Goal: Task Accomplishment & Management: Complete application form

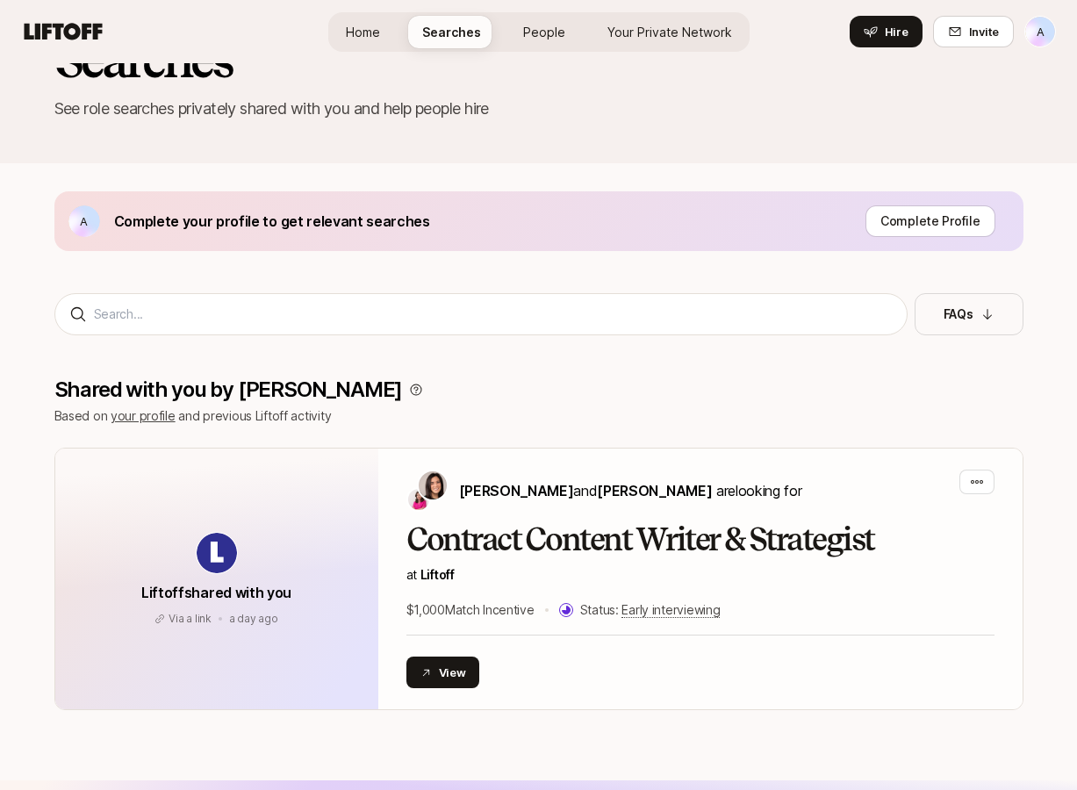
scroll to position [67, 0]
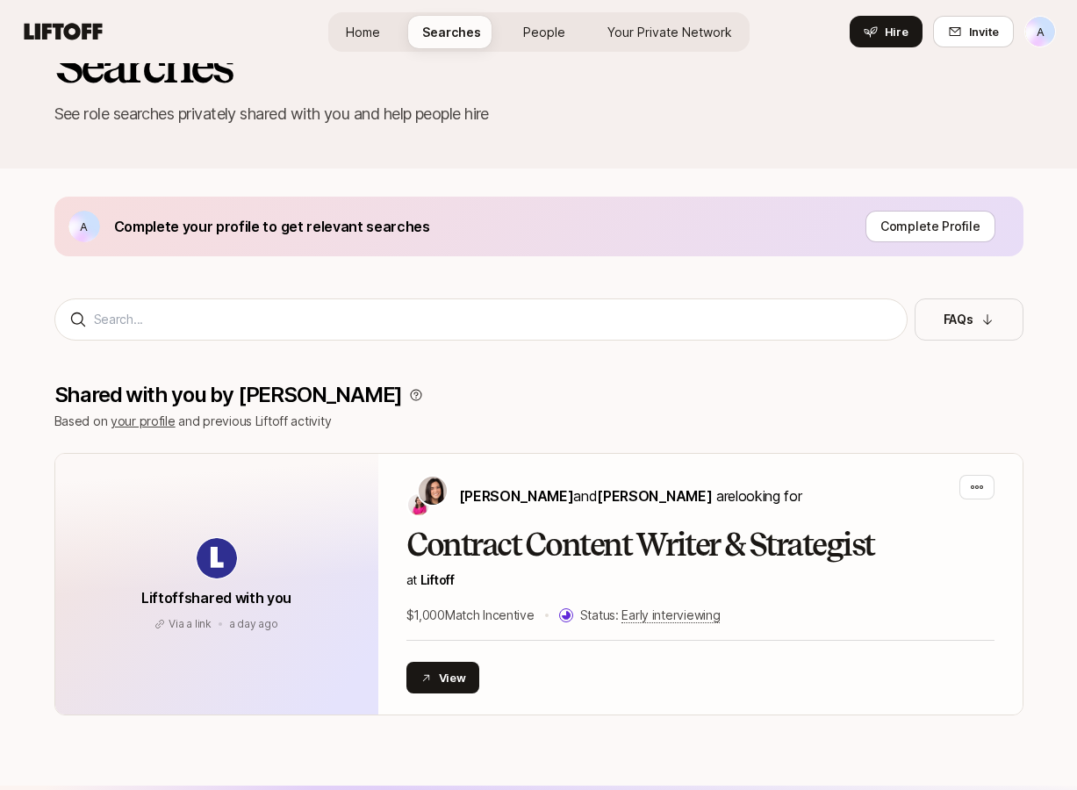
click at [546, 37] on span "People" at bounding box center [544, 32] width 42 height 18
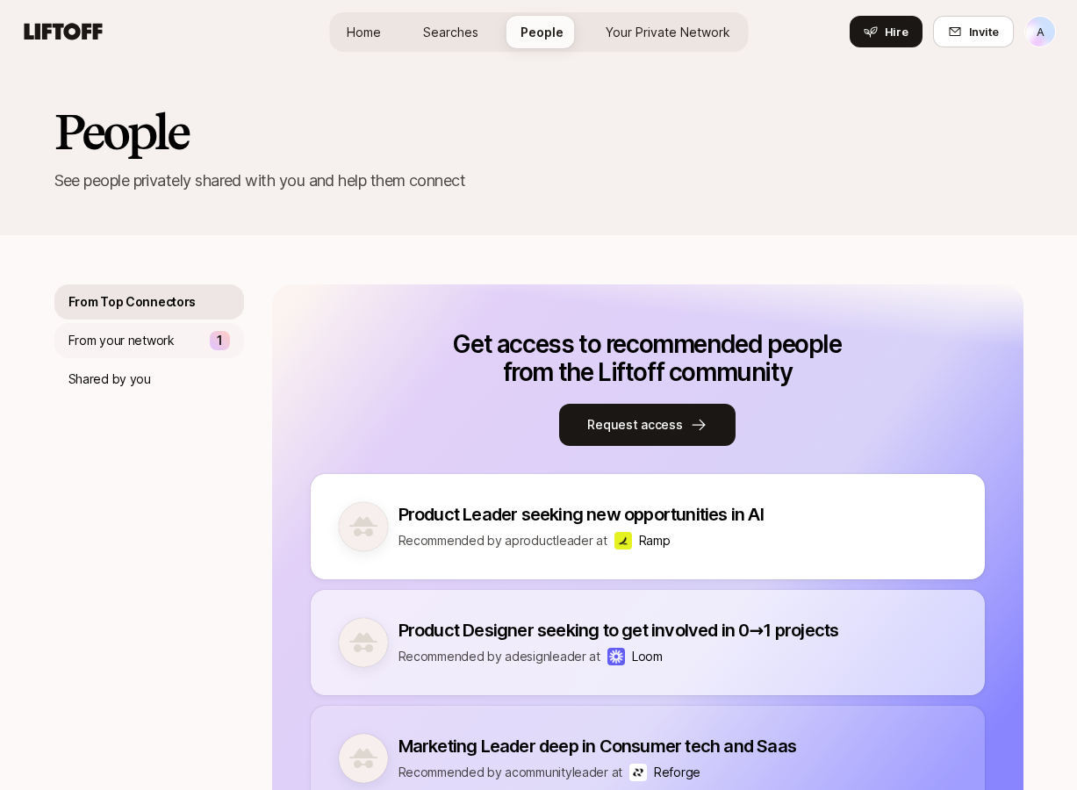
click at [188, 337] on div "From your network 1" at bounding box center [149, 340] width 190 height 35
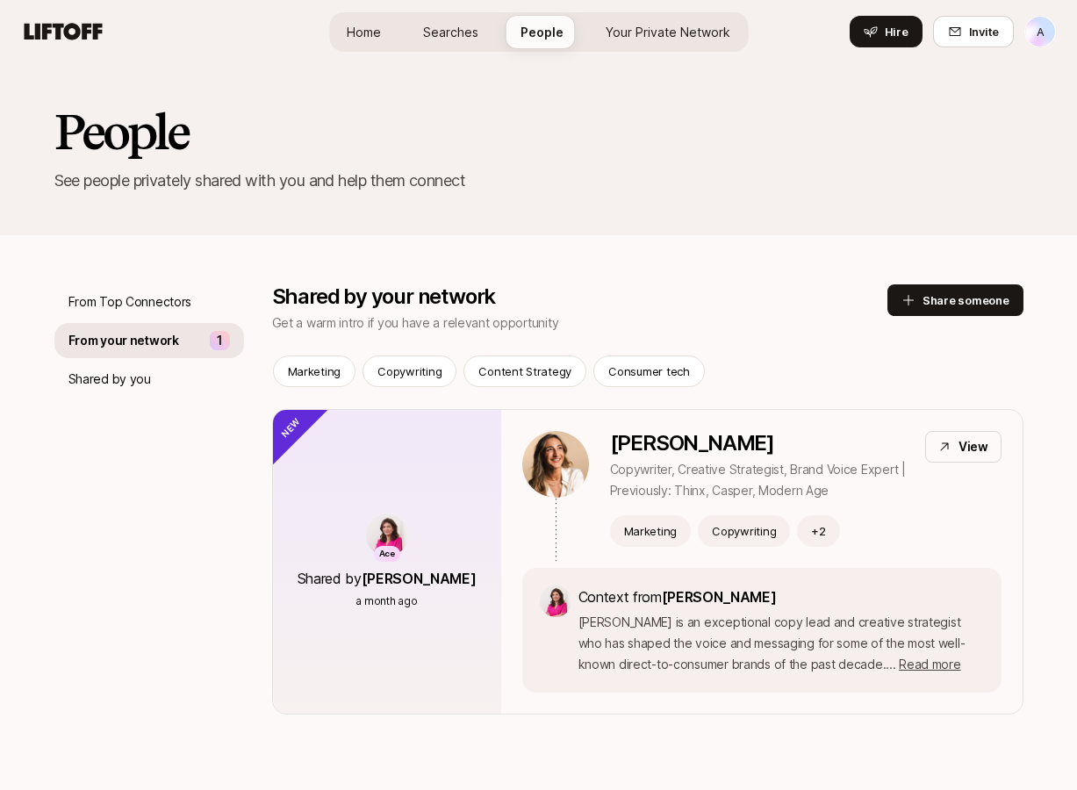
click at [436, 33] on span "Searches" at bounding box center [450, 32] width 55 height 18
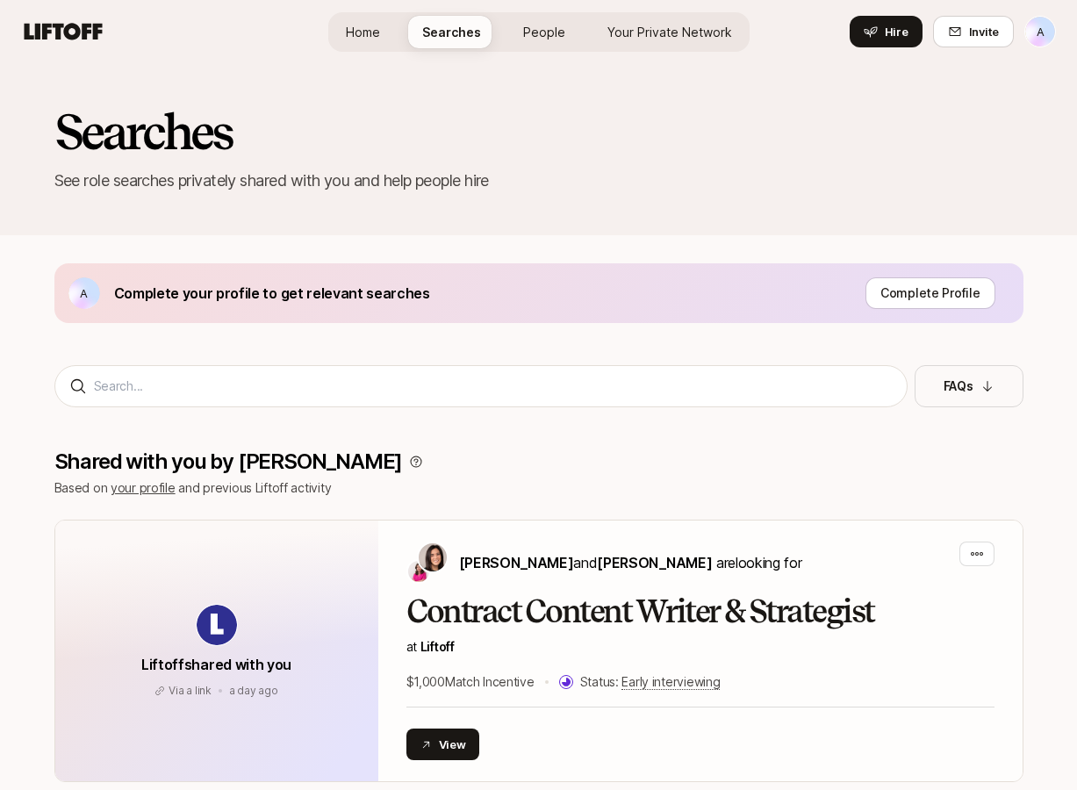
click at [640, 32] on span "Your Private Network" at bounding box center [669, 32] width 125 height 18
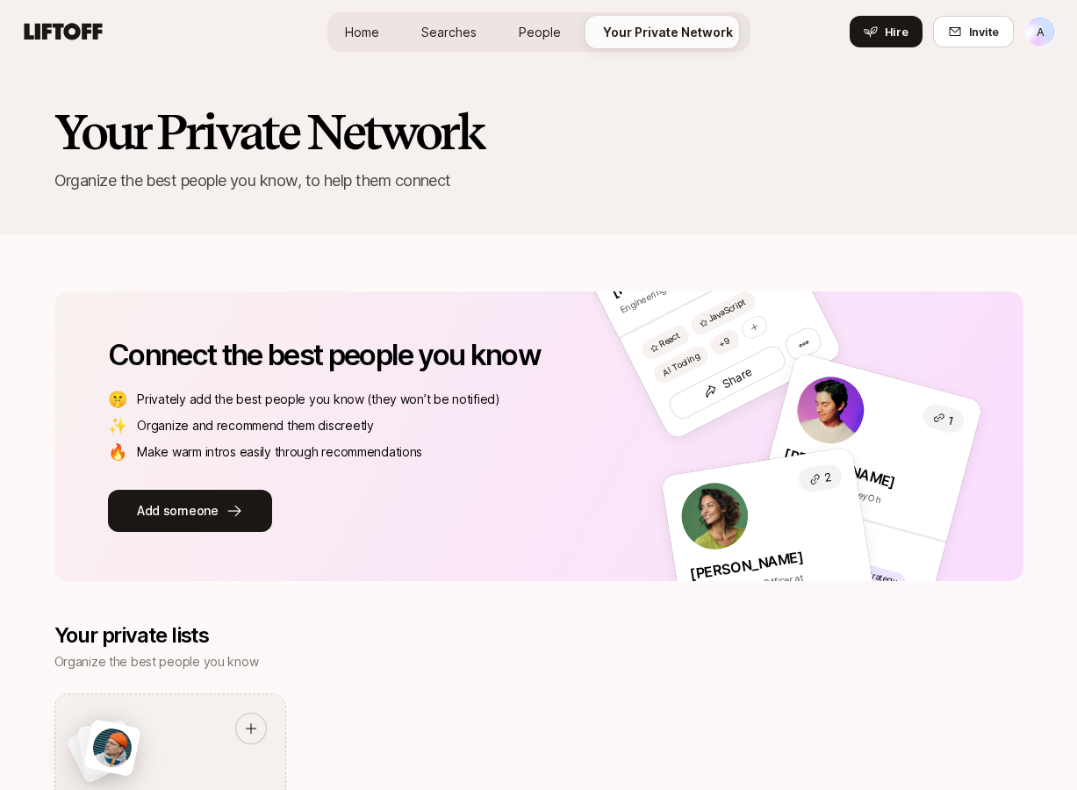
click at [365, 21] on link "Home" at bounding box center [362, 32] width 62 height 32
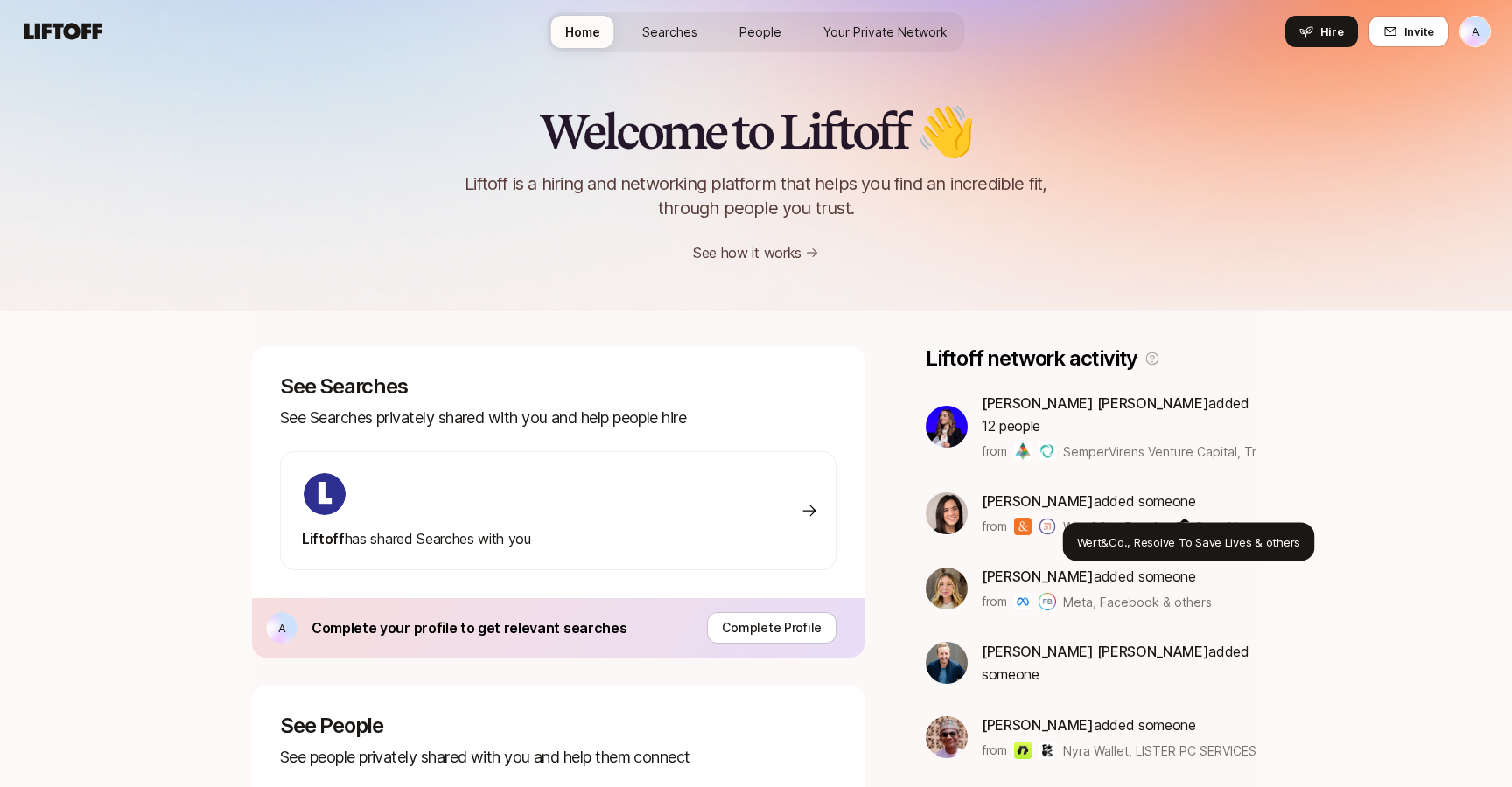
click at [1071, 519] on span "Wert&Co., Resolve To Save Lives & others" at bounding box center [1186, 526] width 247 height 15
click at [1072, 519] on span "Wert&Co., Resolve To Save Lives & others" at bounding box center [1186, 526] width 247 height 15
click at [1024, 492] on span "[PERSON_NAME]" at bounding box center [1038, 501] width 112 height 18
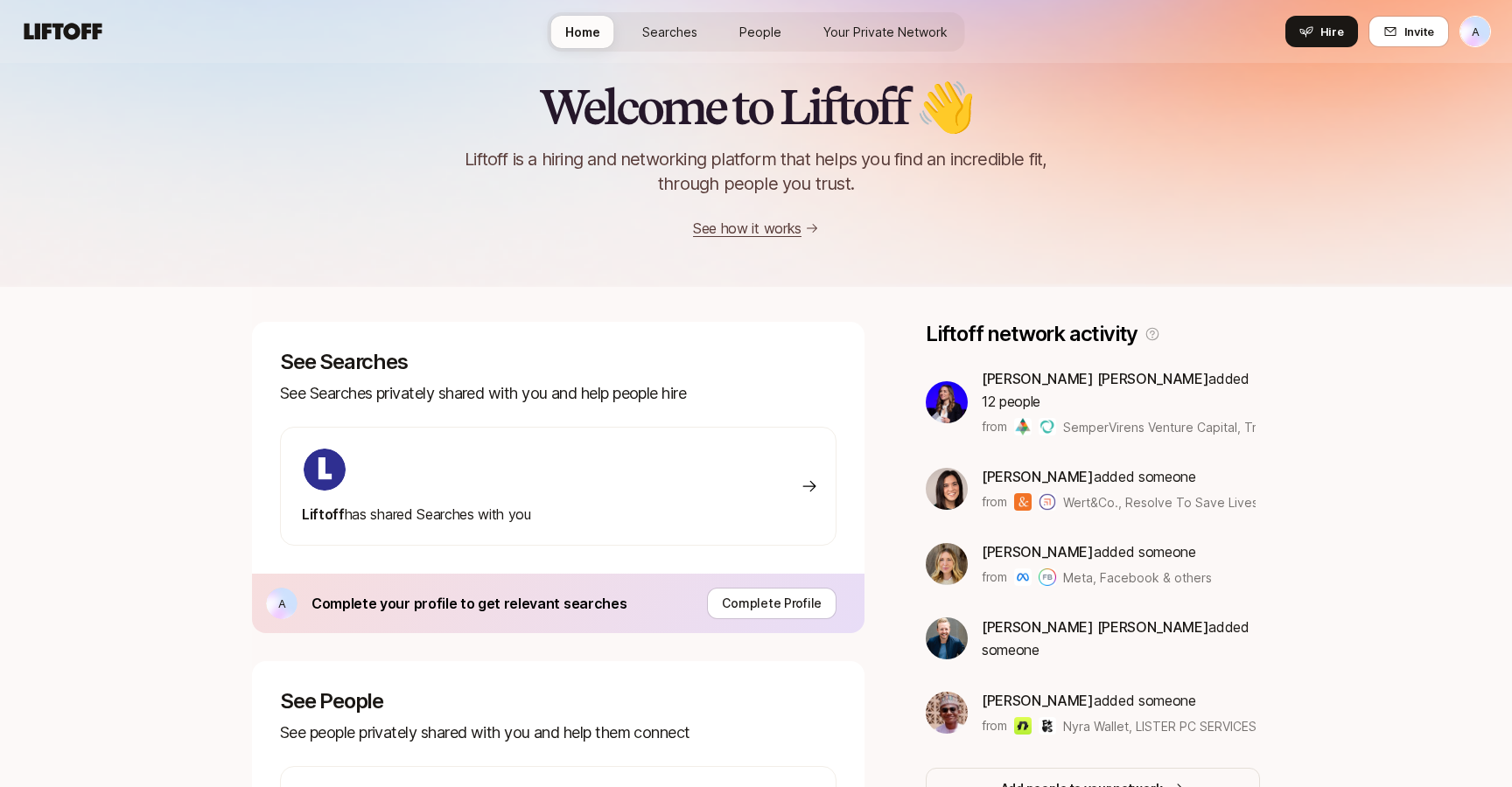
scroll to position [4, 0]
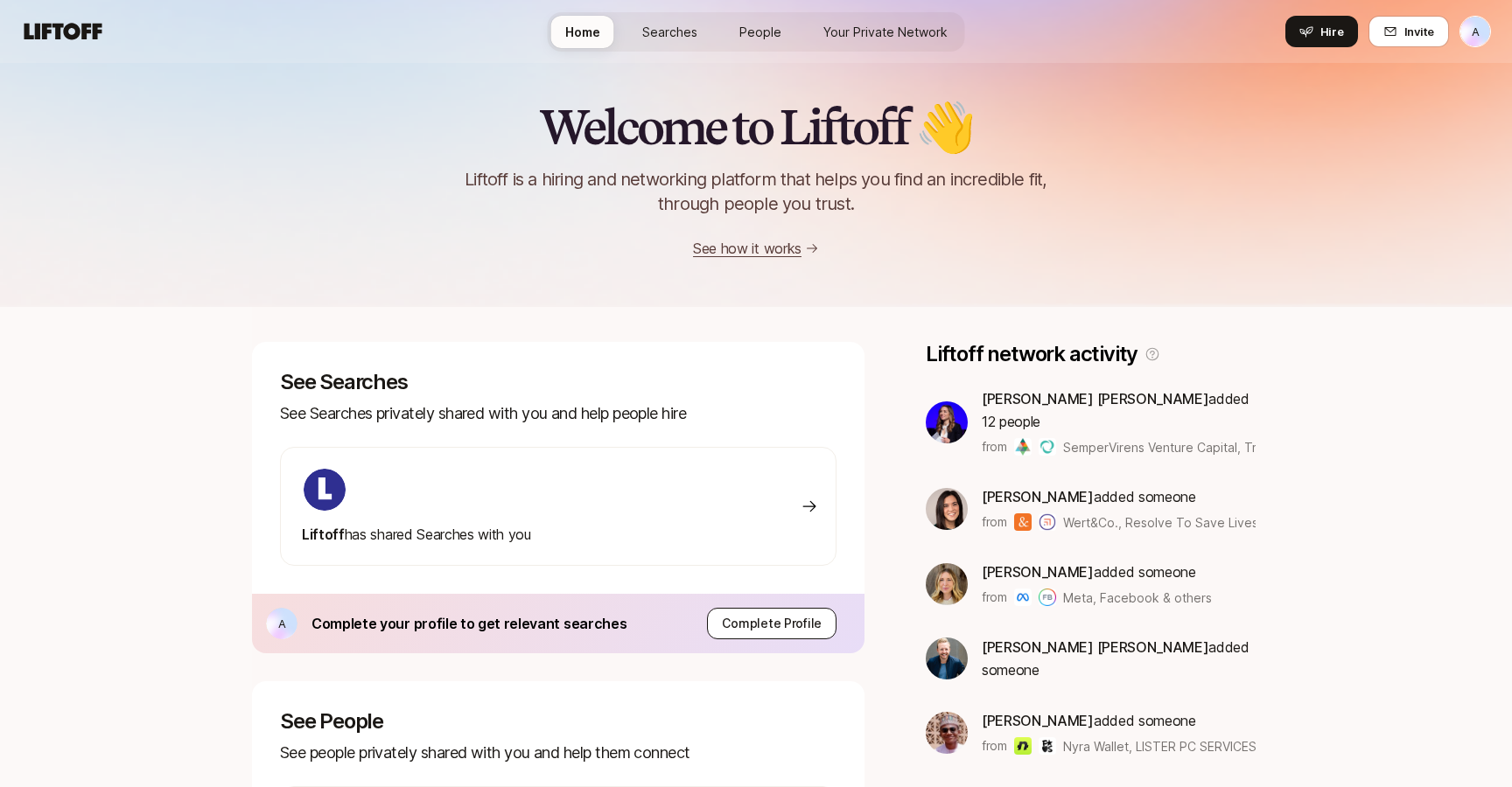
click at [790, 623] on p "Complete Profile" at bounding box center [771, 623] width 100 height 21
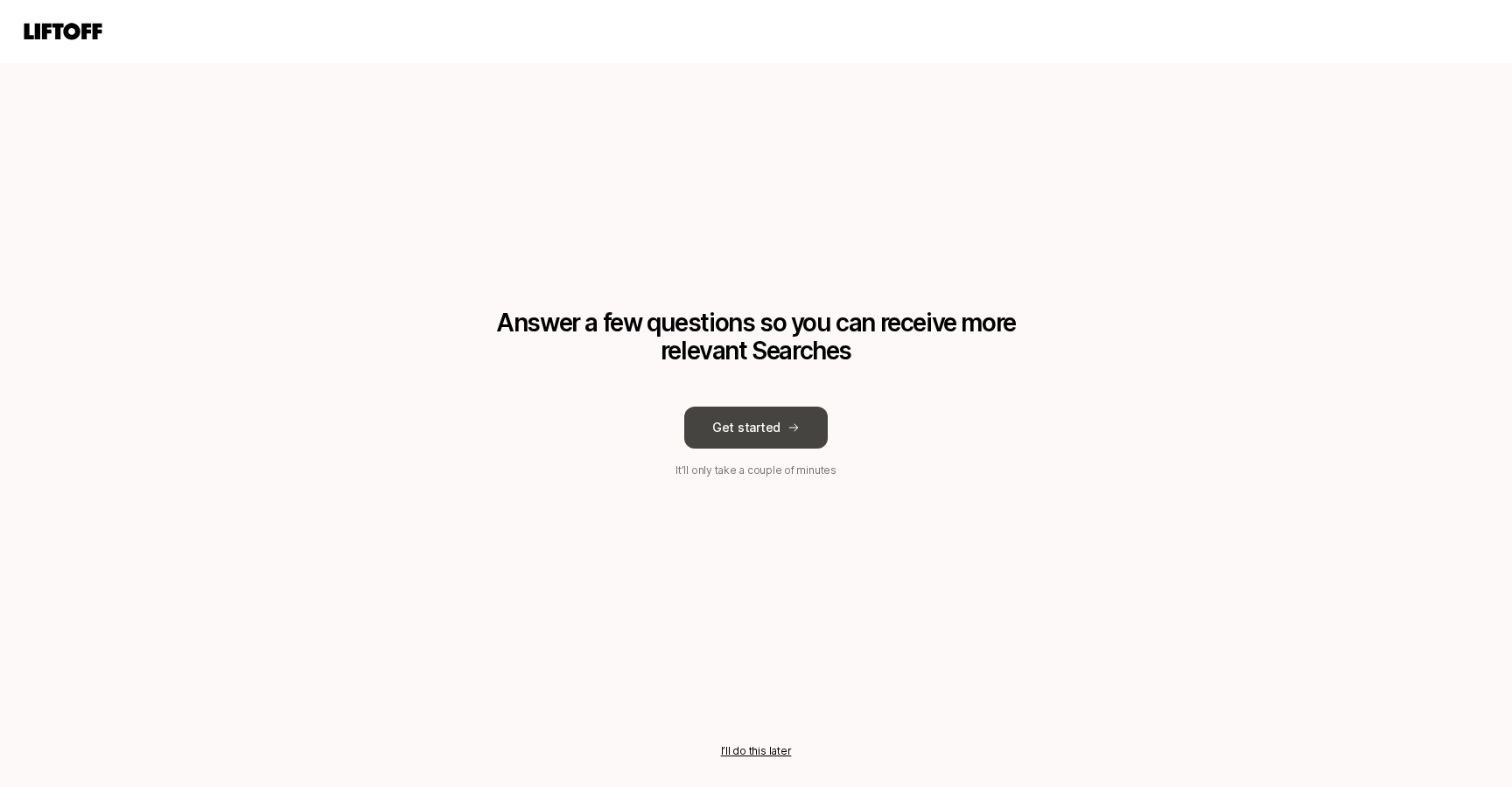
click at [782, 432] on button "Get started" at bounding box center [756, 427] width 144 height 42
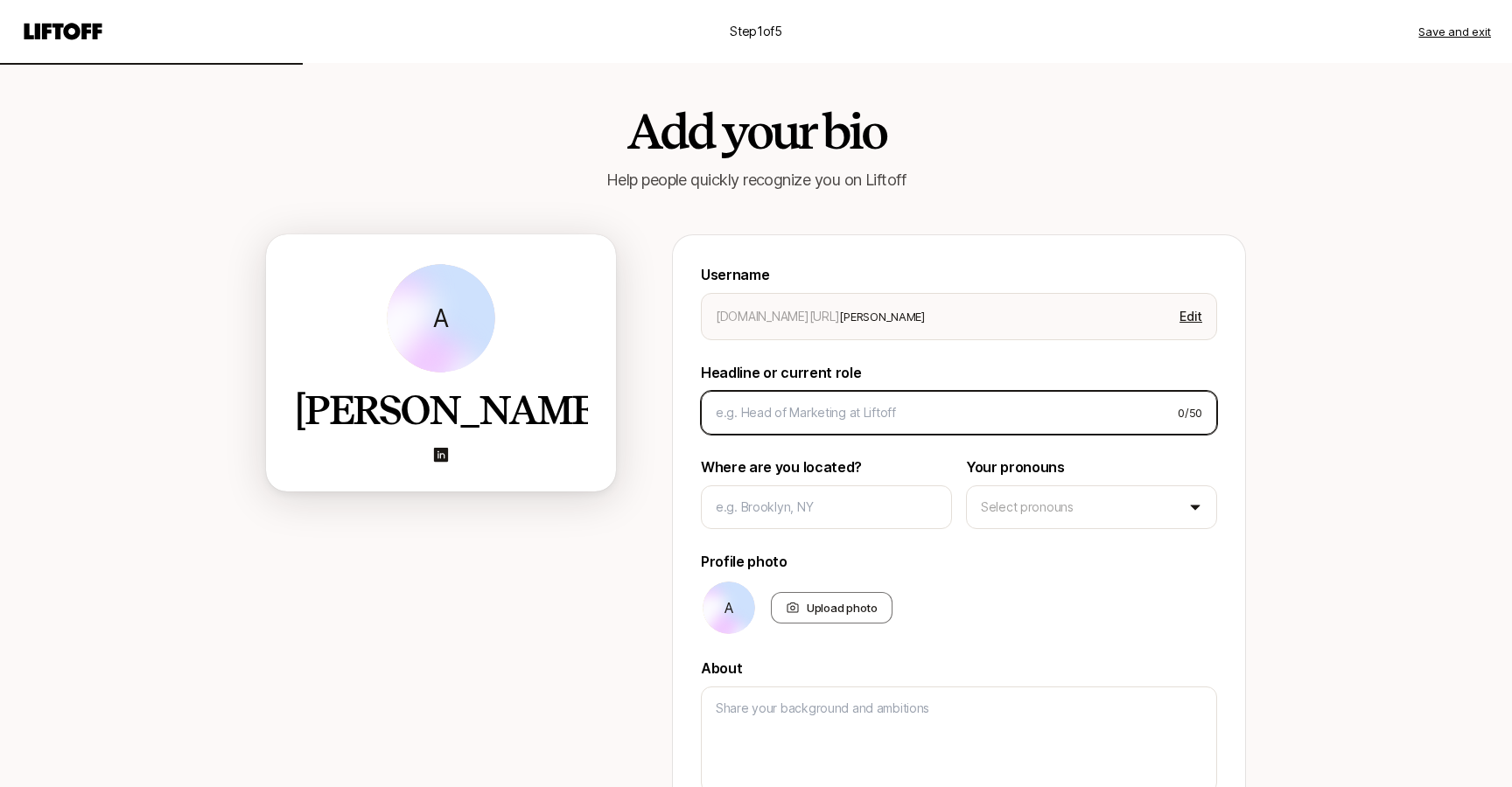
click at [858, 418] on input at bounding box center [939, 412] width 448 height 21
type textarea "x"
type input "C"
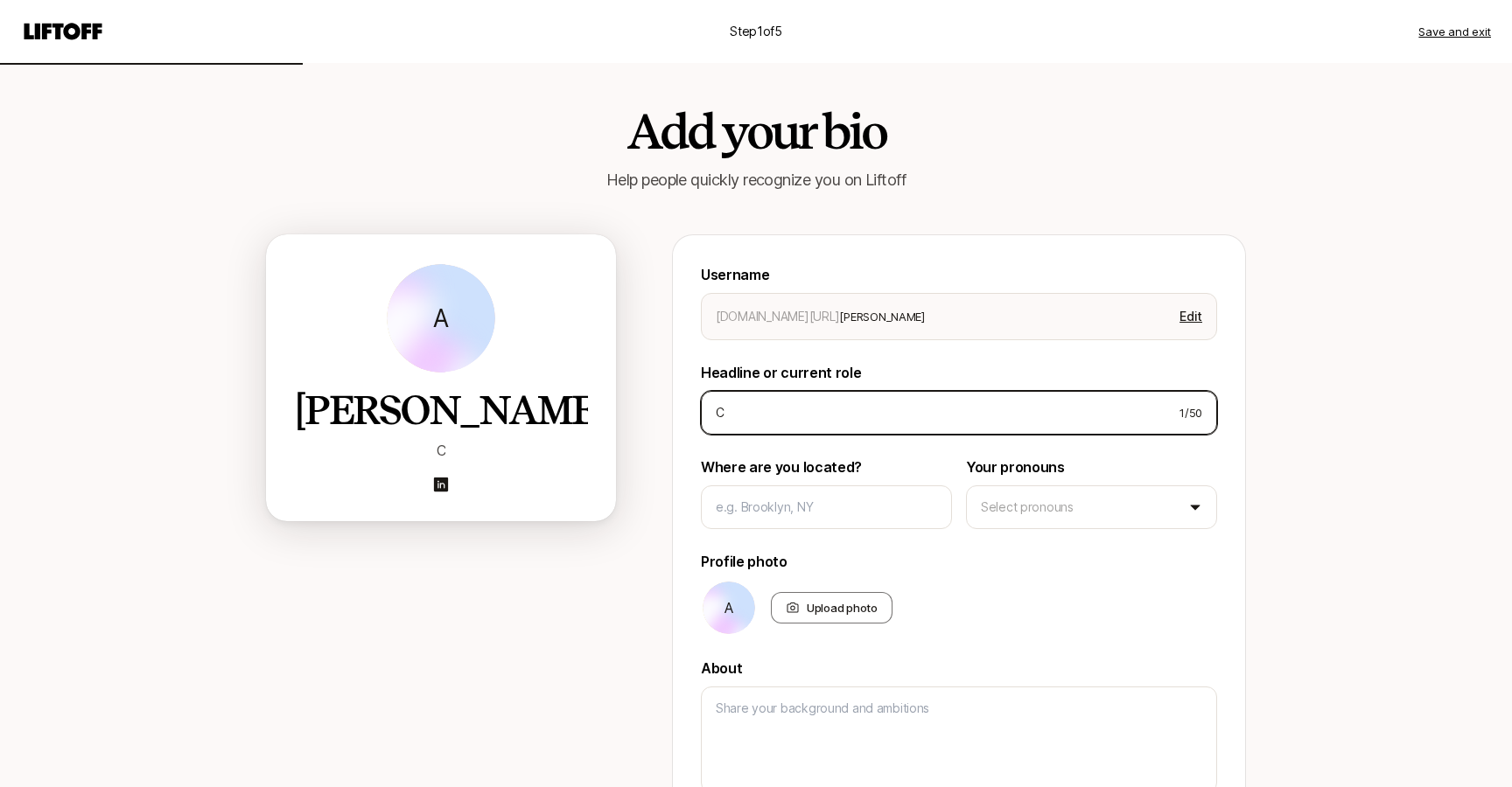
type textarea "x"
type input "Co"
type textarea "x"
type input "Co-"
type textarea "x"
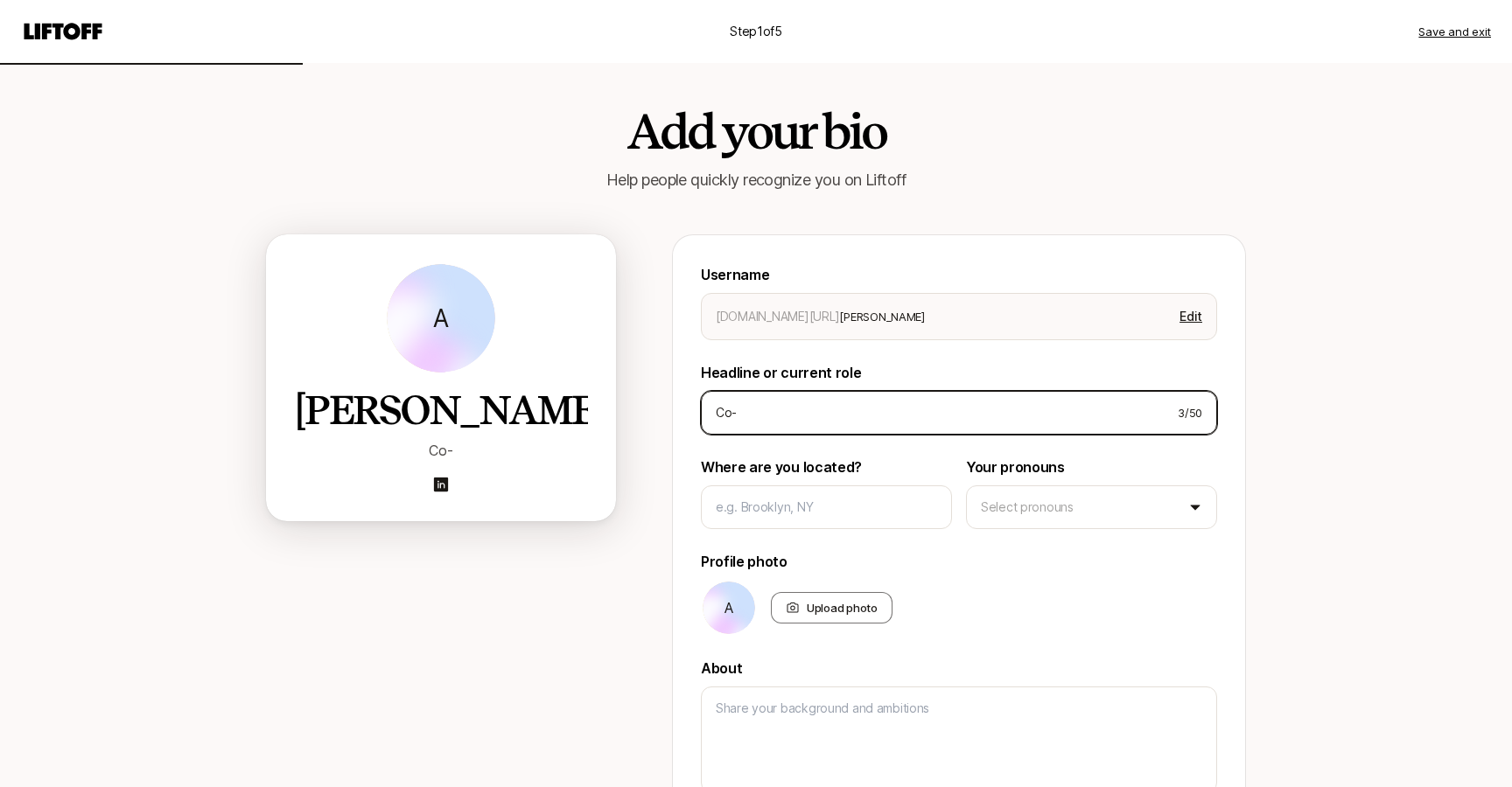
type input "Co-F"
type textarea "x"
type input "Co-Fo"
type textarea "x"
type input "Co-Fou"
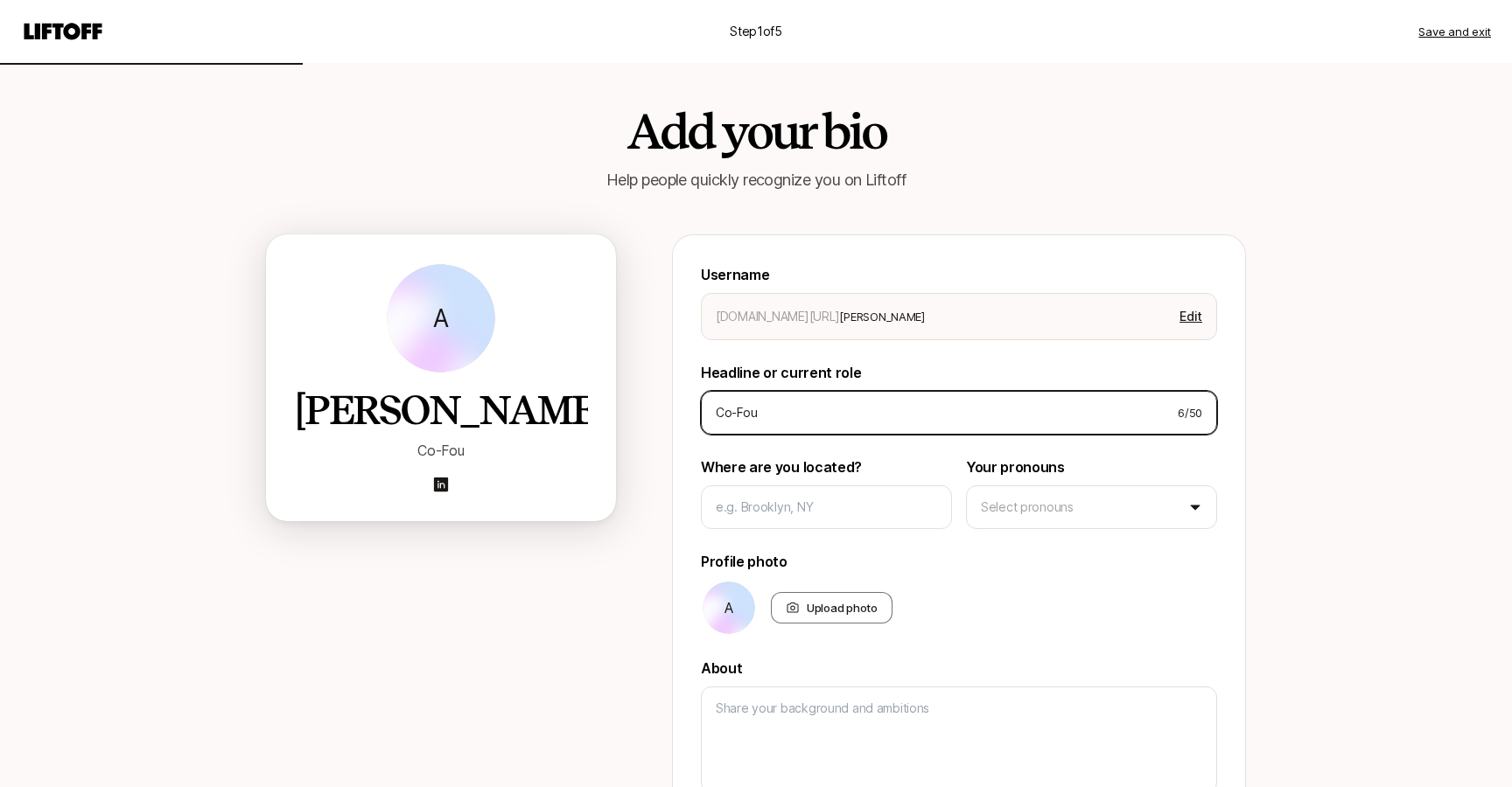
type textarea "x"
type input "Co-Foun"
type textarea "x"
type input "Co-Found"
type textarea "x"
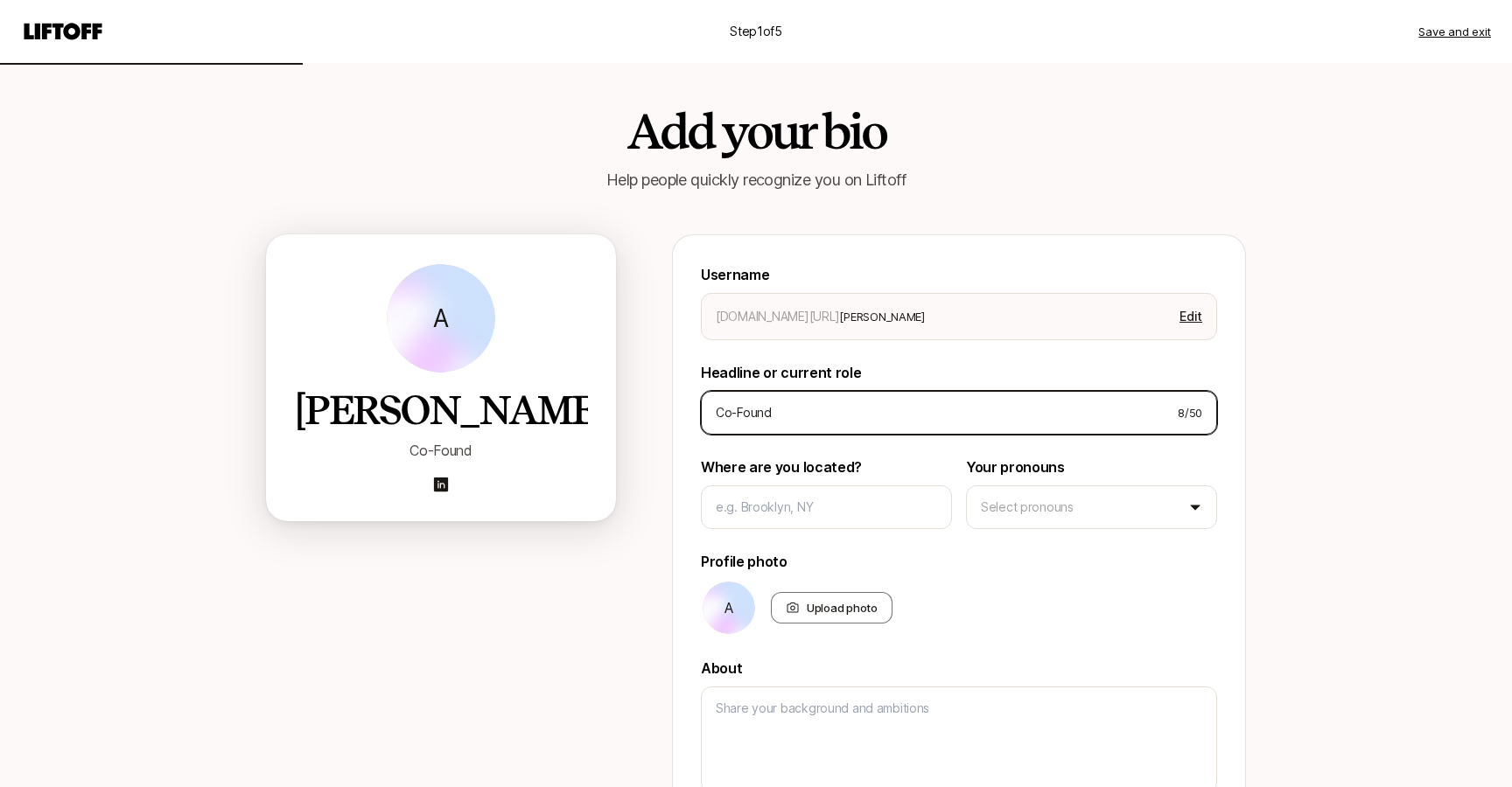
type input "Co-Founde"
type textarea "x"
type input "Co-Founder"
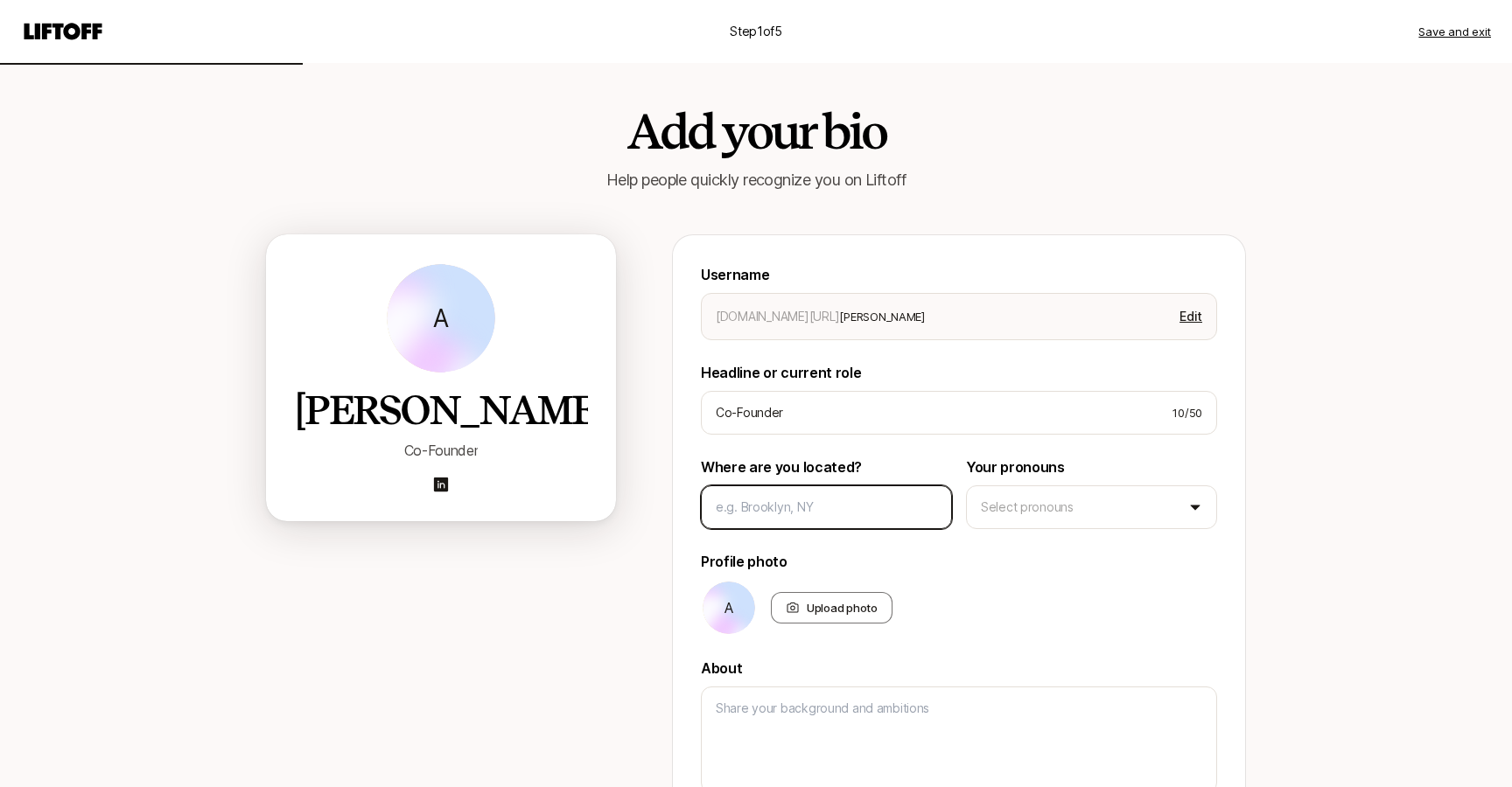
click at [871, 509] on input at bounding box center [826, 507] width 221 height 21
type textarea "x"
type input "N"
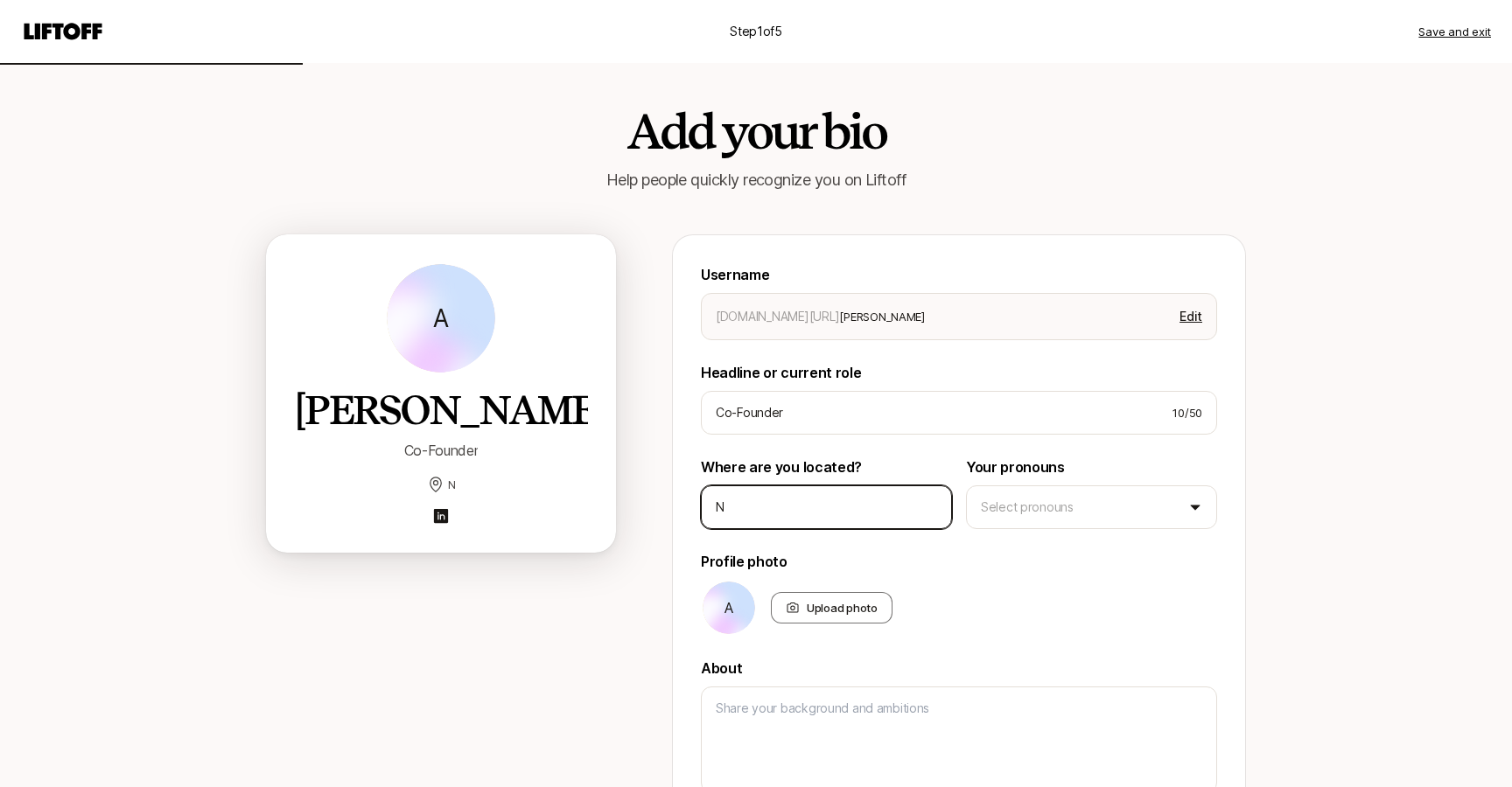
type textarea "x"
type input "Ne"
type textarea "x"
type input "New"
type textarea "x"
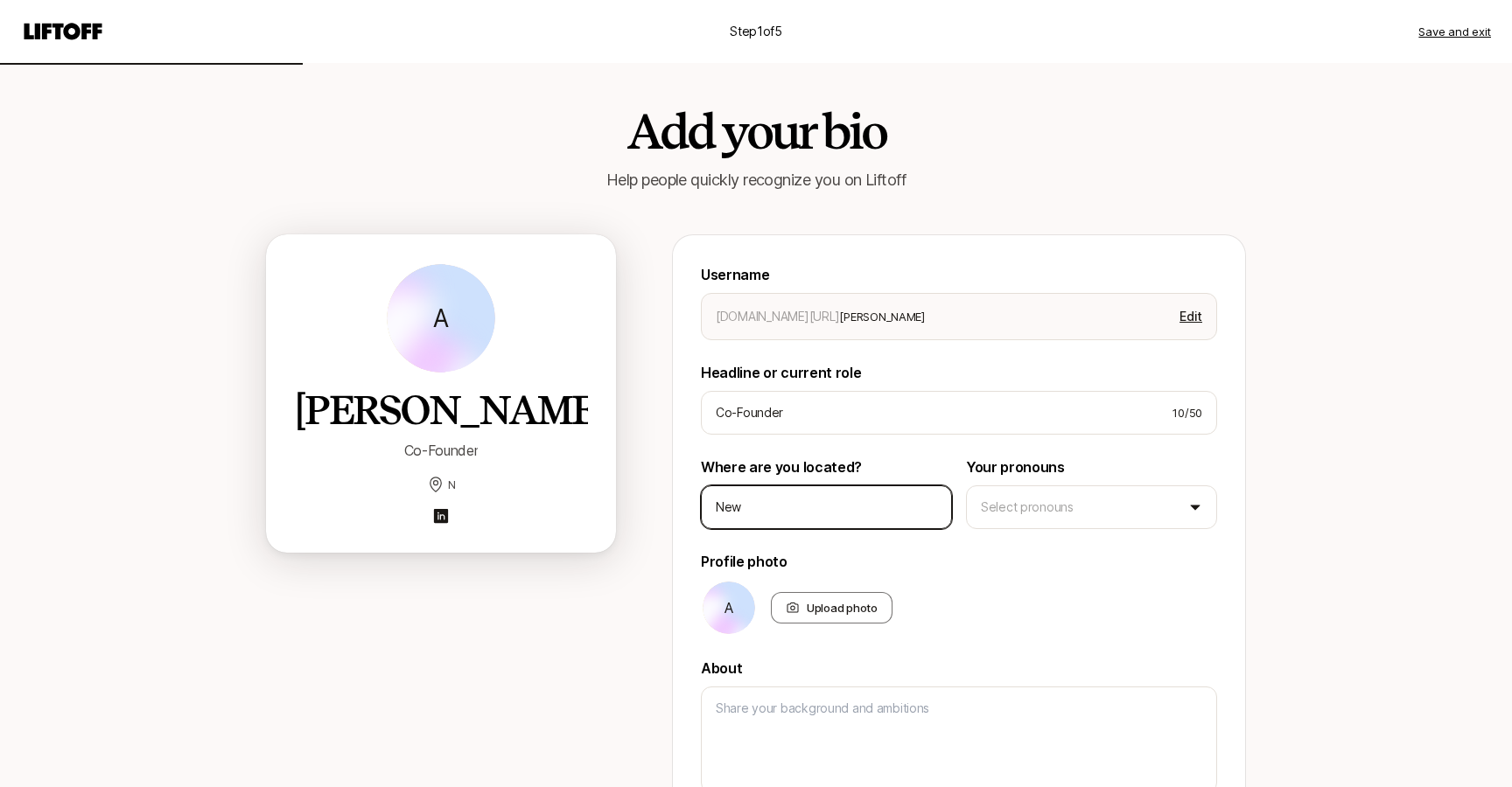
type input "New"
type textarea "x"
type input "New Y"
type textarea "x"
type input "New Yo"
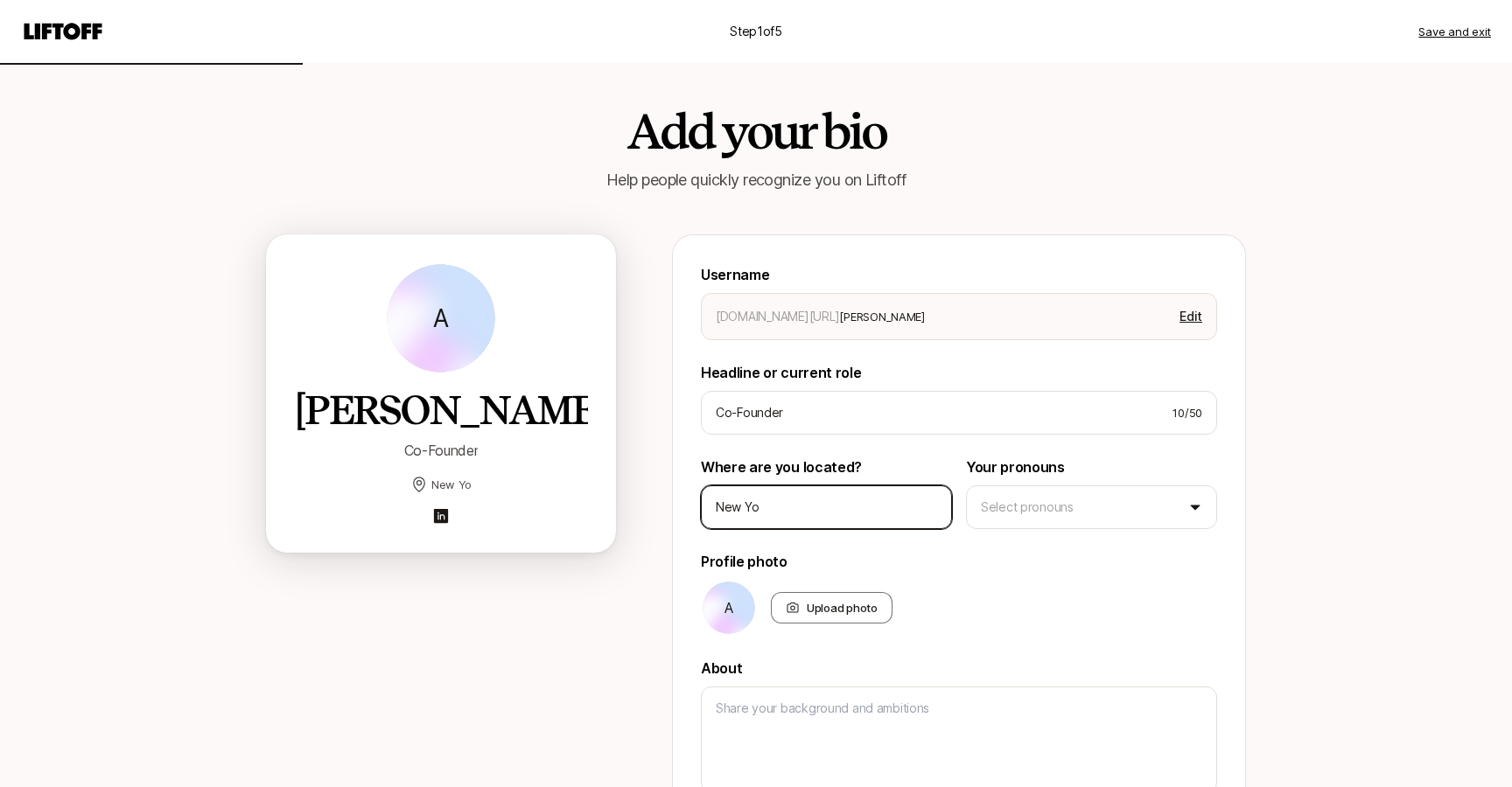
type textarea "x"
type input "New Yor"
type textarea "x"
type input "New York"
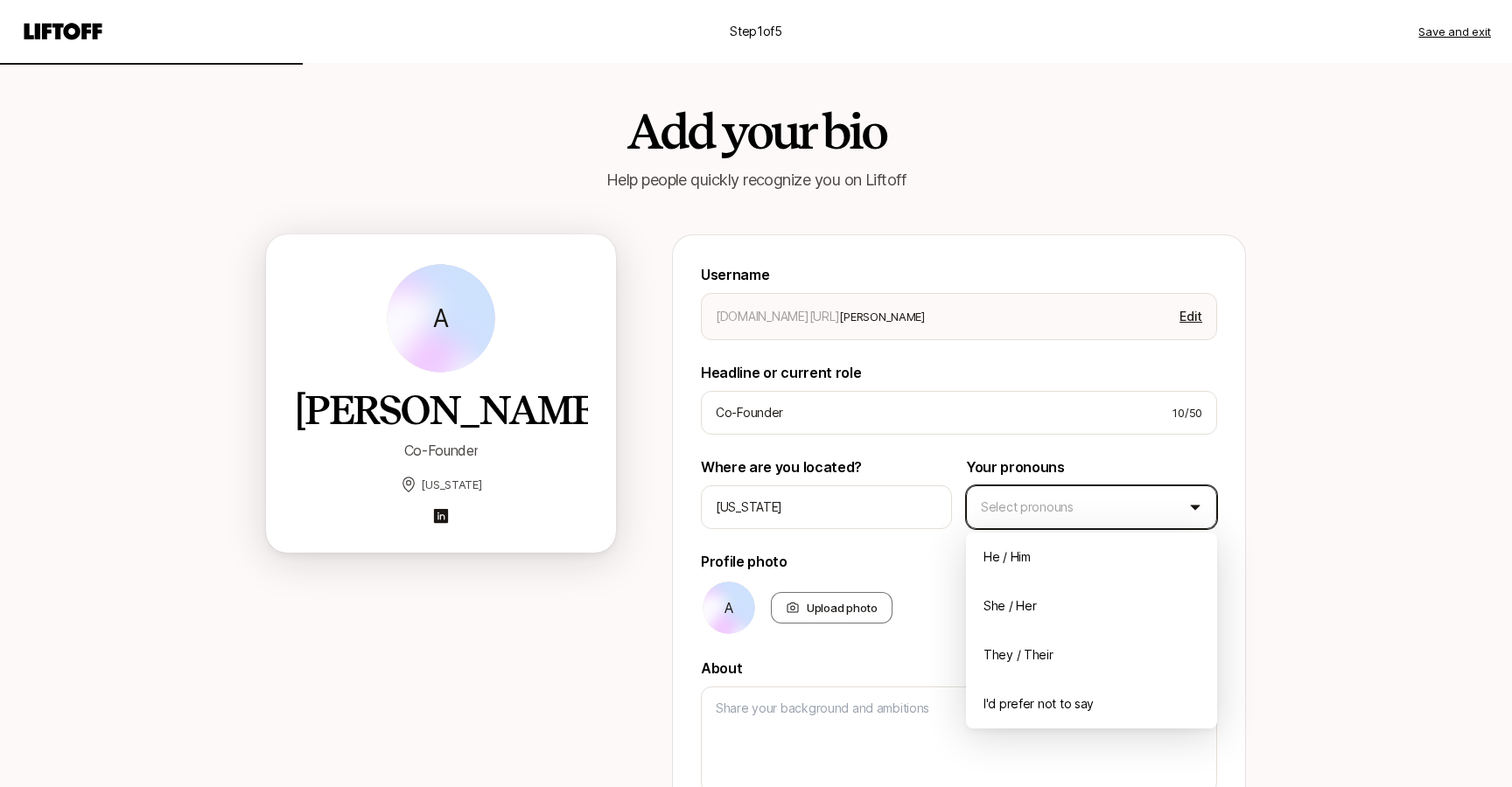
click at [1072, 509] on html "Step 1 of 5 Save and exit Add your bio Help people quickly recognize you on Lif…" at bounding box center [756, 394] width 1512 height 787
type textarea "x"
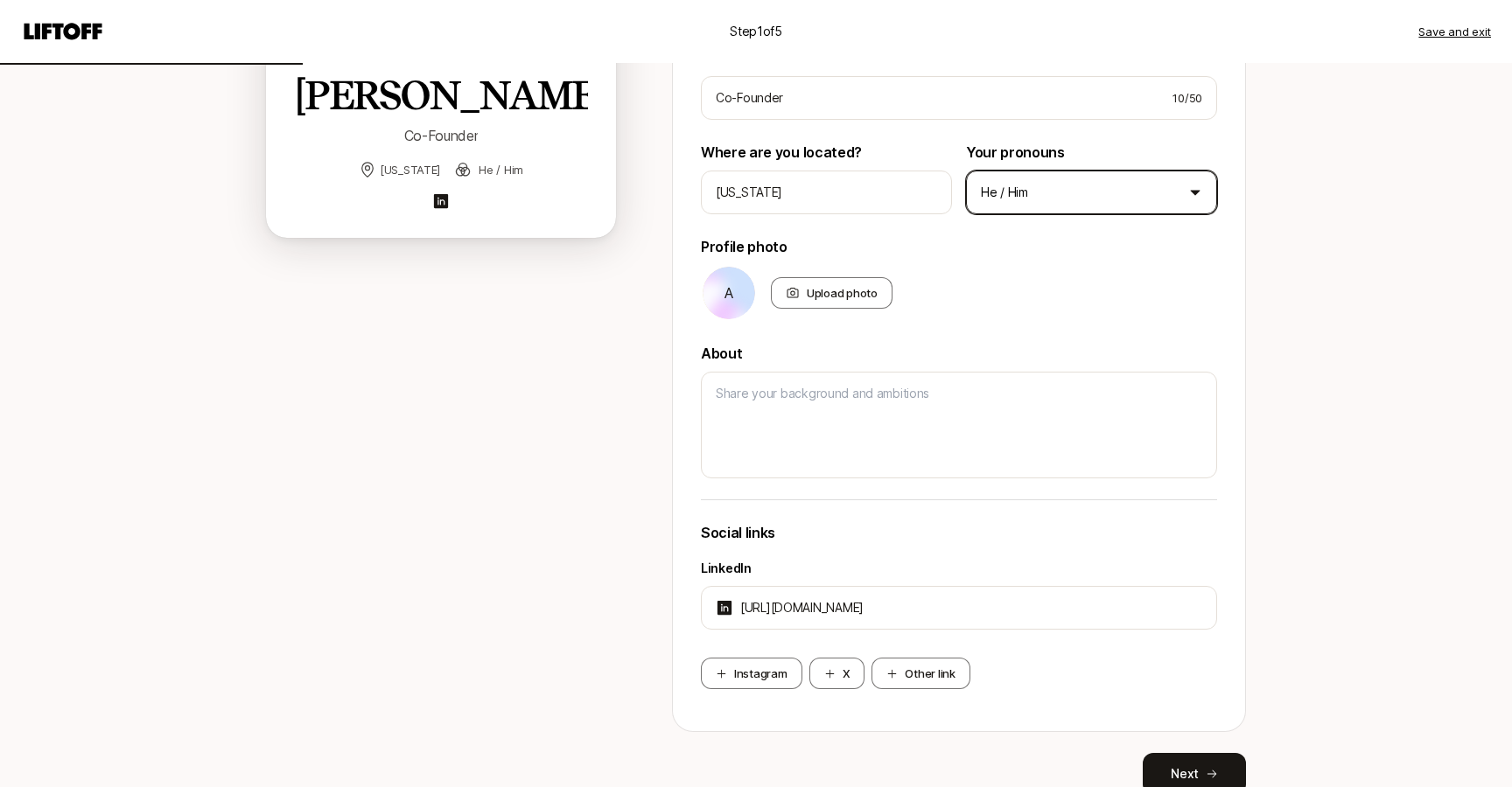
scroll to position [334, 0]
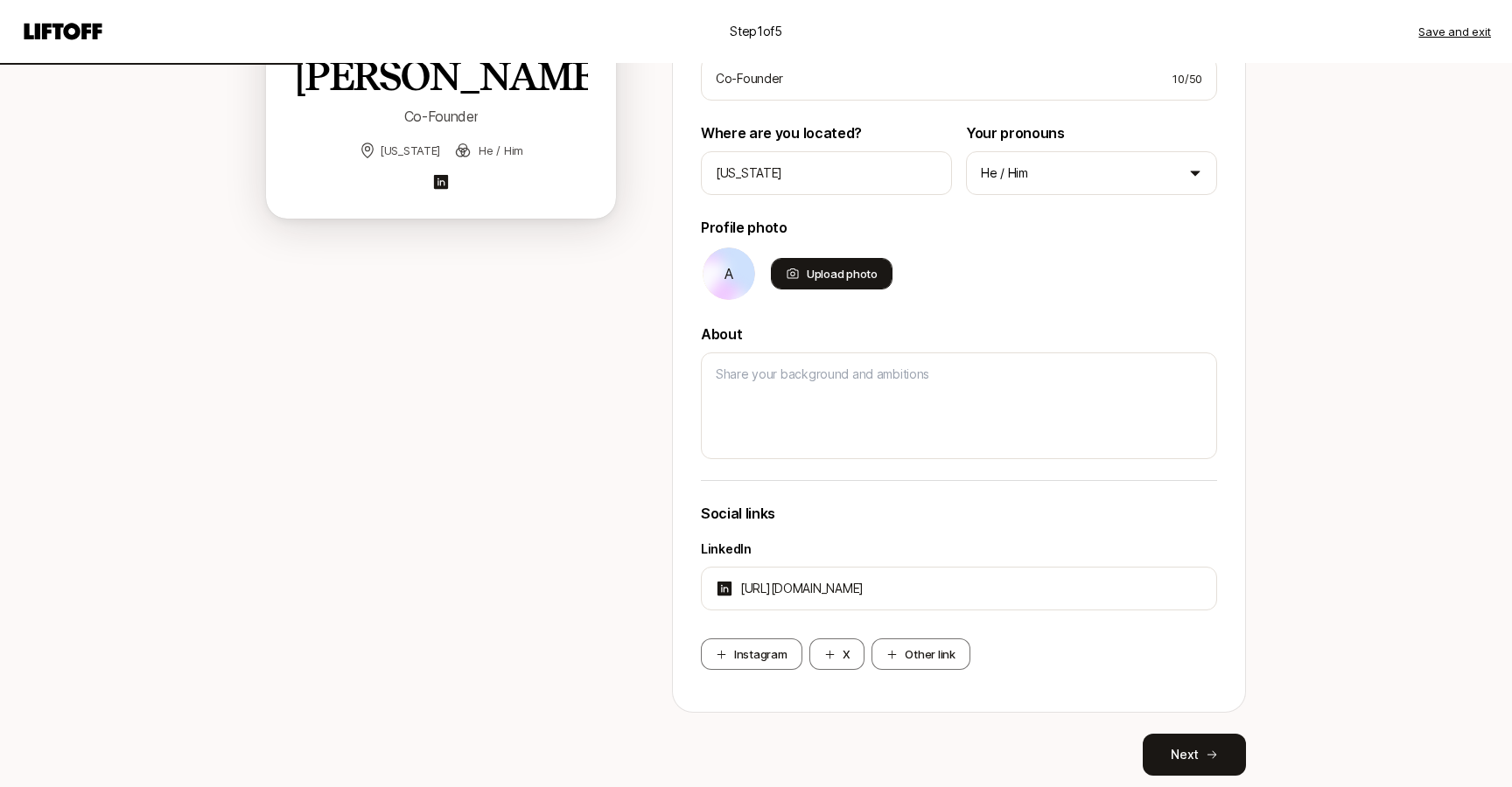
click at [823, 274] on div "Upload photo" at bounding box center [831, 274] width 122 height 32
click at [889, 286] on input "Upload photo" at bounding box center [891, 288] width 4 height 4
type input "C:\fakepath\Green Grayscale Woman Corporate Modern Overlays Non-static LinkedIn…"
click at [799, 282] on div "Upload photo" at bounding box center [831, 274] width 122 height 32
click at [809, 281] on div "Upload photo" at bounding box center [831, 274] width 122 height 32
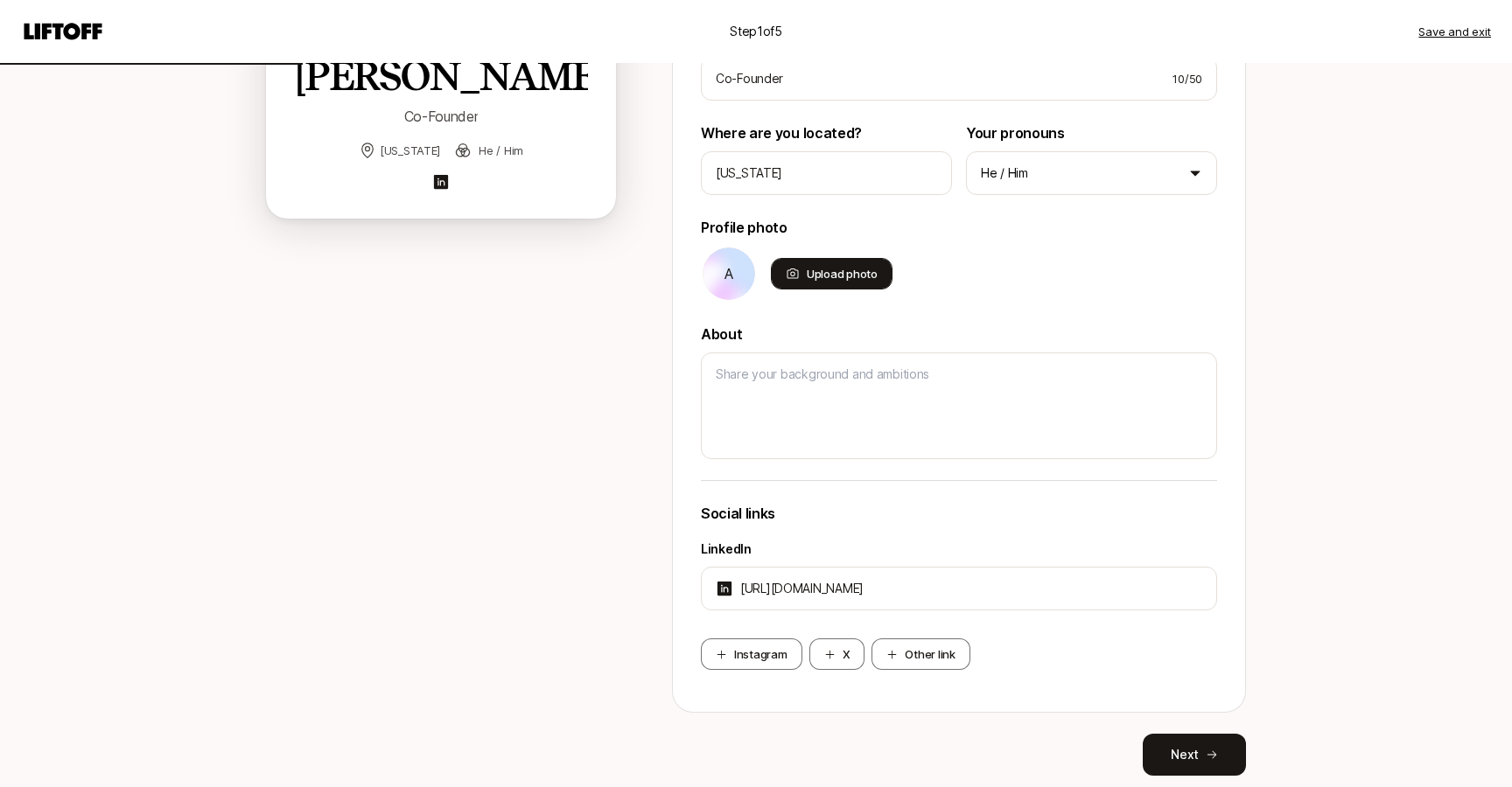
click at [889, 286] on input "Upload photo" at bounding box center [891, 288] width 4 height 4
type input "C:\fakepath\1694714455434.jpg"
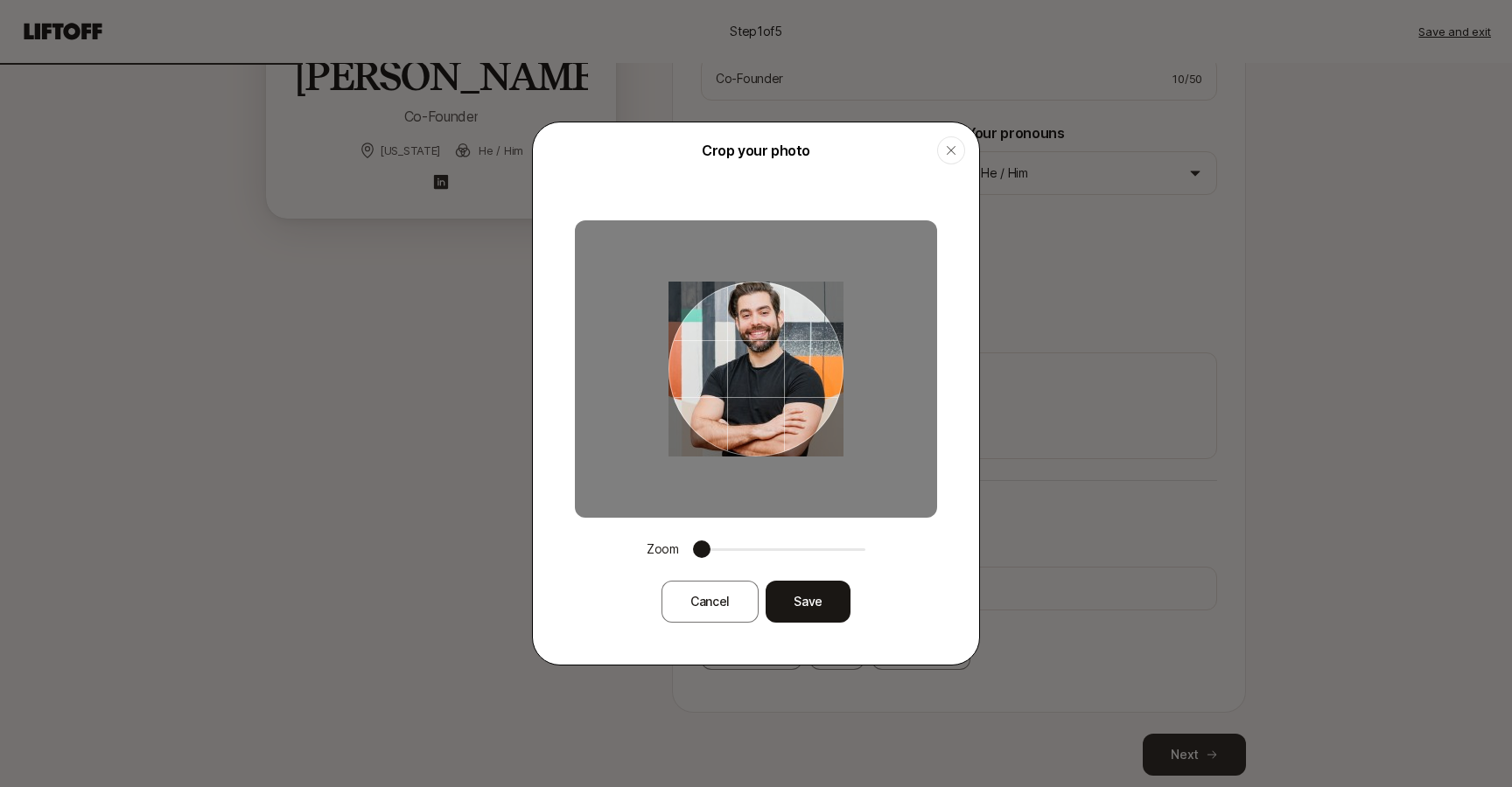
drag, startPoint x: 783, startPoint y: 388, endPoint x: 783, endPoint y: 411, distance: 23.0
click at [783, 411] on div at bounding box center [756, 370] width 175 height 175
drag, startPoint x: 783, startPoint y: 411, endPoint x: 783, endPoint y: 399, distance: 12.0
click at [783, 399] on div at bounding box center [756, 370] width 175 height 175
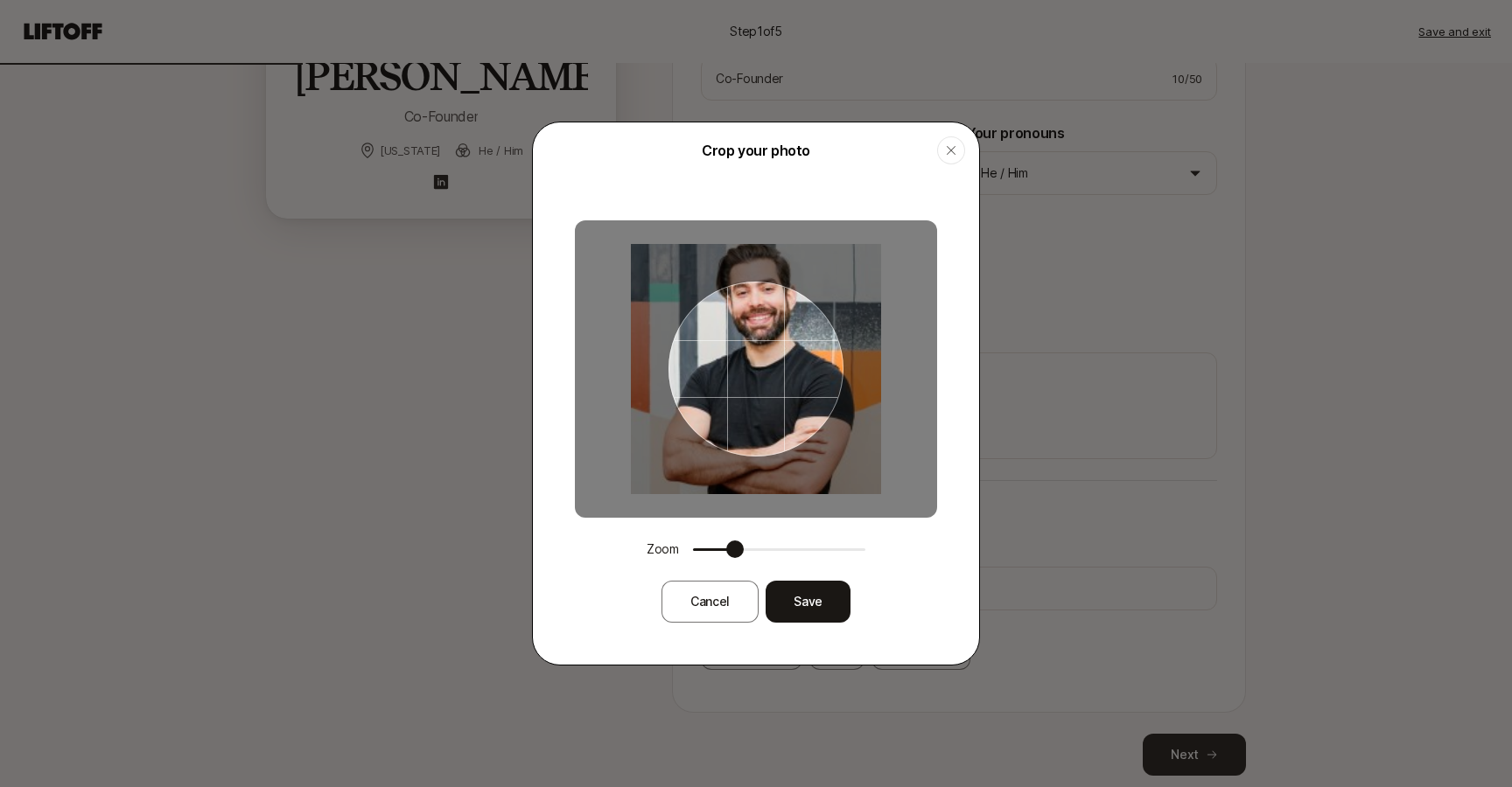
click at [732, 554] on span at bounding box center [735, 549] width 18 height 18
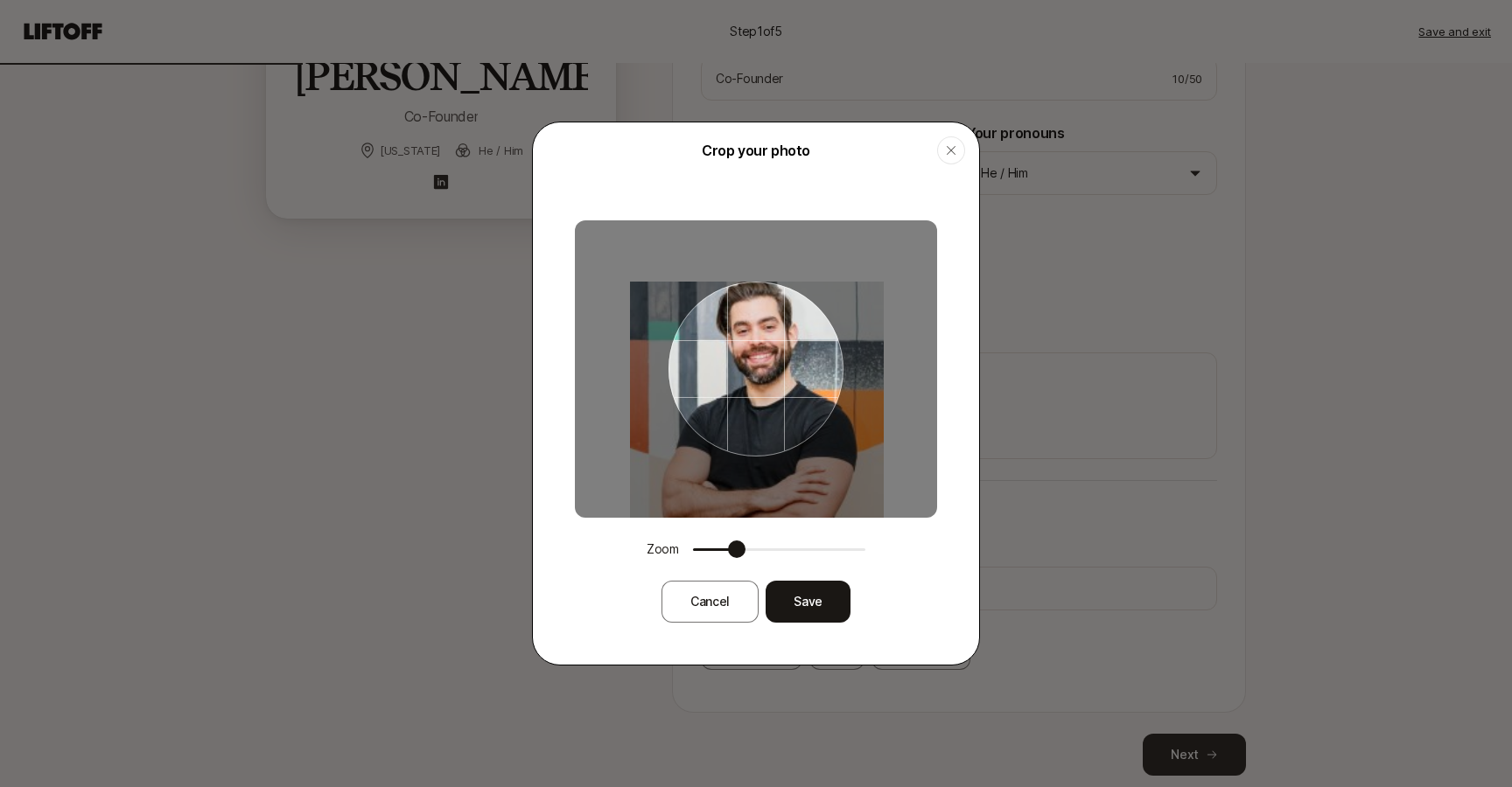
drag, startPoint x: 852, startPoint y: 443, endPoint x: 848, endPoint y: 517, distance: 74.1
click at [848, 517] on img at bounding box center [756, 408] width 254 height 254
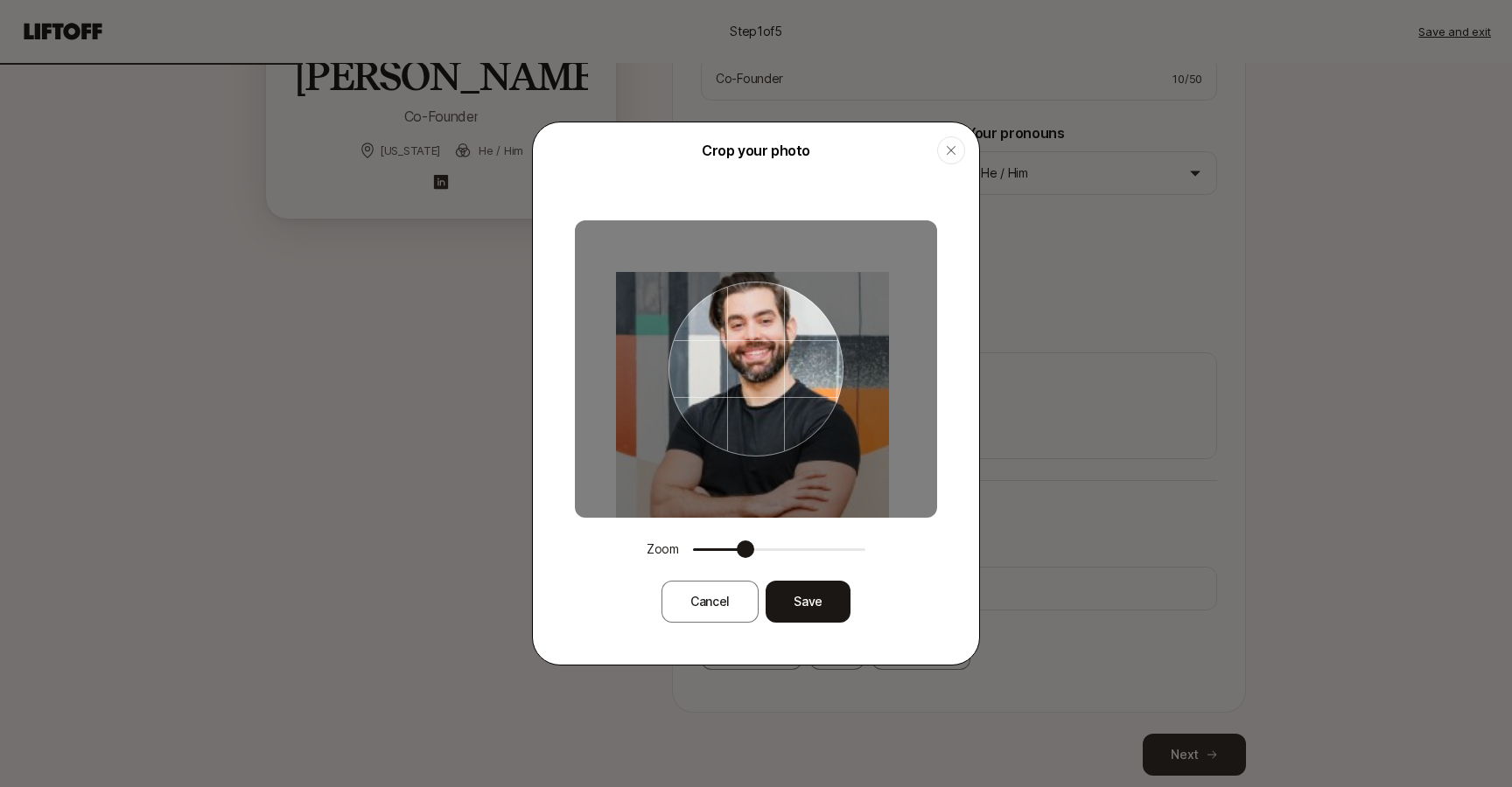
click at [748, 551] on span at bounding box center [746, 549] width 18 height 18
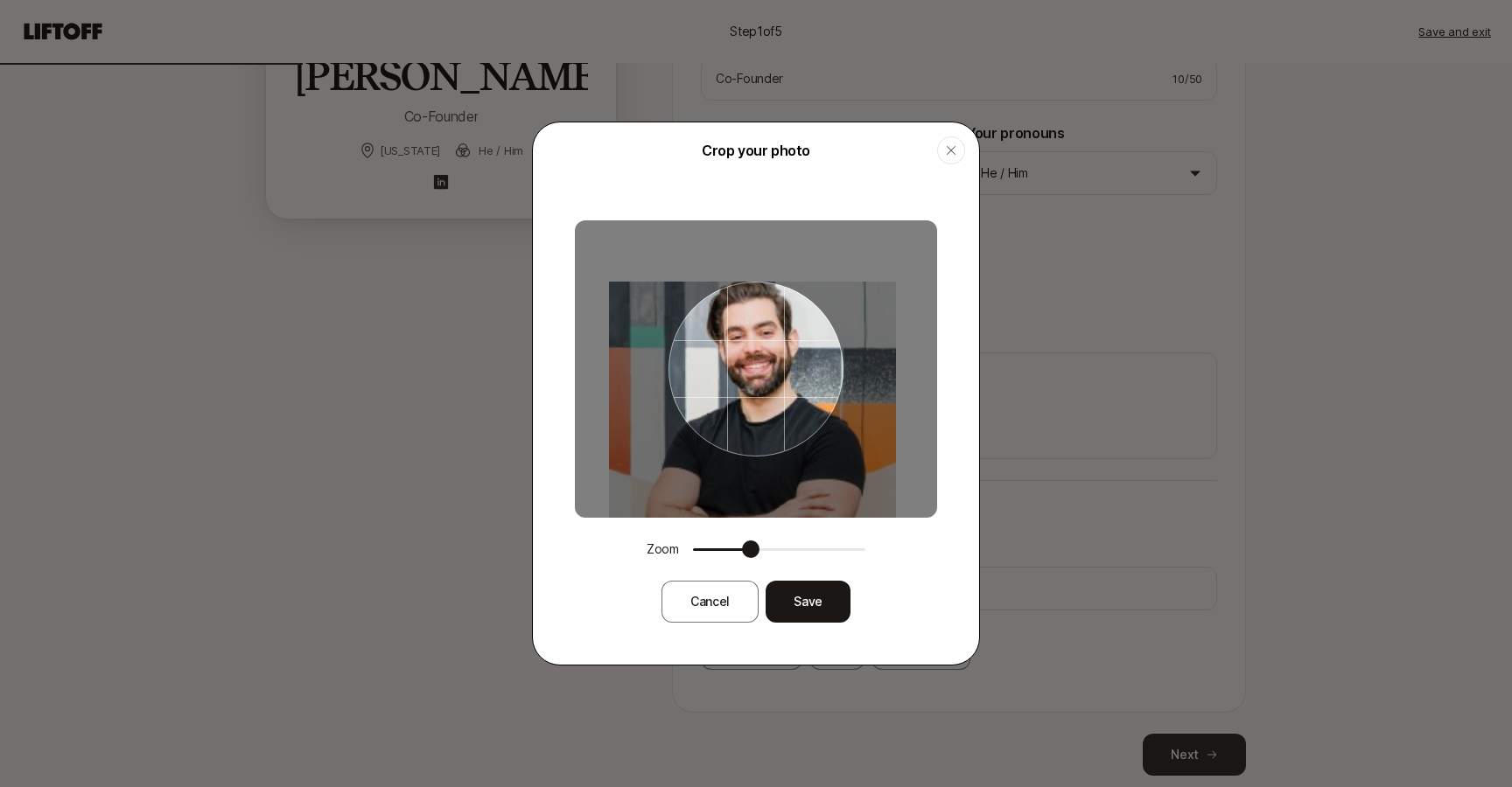
drag, startPoint x: 862, startPoint y: 502, endPoint x: 860, endPoint y: 528, distance: 26.1
click at [860, 528] on div "Zoom Cancel Save" at bounding box center [756, 421] width 447 height 486
click at [826, 616] on button "Save" at bounding box center [807, 602] width 85 height 42
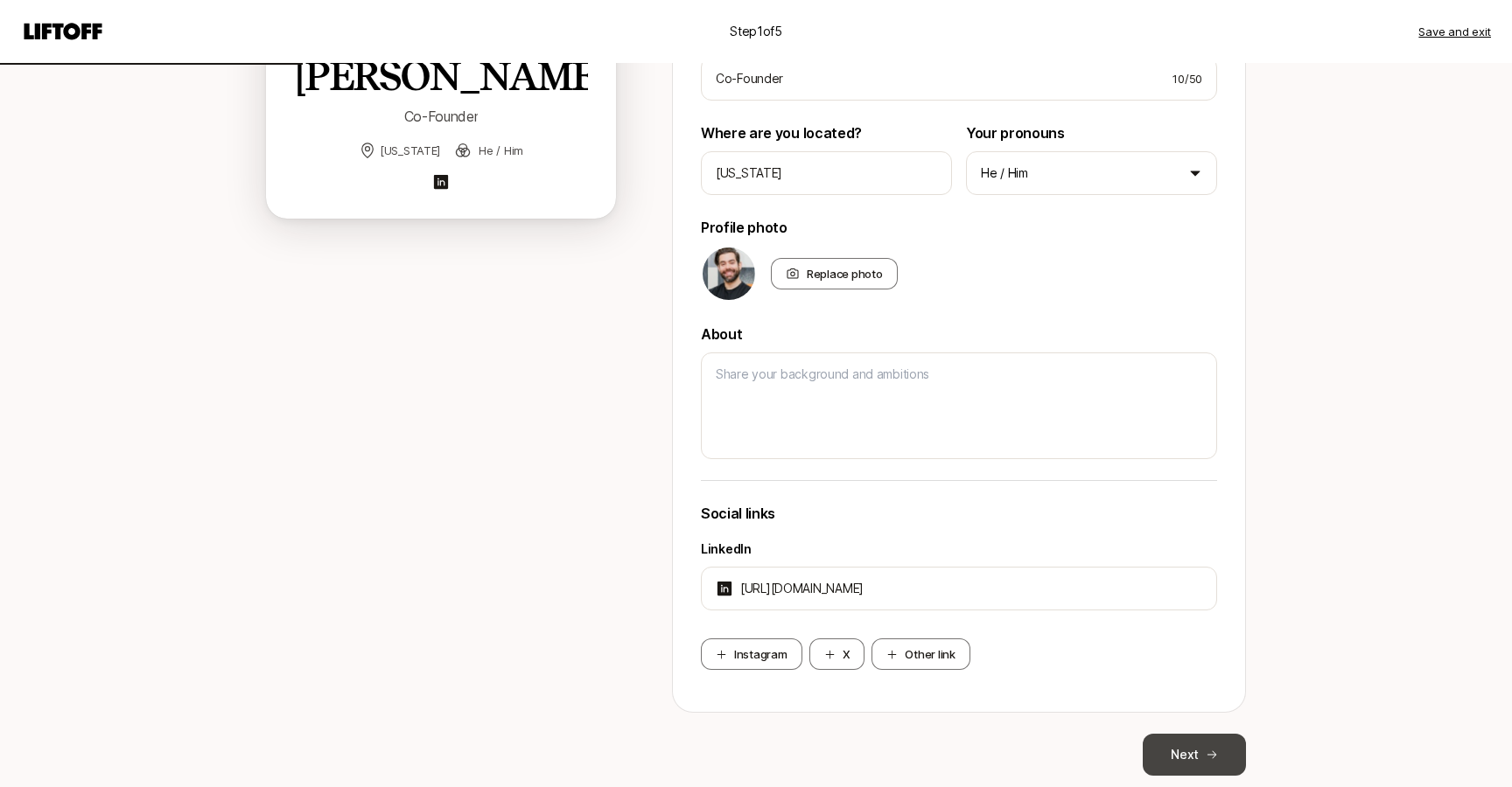
click at [1072, 740] on button "Next" at bounding box center [1194, 754] width 104 height 42
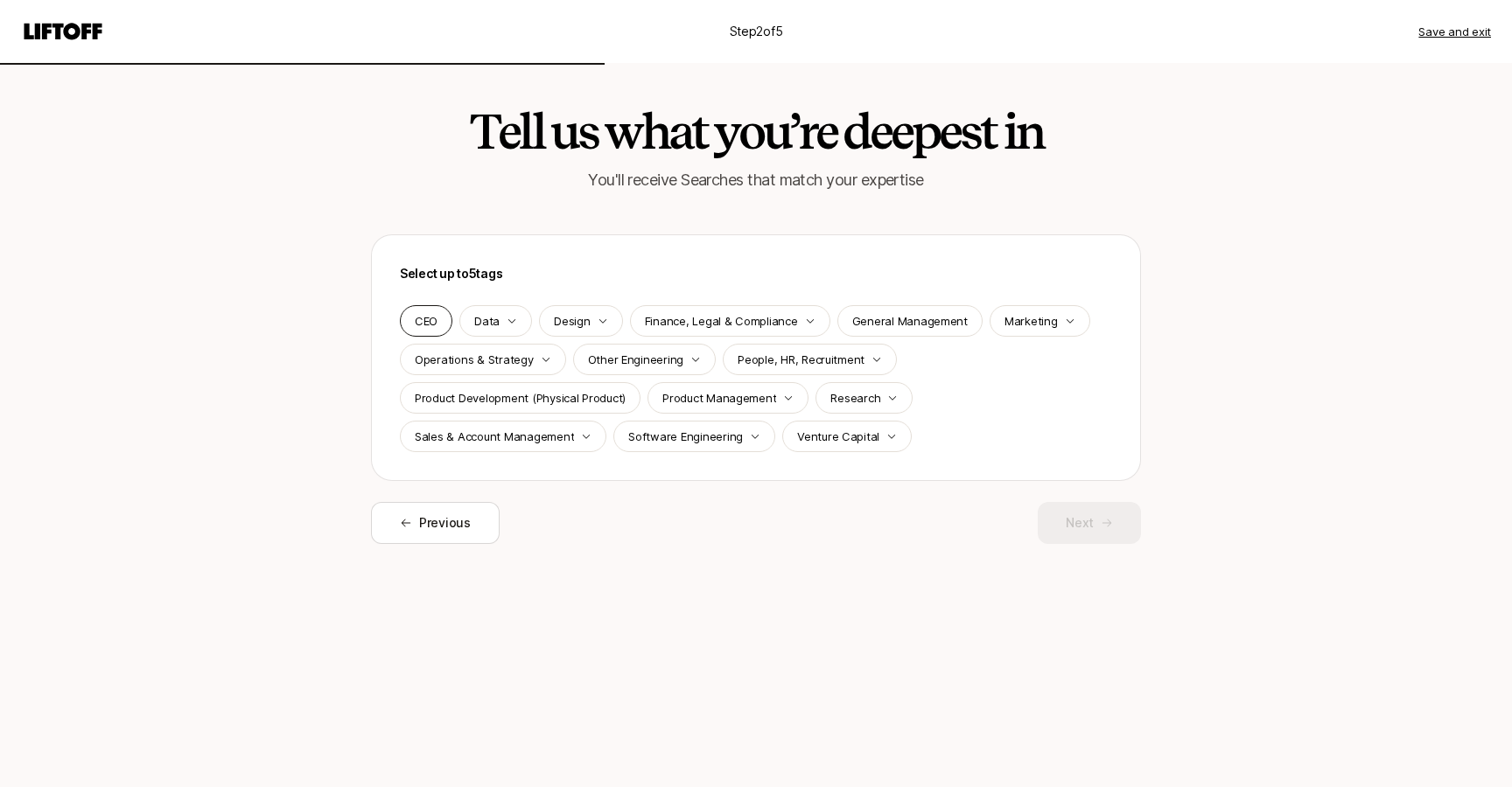
click at [426, 316] on p "CEO" at bounding box center [426, 321] width 23 height 18
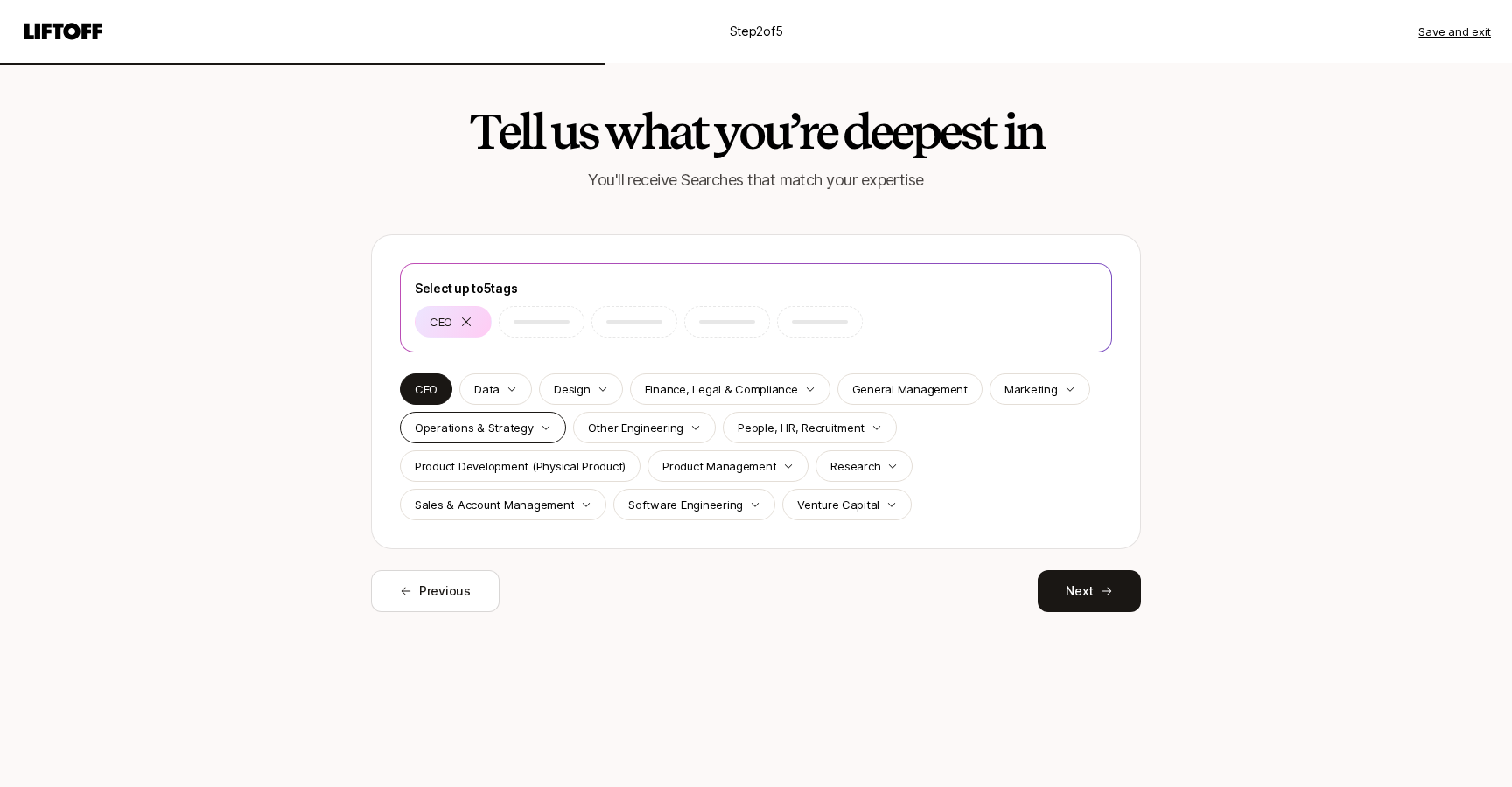
click at [508, 431] on p "Operations & Strategy" at bounding box center [473, 427] width 119 height 18
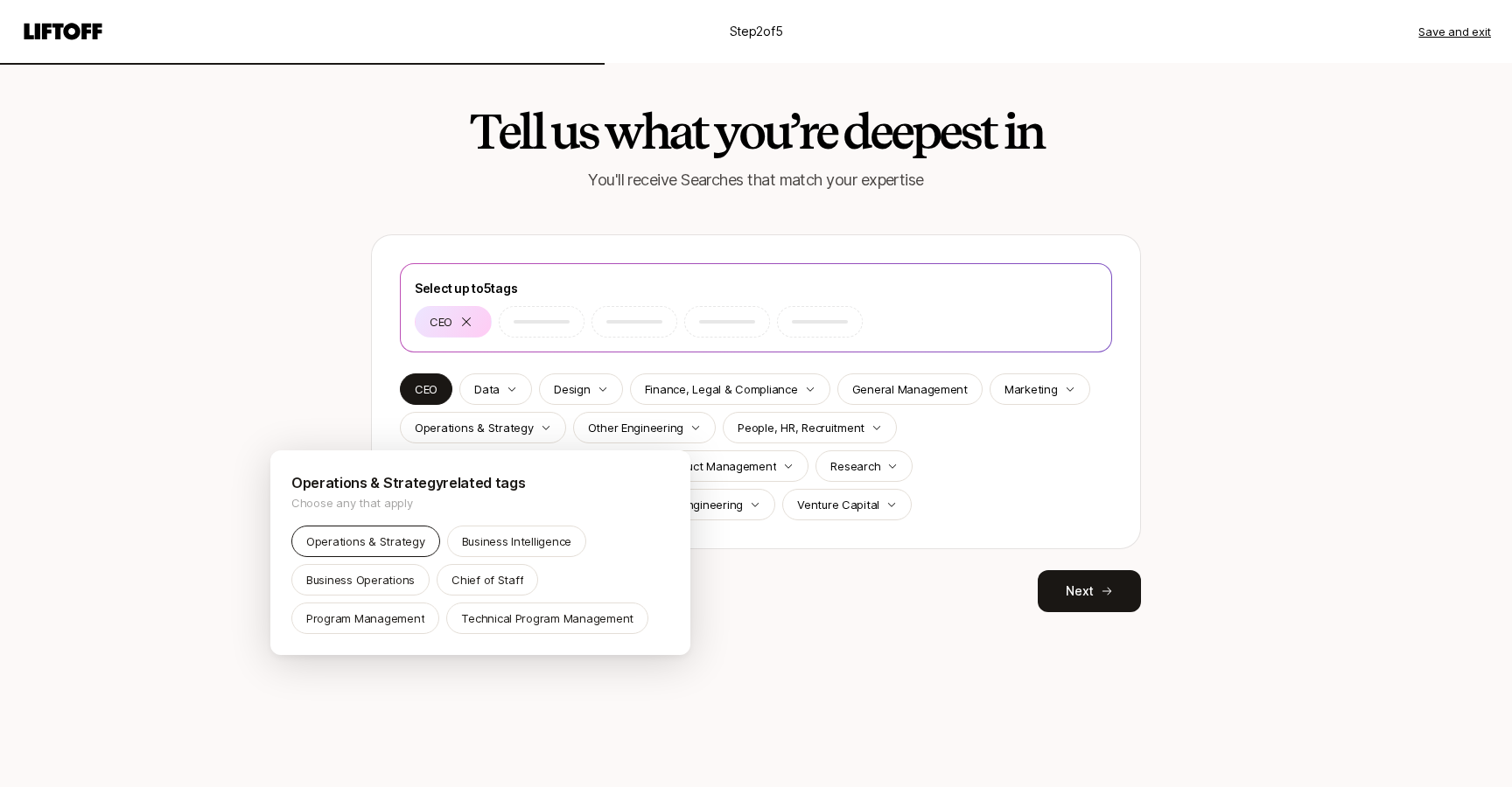
click at [390, 537] on p "Operations & Strategy" at bounding box center [365, 542] width 119 height 18
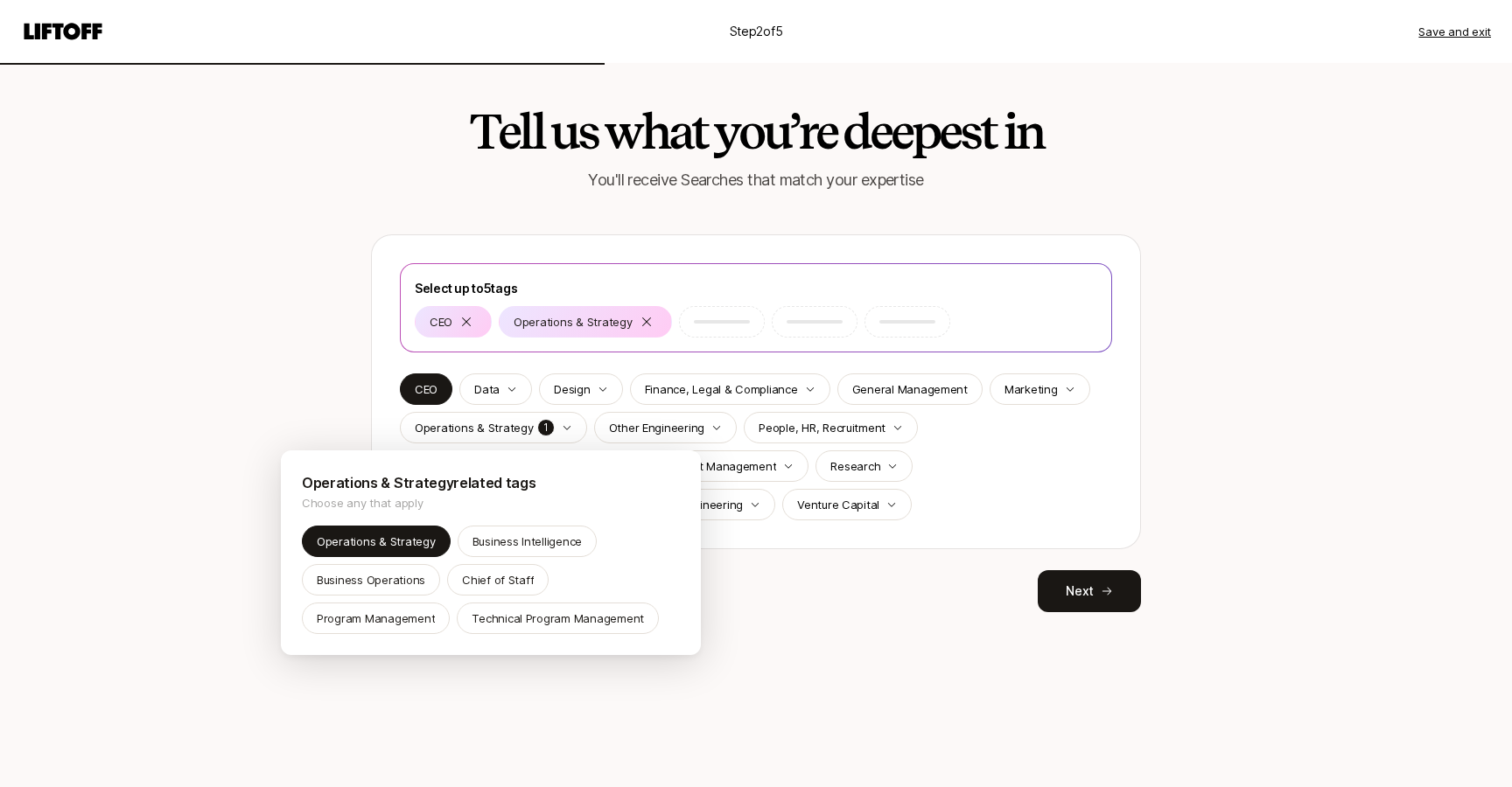
click at [748, 573] on html "Step 2 of 5 Save and exit Tell us what you’re deepest in You'll receive Searche…" at bounding box center [756, 394] width 1512 height 787
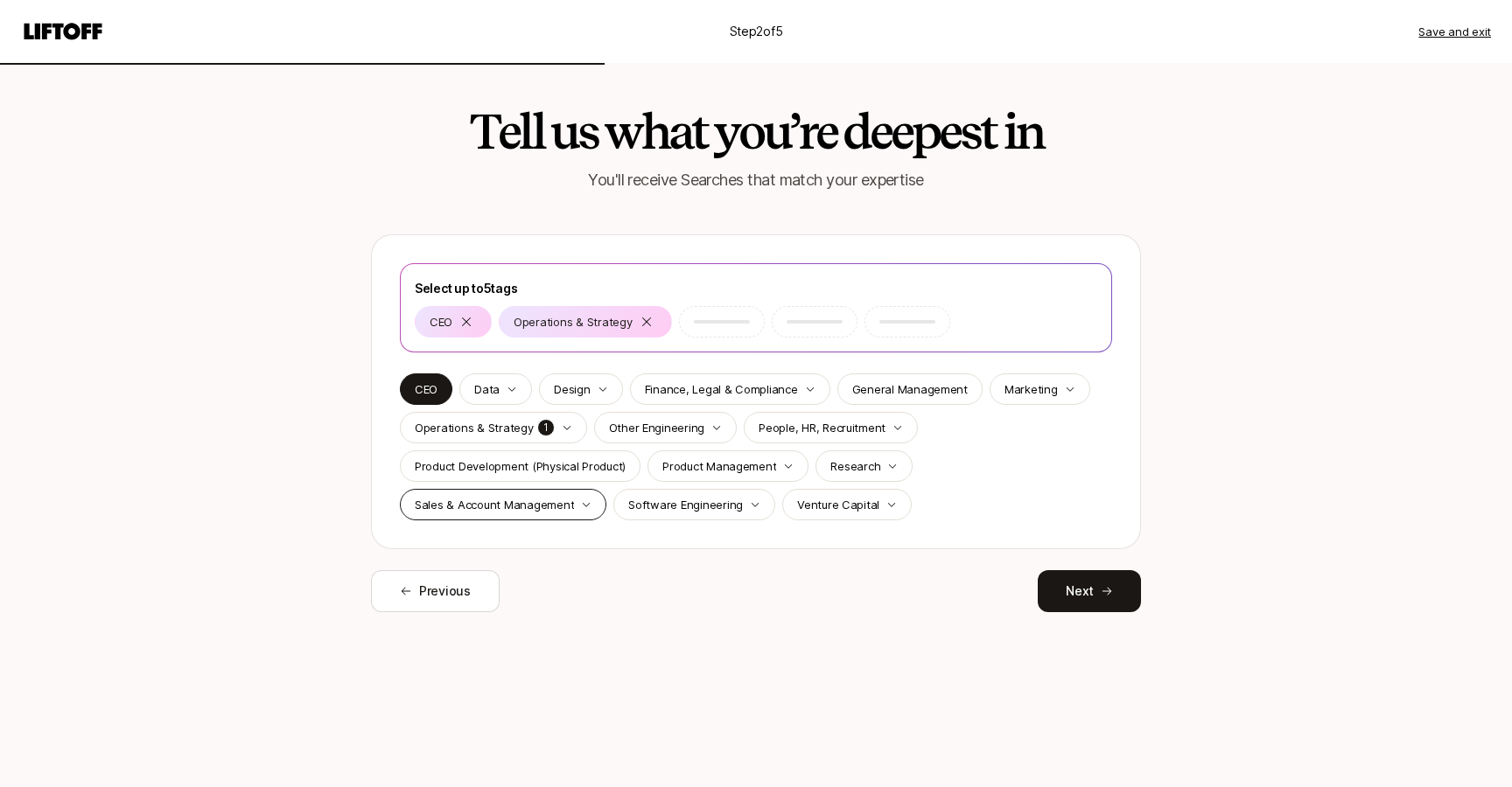
click at [532, 497] on p "Sales & Account Management" at bounding box center [494, 505] width 159 height 18
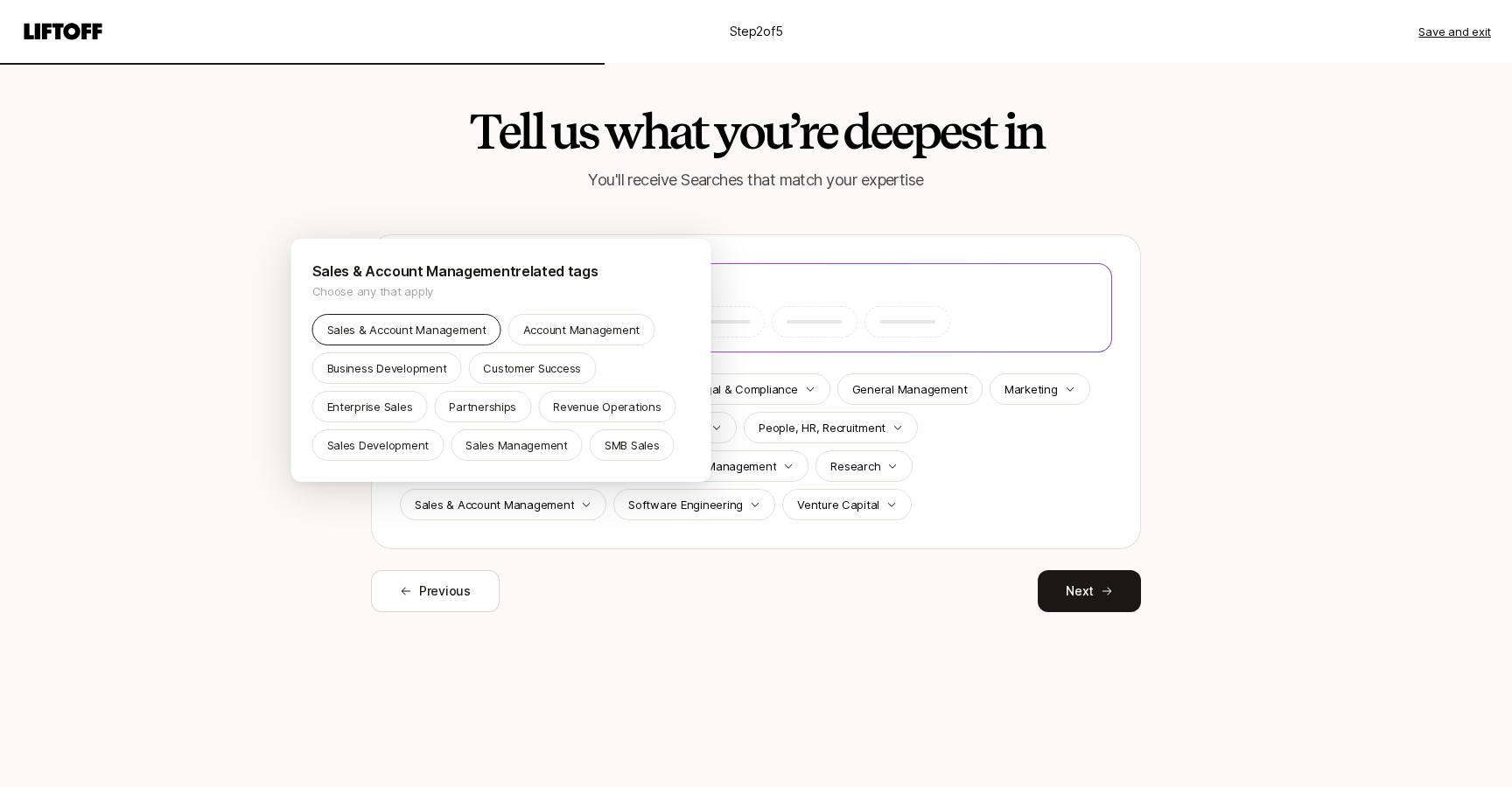
click at [433, 340] on div "Sales & Account Management" at bounding box center [407, 330] width 189 height 32
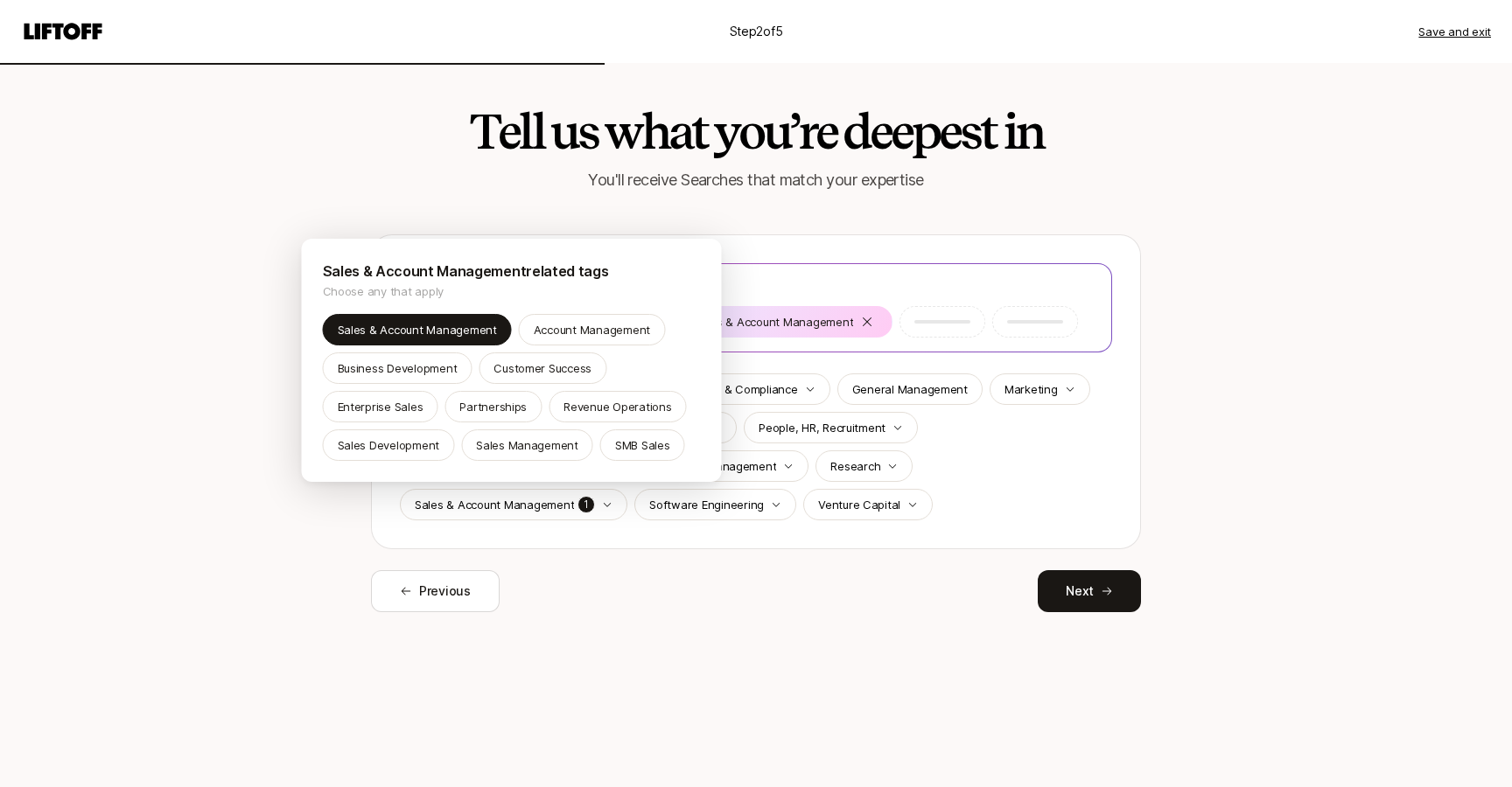
click at [929, 626] on html "Step 2 of 5 Save and exit Tell us what you’re deepest in You'll receive Searche…" at bounding box center [756, 394] width 1512 height 787
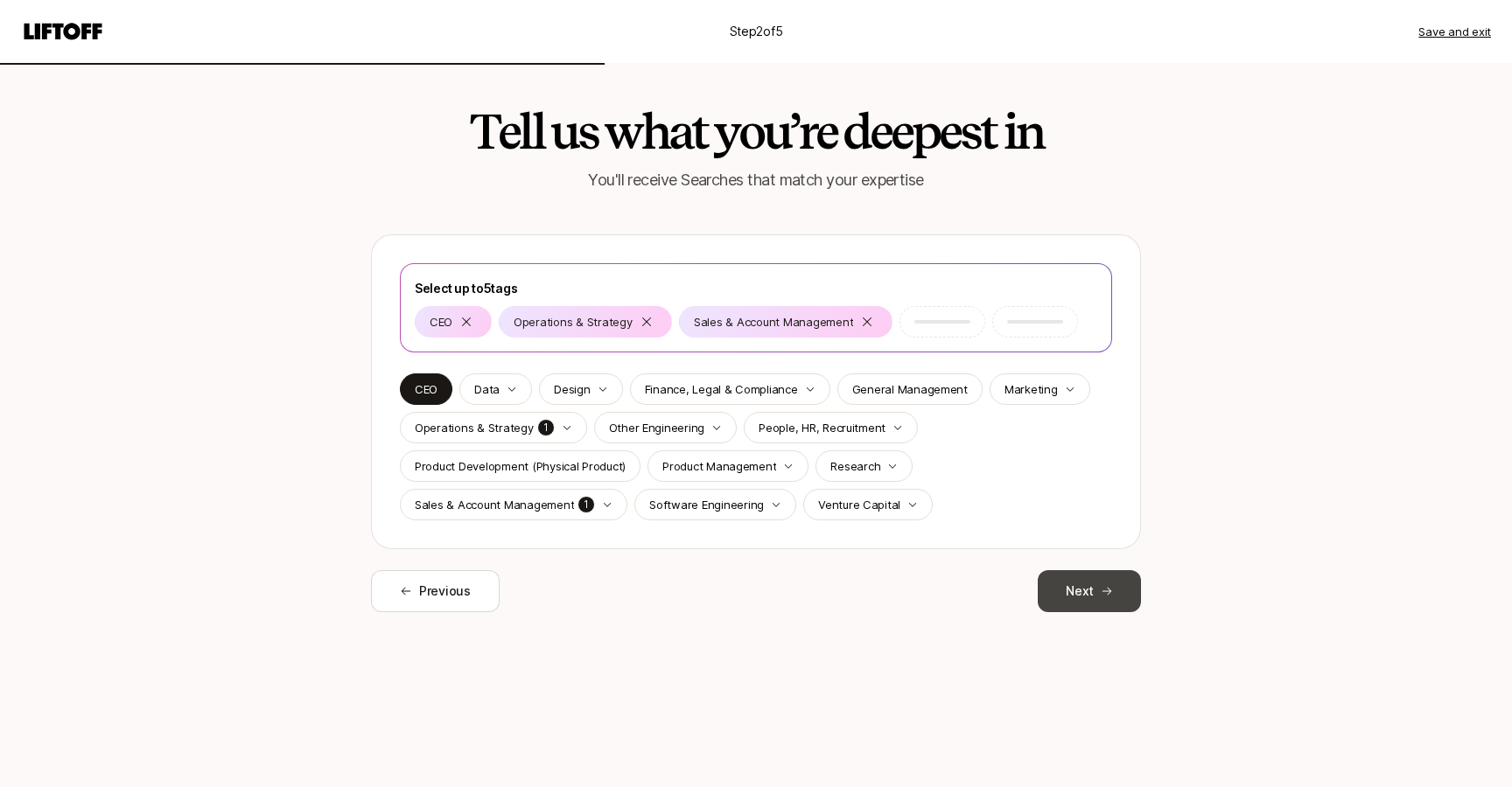
click at [1072, 594] on button "Next" at bounding box center [1089, 591] width 104 height 42
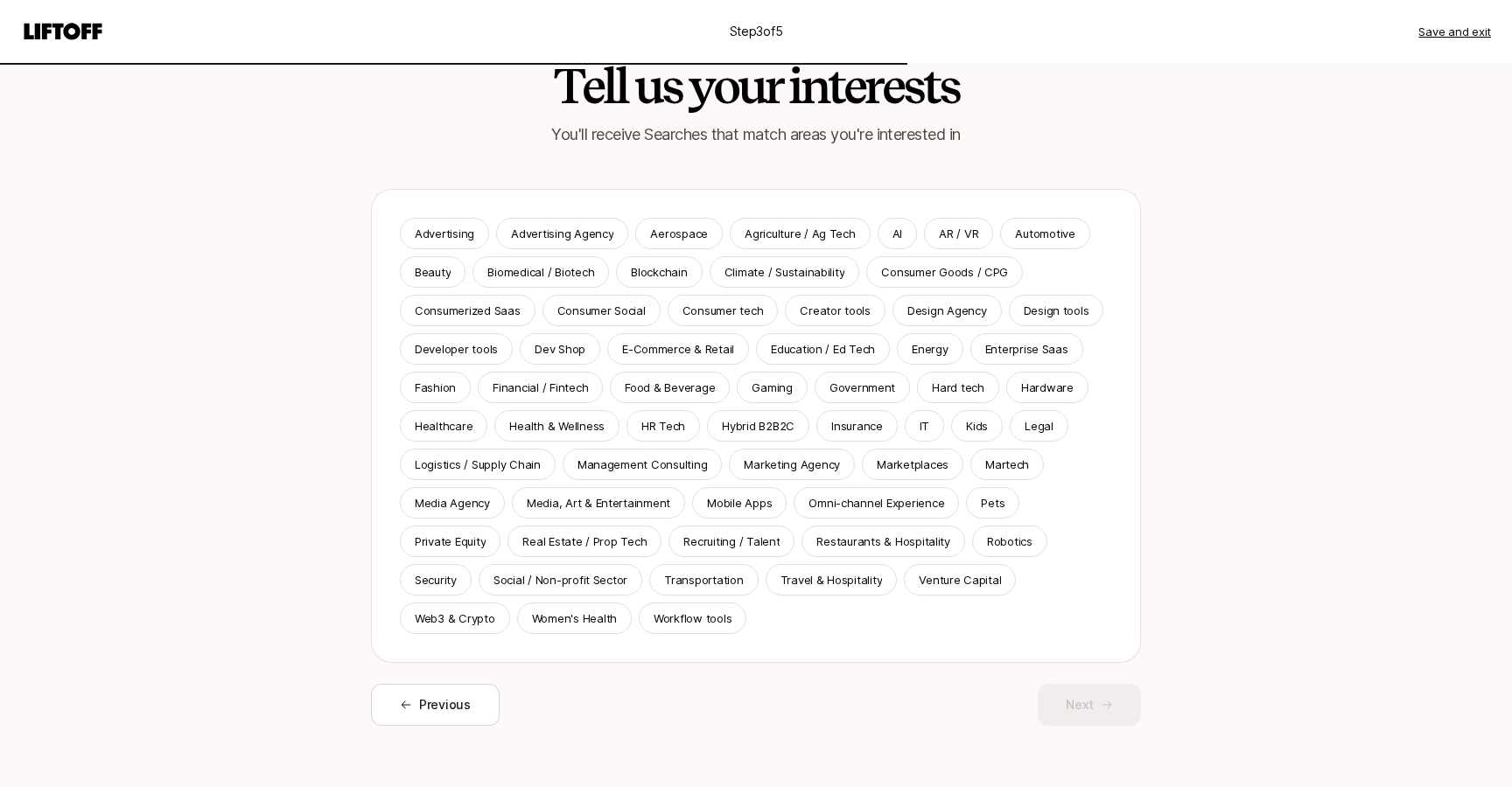
scroll to position [54, 0]
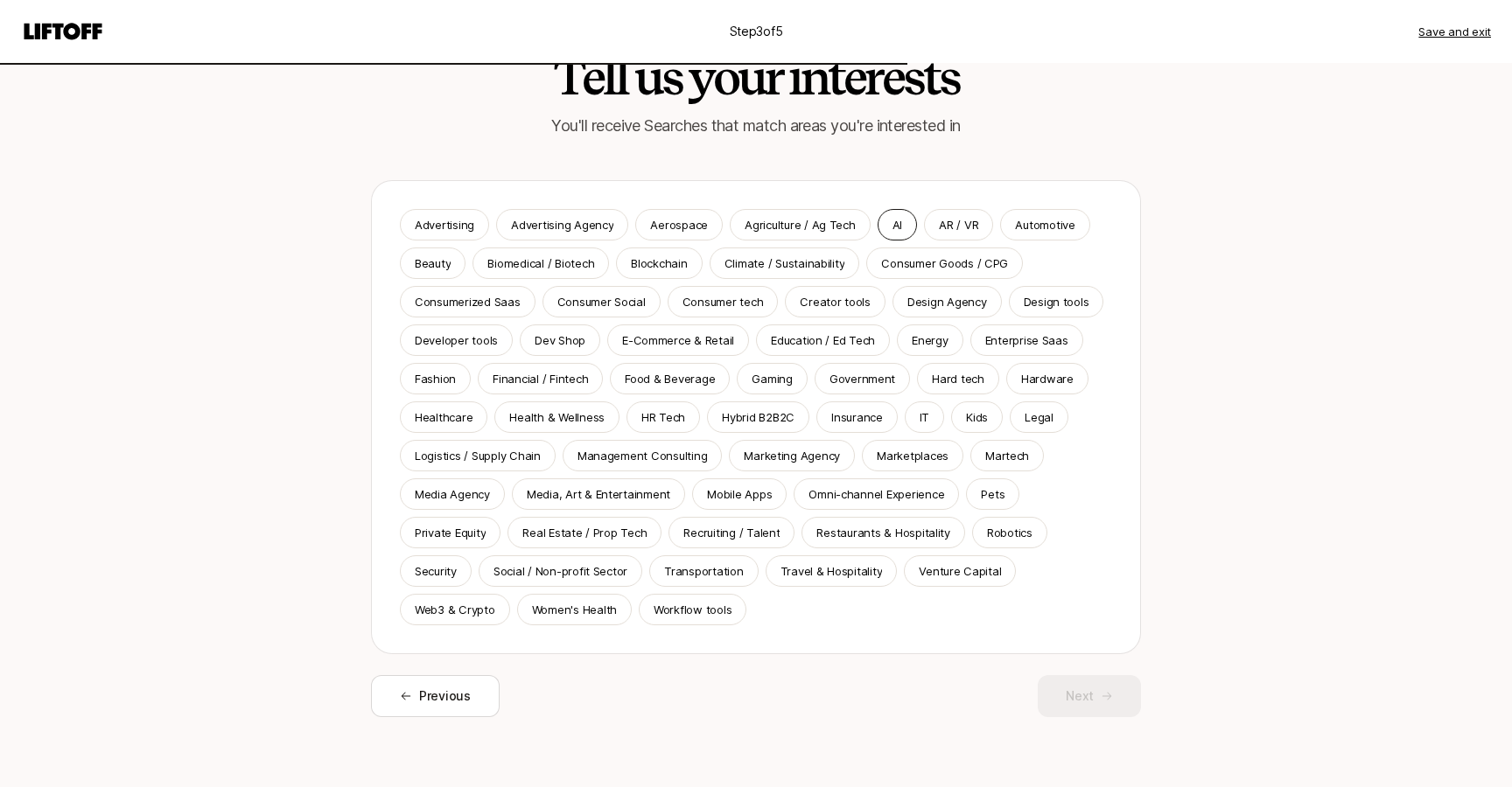
click at [892, 217] on p "AI" at bounding box center [897, 225] width 10 height 18
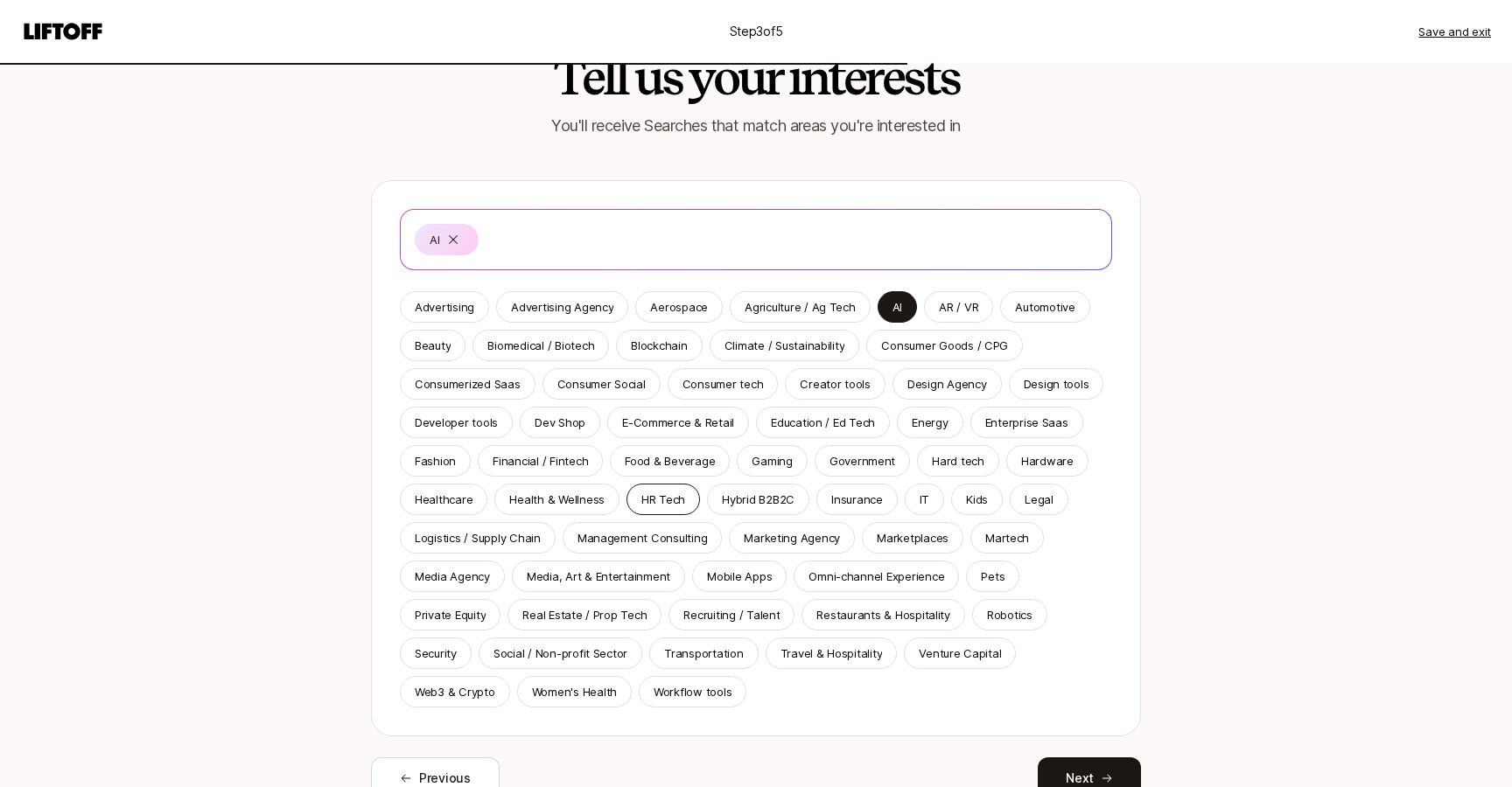
click at [668, 496] on p "HR Tech" at bounding box center [663, 499] width 44 height 18
click at [705, 604] on div "Recruiting / Talent" at bounding box center [732, 615] width 126 height 32
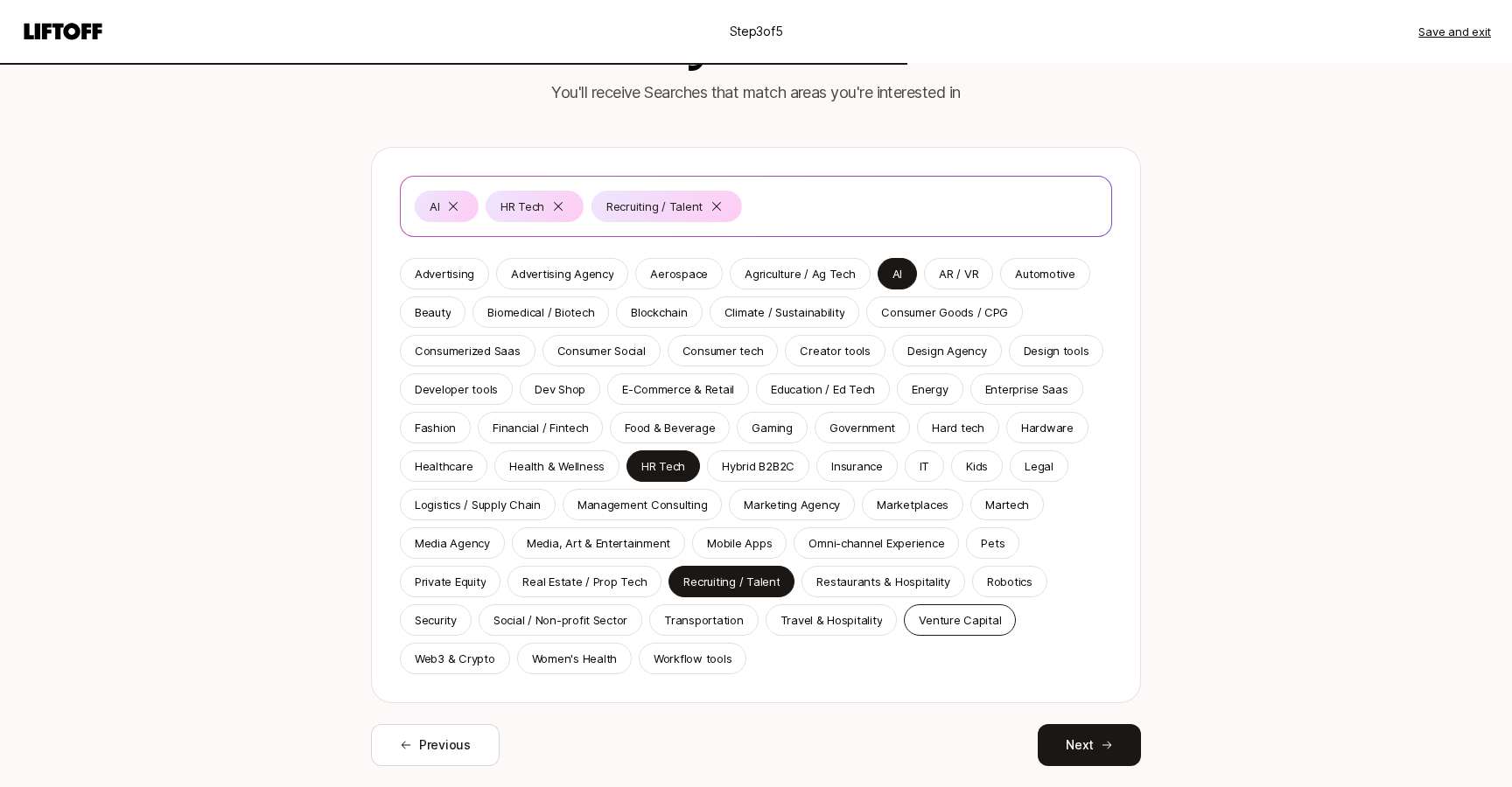
scroll to position [90, 0]
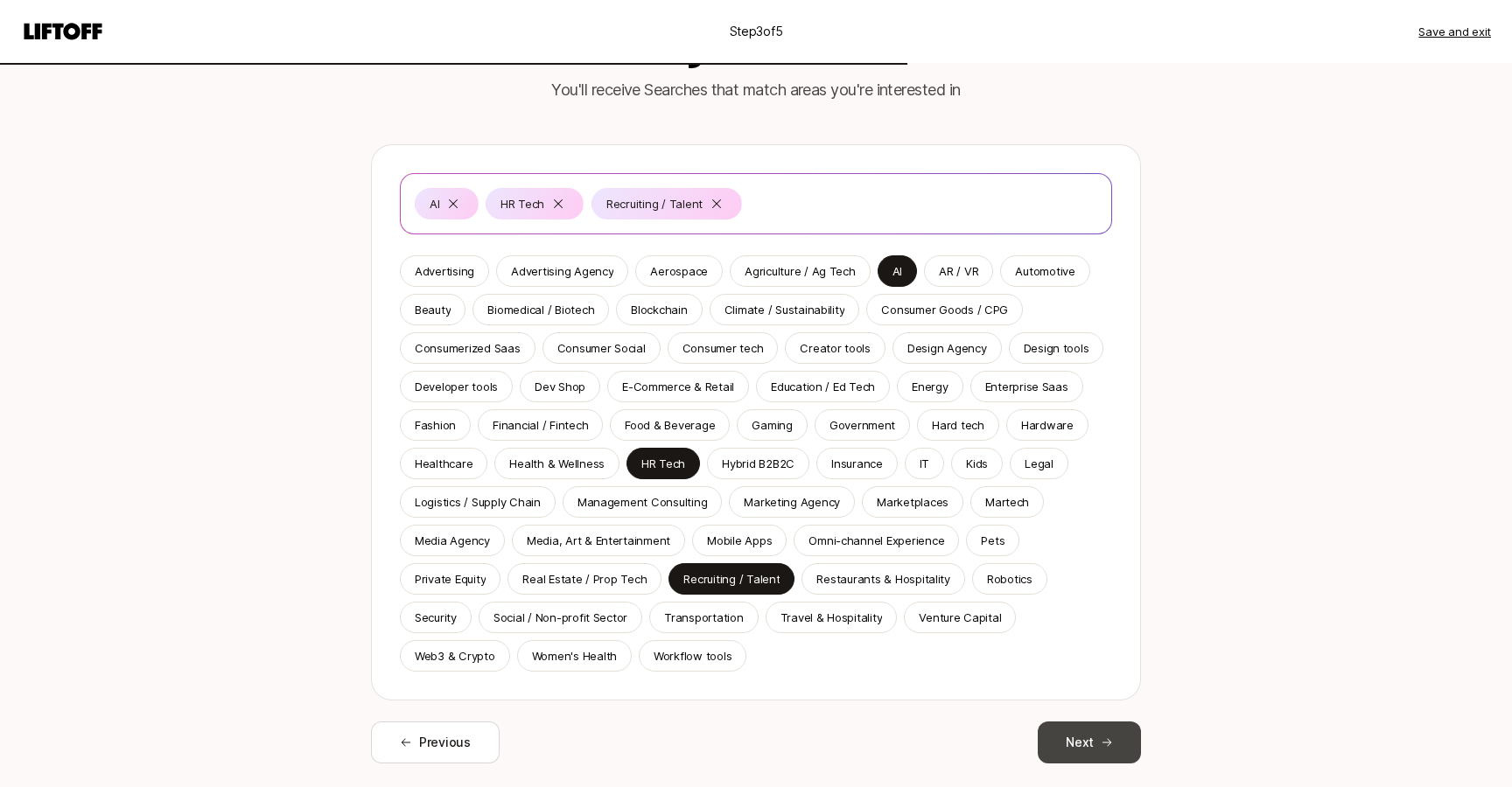
click at [1072, 736] on button "Next" at bounding box center [1089, 742] width 104 height 42
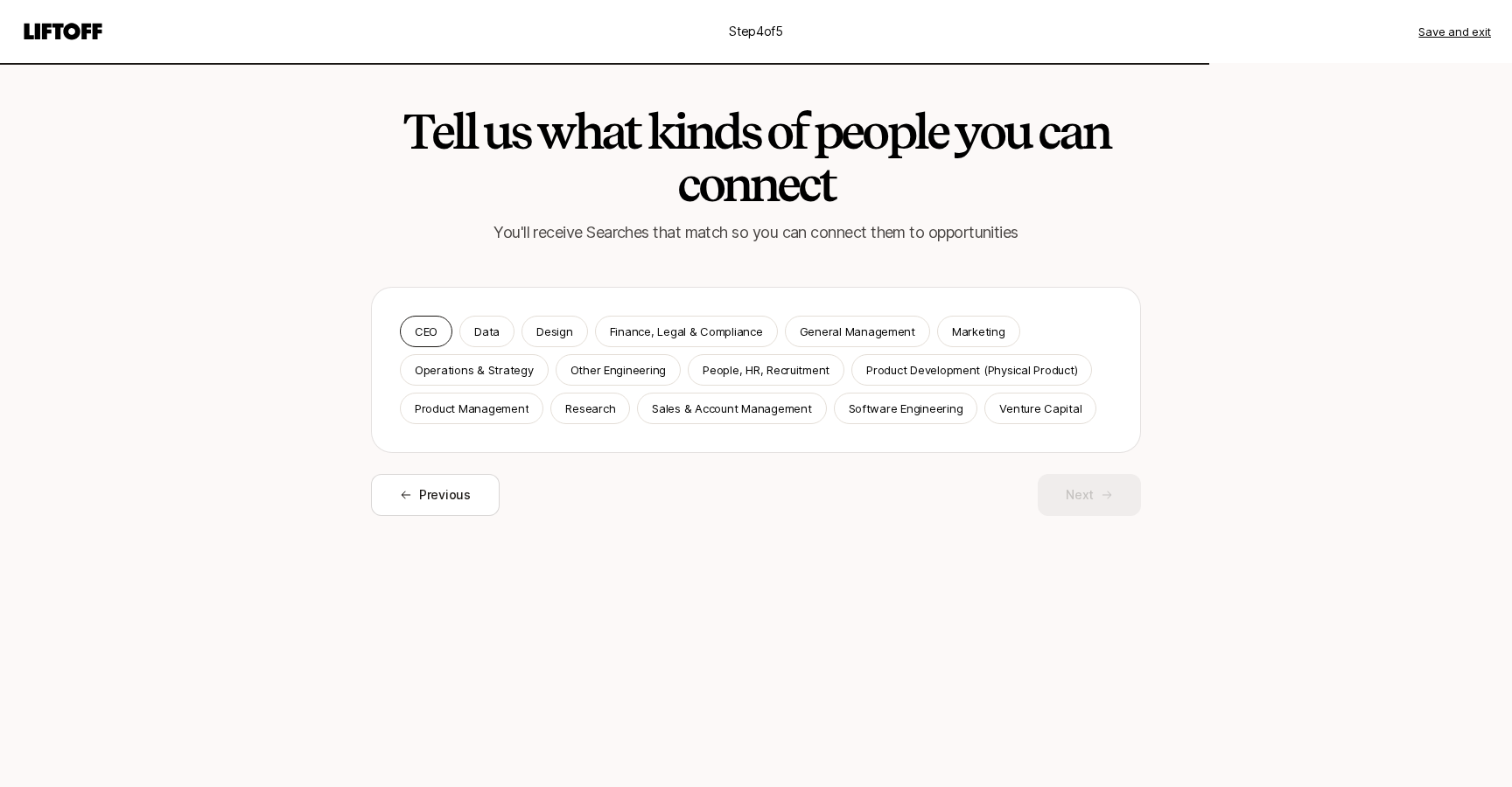
click at [449, 328] on div "CEO" at bounding box center [426, 332] width 53 height 32
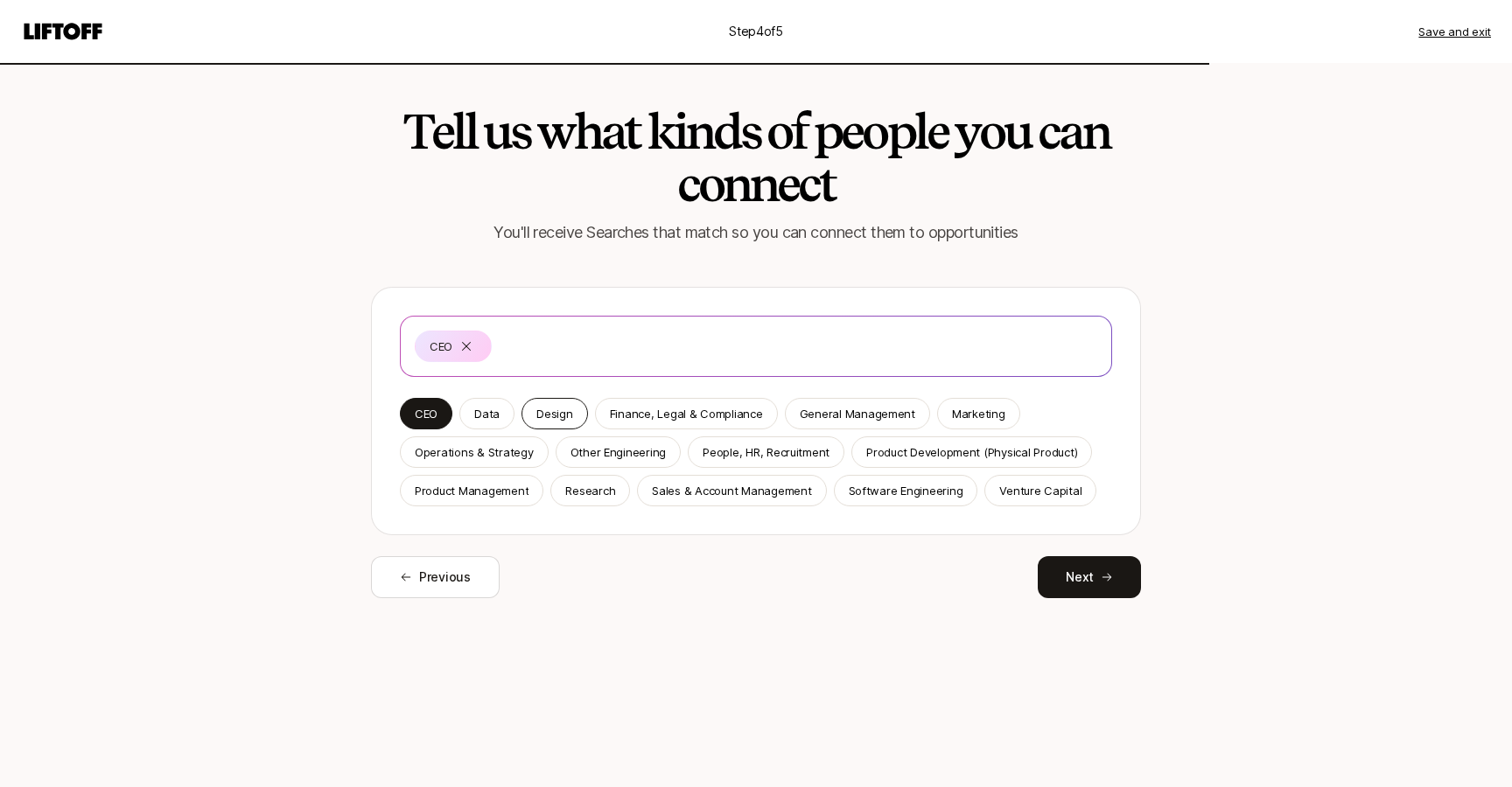
click at [547, 414] on p "Design" at bounding box center [554, 413] width 36 height 18
click at [862, 495] on p "Software Engineering" at bounding box center [905, 491] width 115 height 18
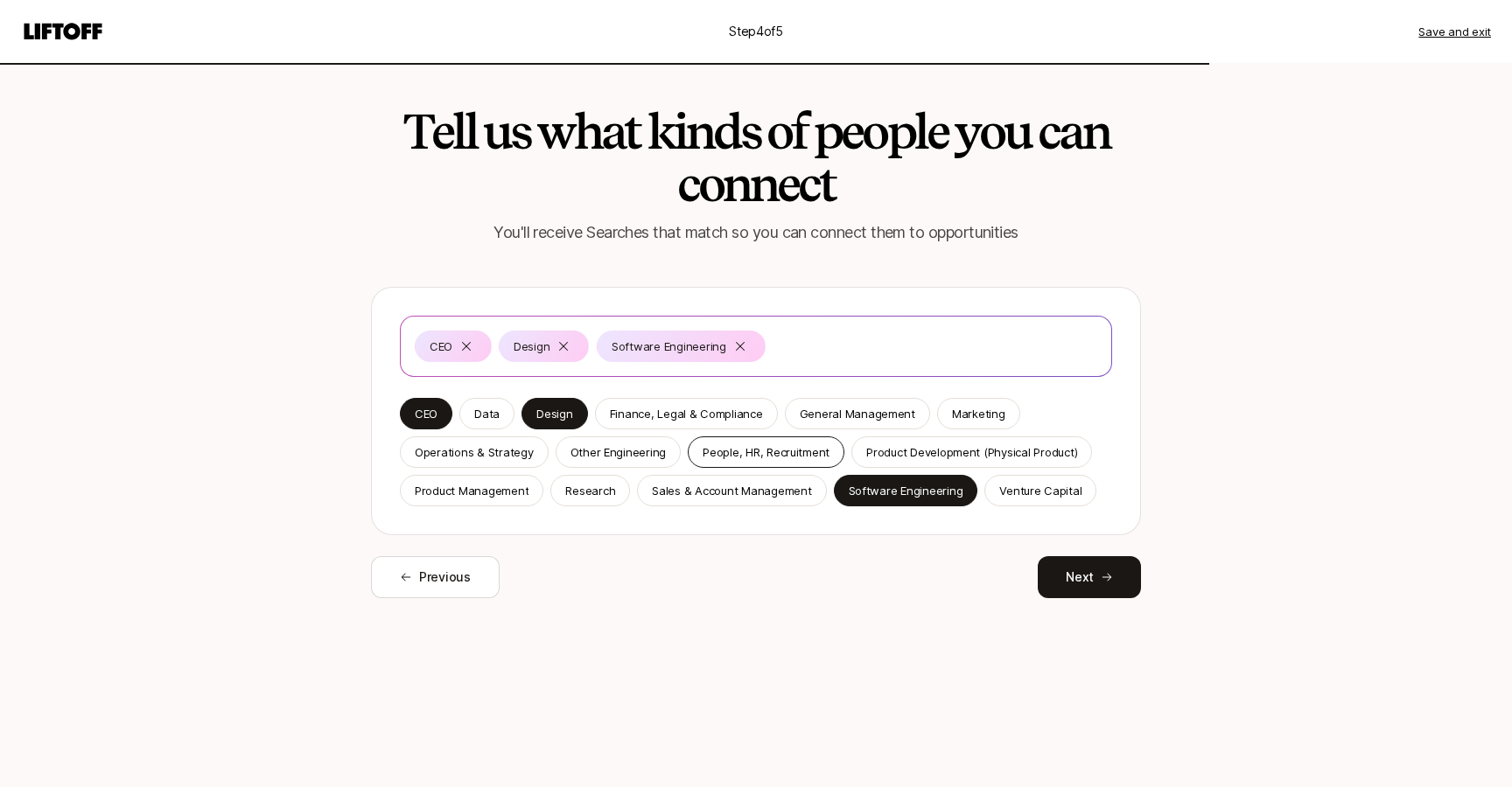
click at [771, 453] on p "People, HR, Recruitment" at bounding box center [765, 452] width 127 height 18
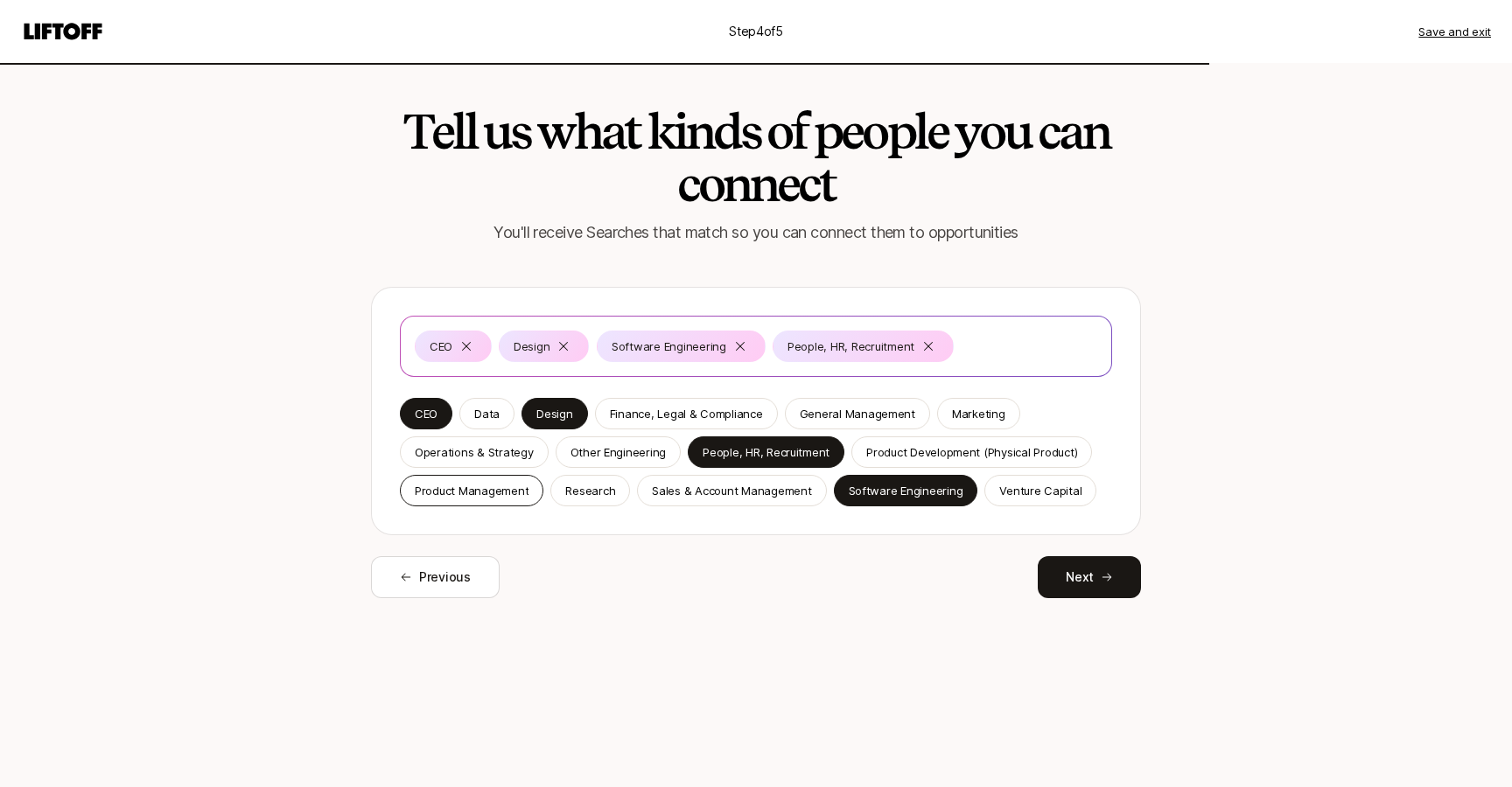
click at [514, 494] on p "Product Management" at bounding box center [471, 491] width 114 height 18
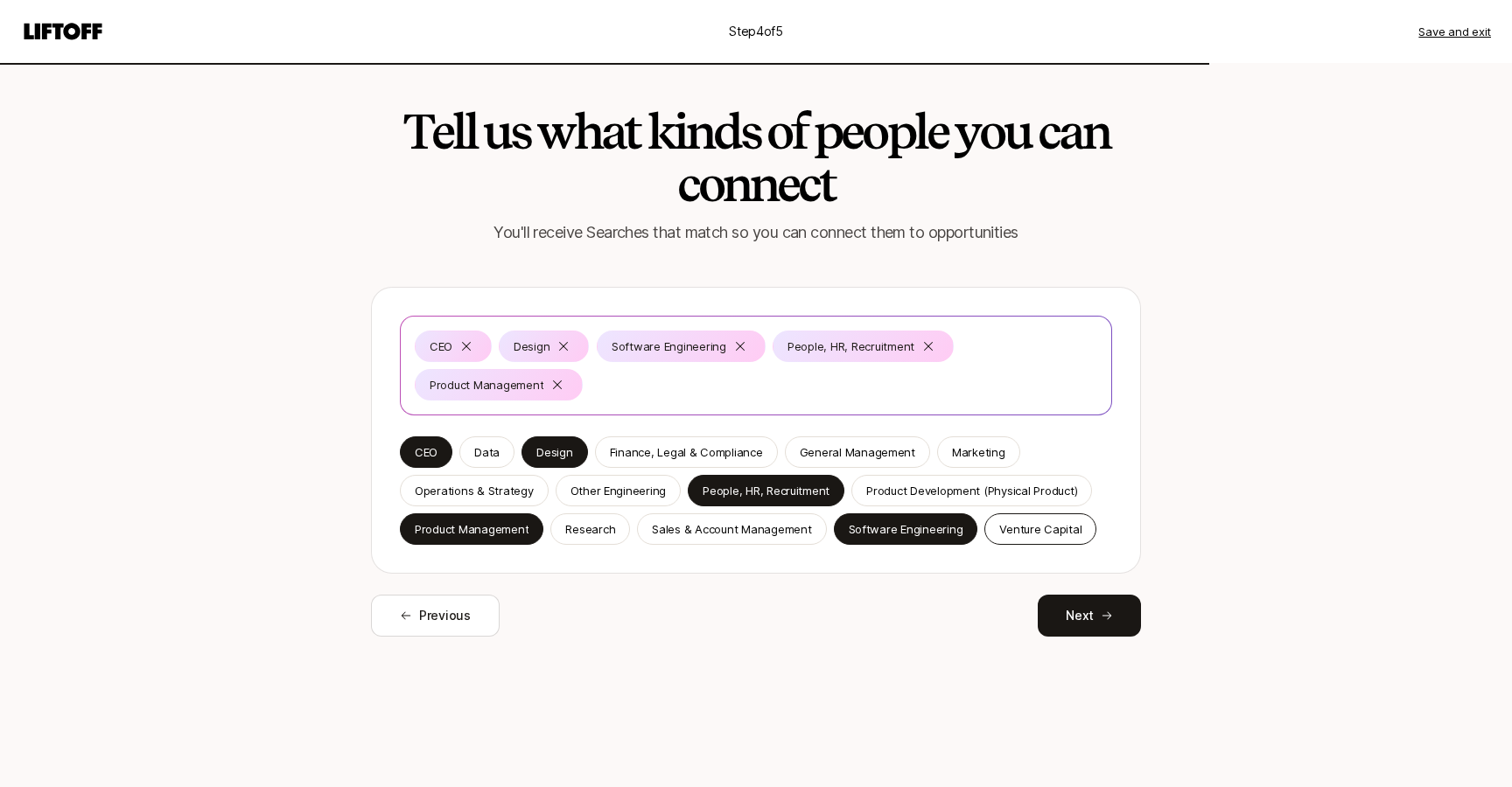
click at [1019, 533] on p "Venture Capital" at bounding box center [1040, 529] width 83 height 18
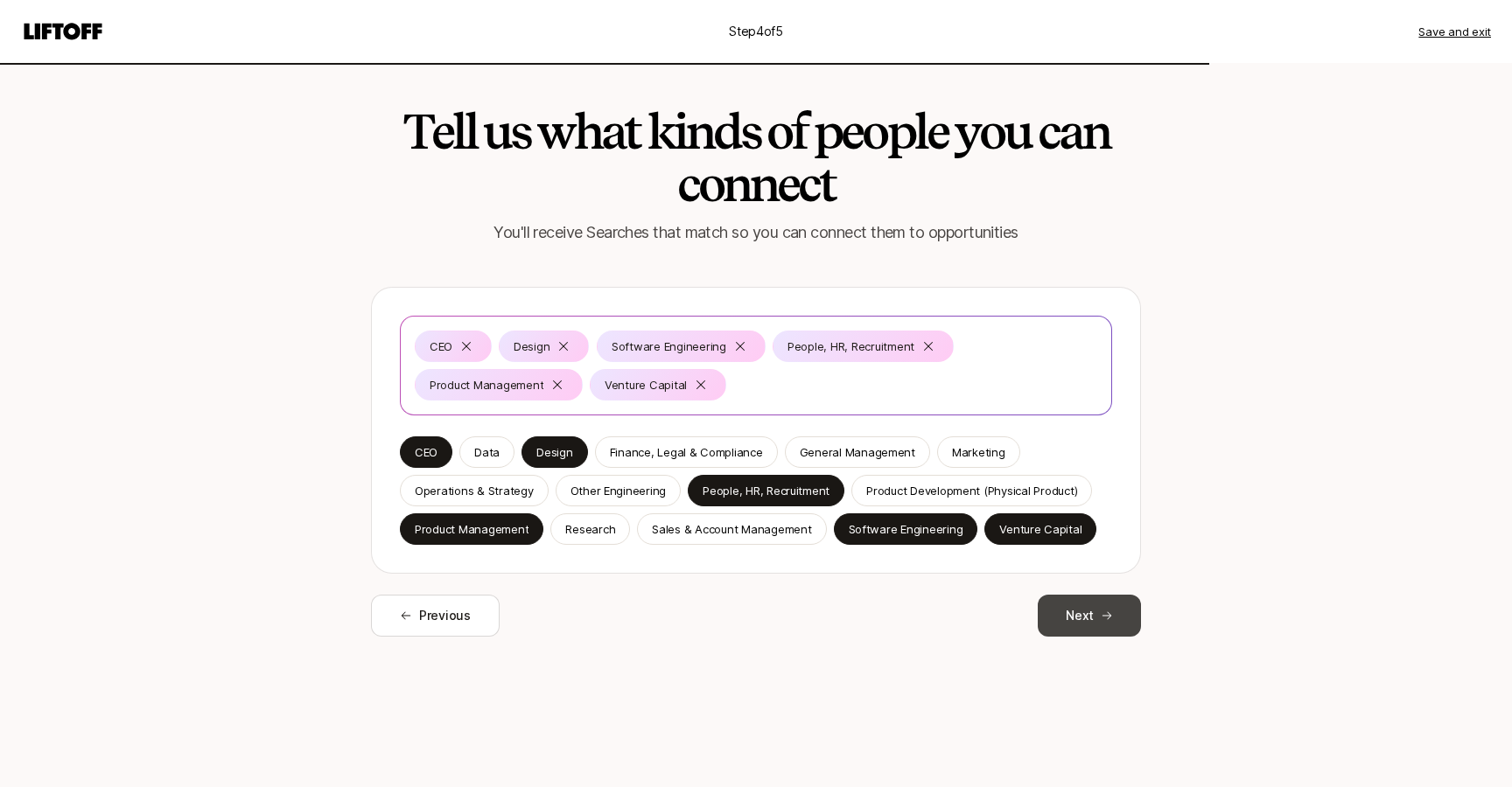
click at [1072, 615] on button "Next" at bounding box center [1089, 616] width 104 height 42
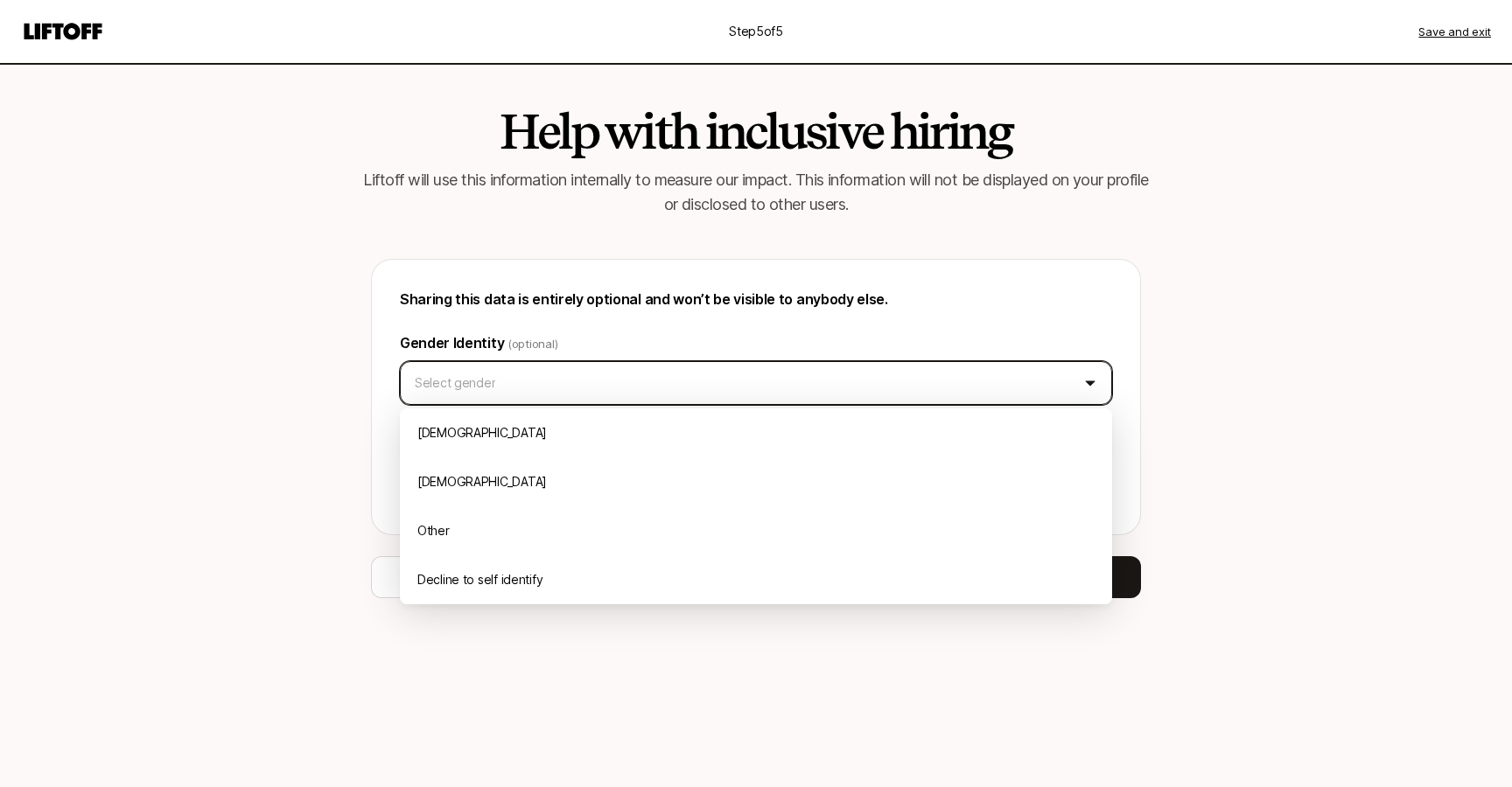
click at [933, 367] on html "Step 5 of 5 Save and exit Help with inclusive hiring Liftoff will use this info…" at bounding box center [756, 394] width 1512 height 787
click at [995, 307] on html "Step 5 of 5 Save and exit Help with inclusive hiring Liftoff will use this info…" at bounding box center [756, 394] width 1512 height 787
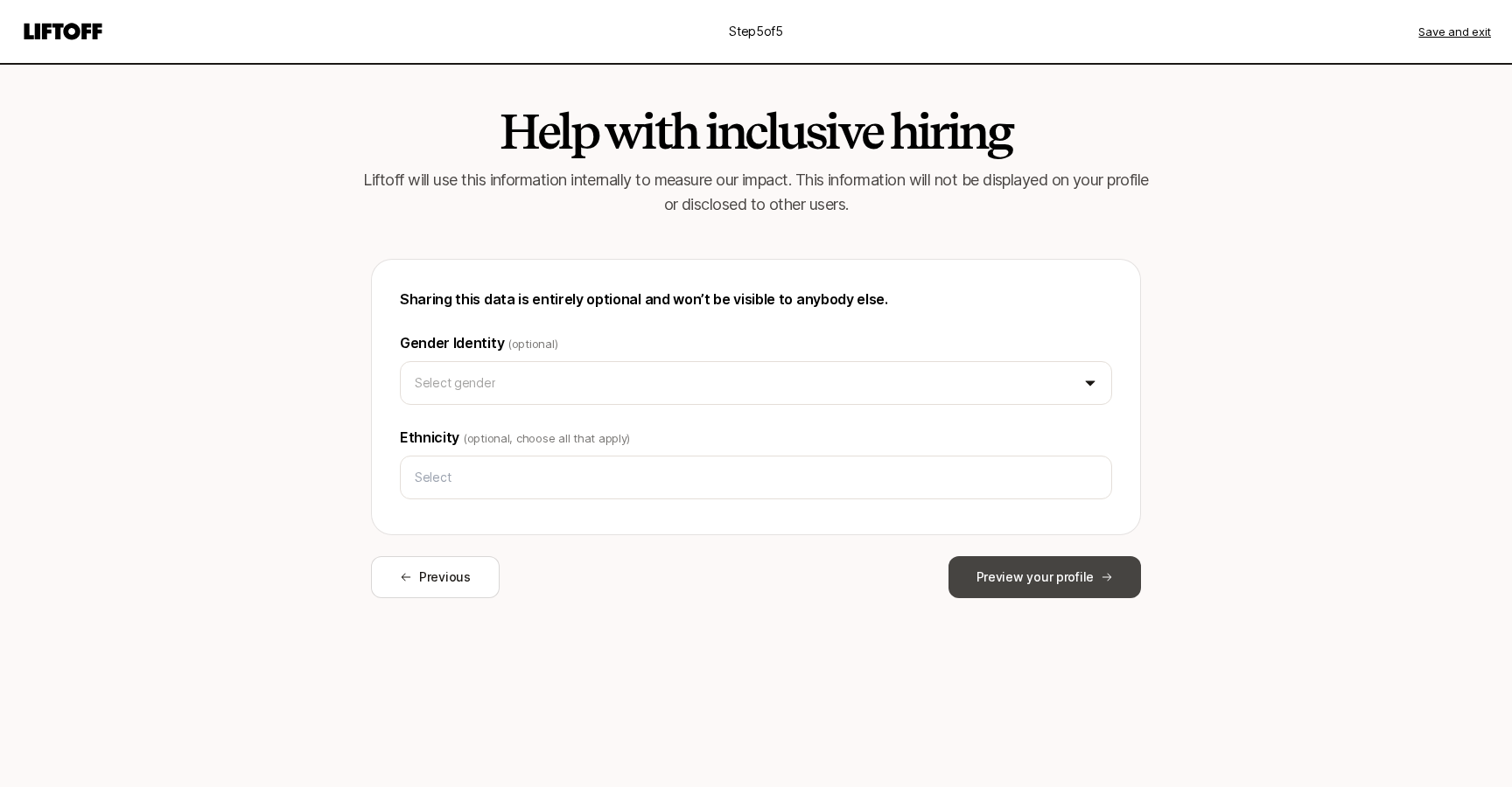
click at [1023, 576] on button "Preview your profile" at bounding box center [1044, 577] width 192 height 42
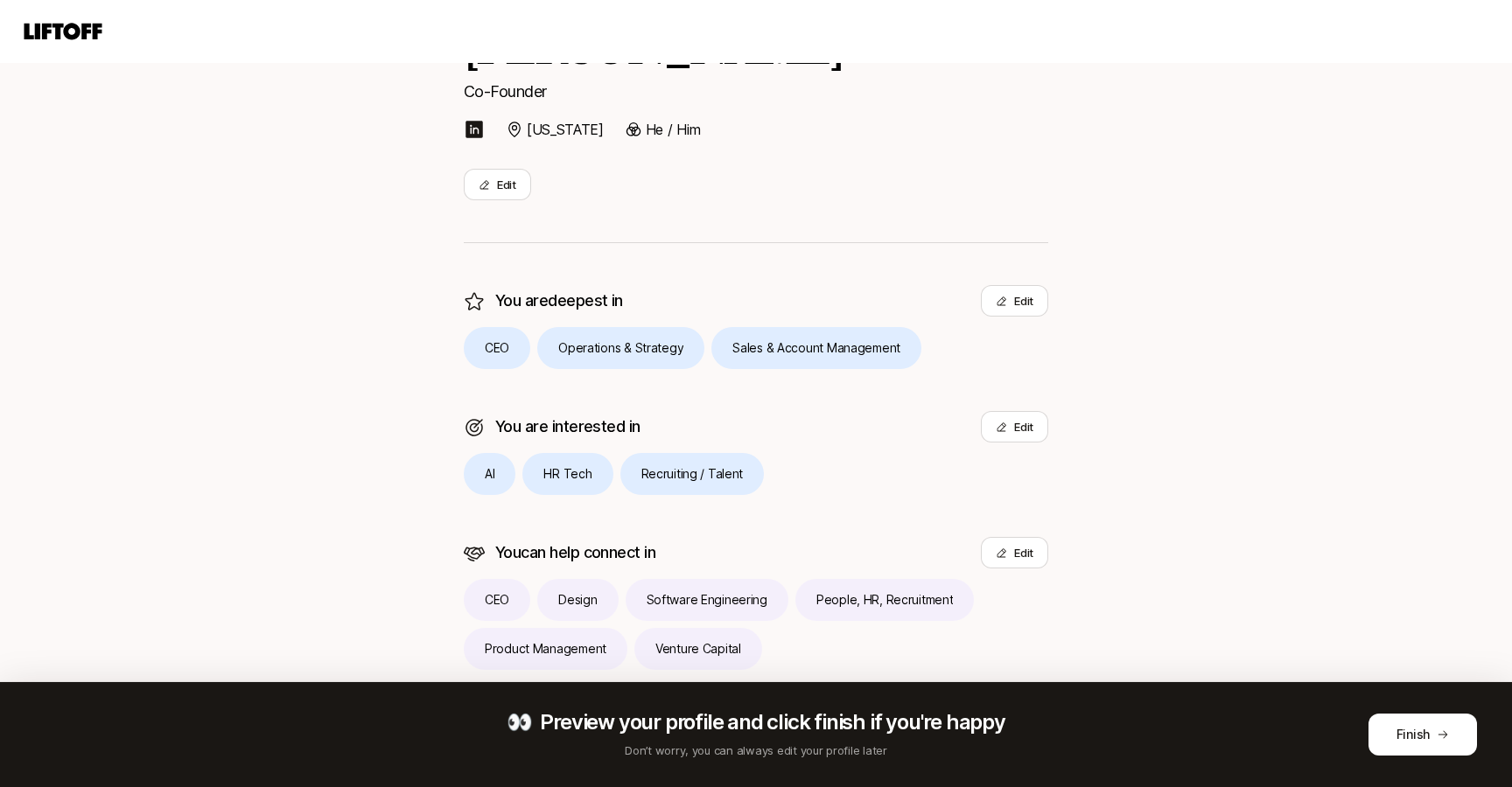
scroll to position [247, 0]
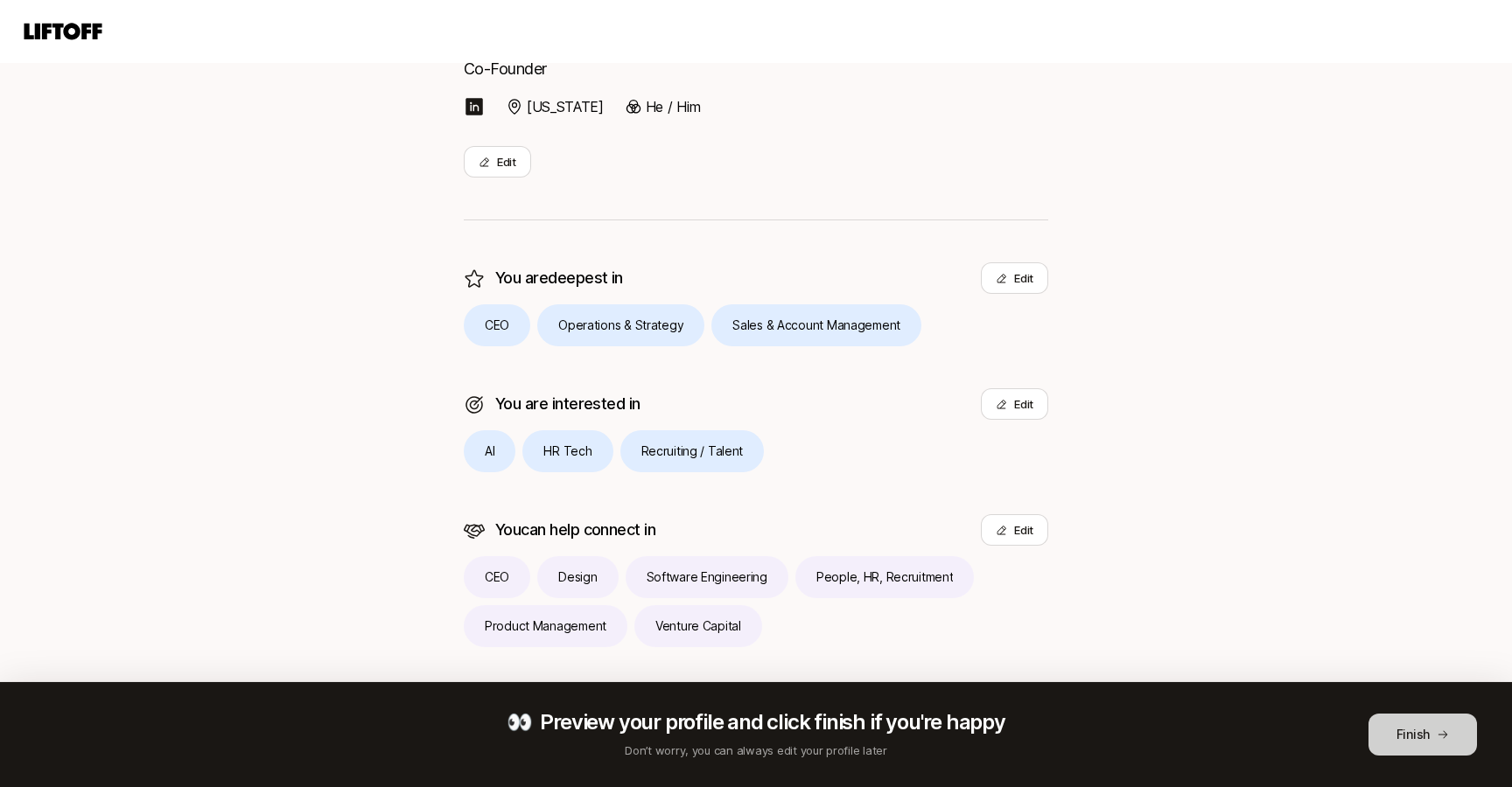
click at [1072, 754] on button "Finish" at bounding box center [1422, 734] width 109 height 42
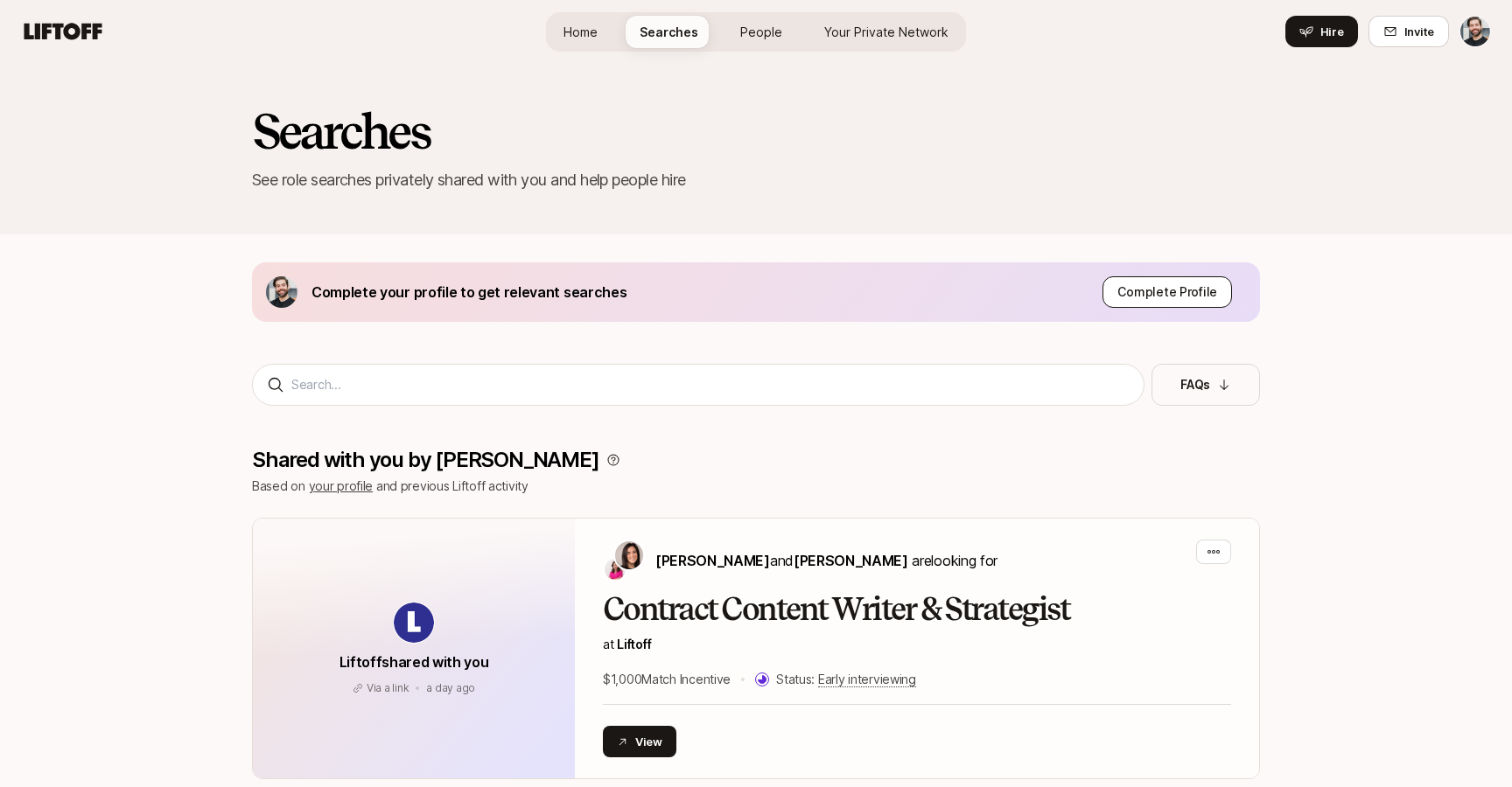
click at [1072, 304] on button "Complete Profile" at bounding box center [1167, 292] width 130 height 32
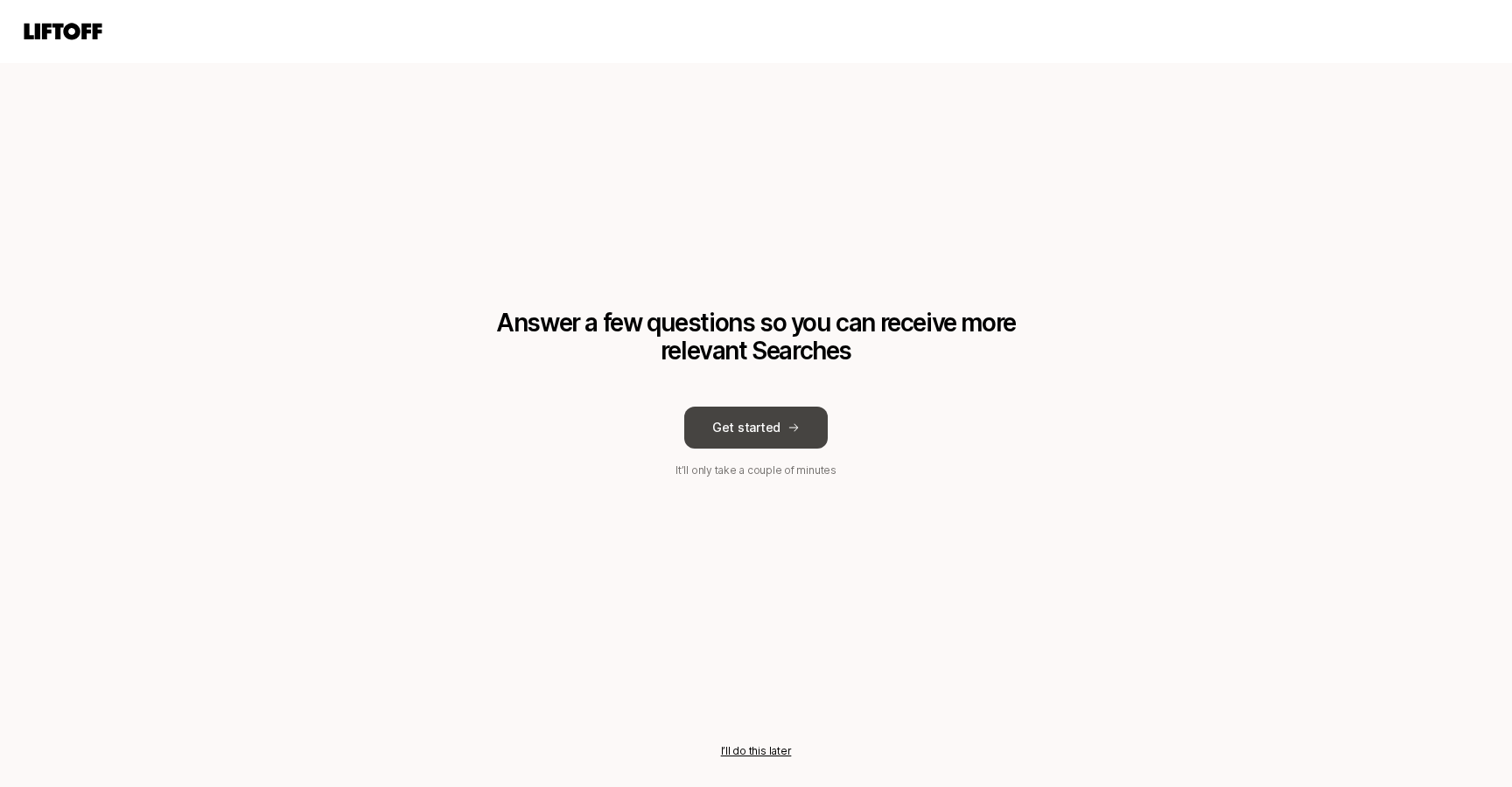
click at [745, 444] on button "Get started" at bounding box center [756, 427] width 144 height 42
type textarea "x"
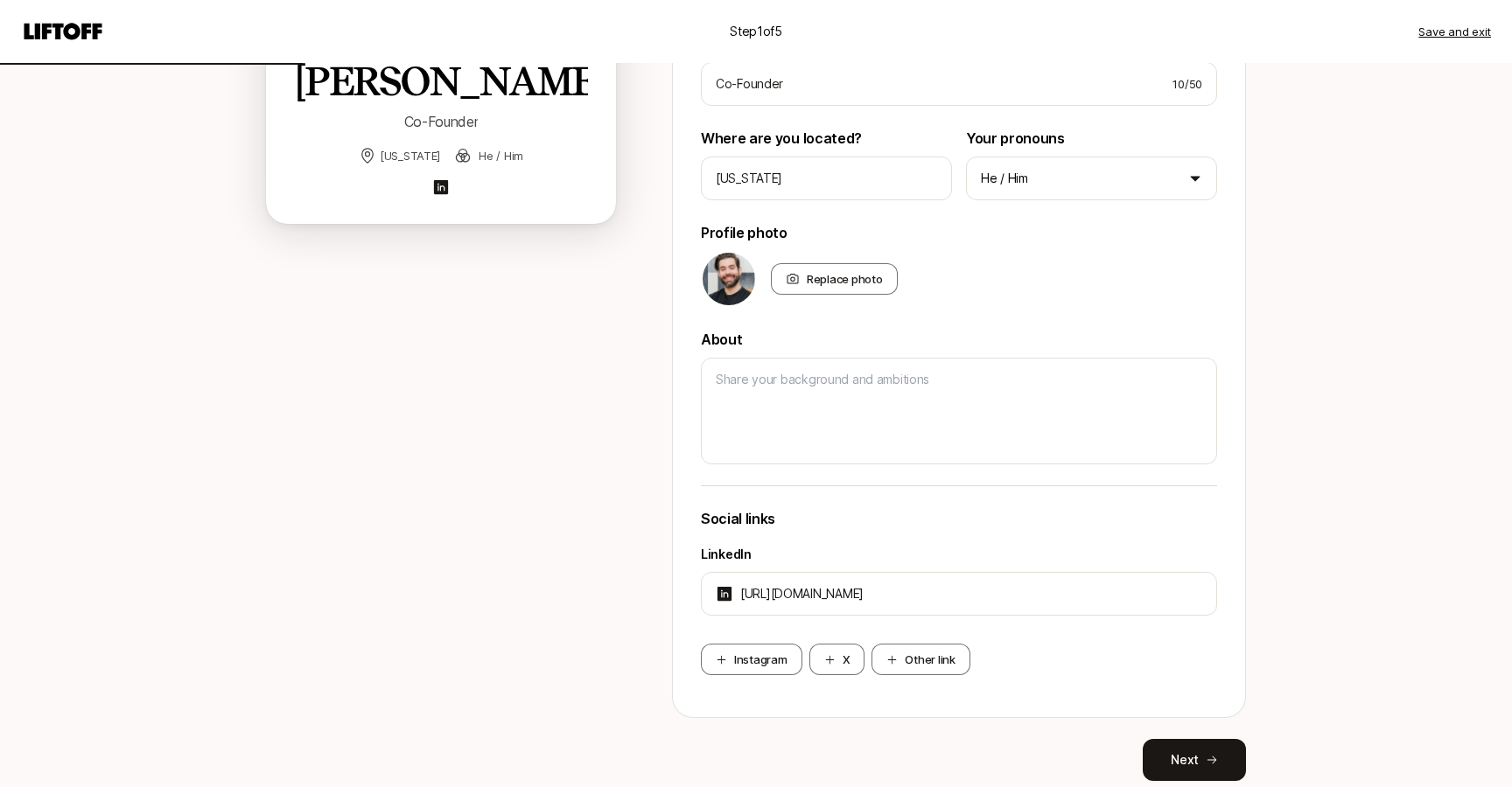
scroll to position [360, 0]
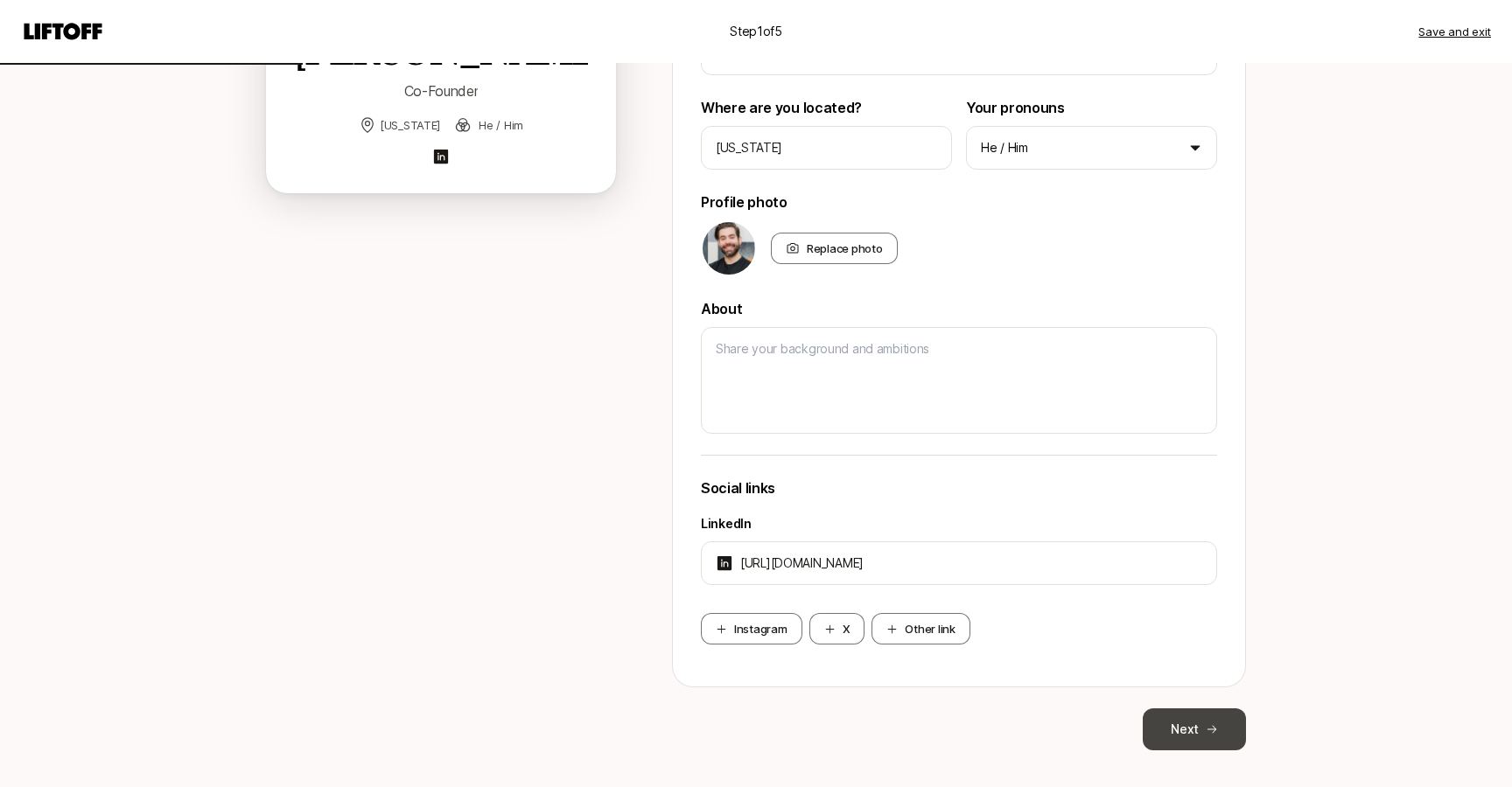
click at [1072, 730] on button "Next" at bounding box center [1194, 729] width 104 height 42
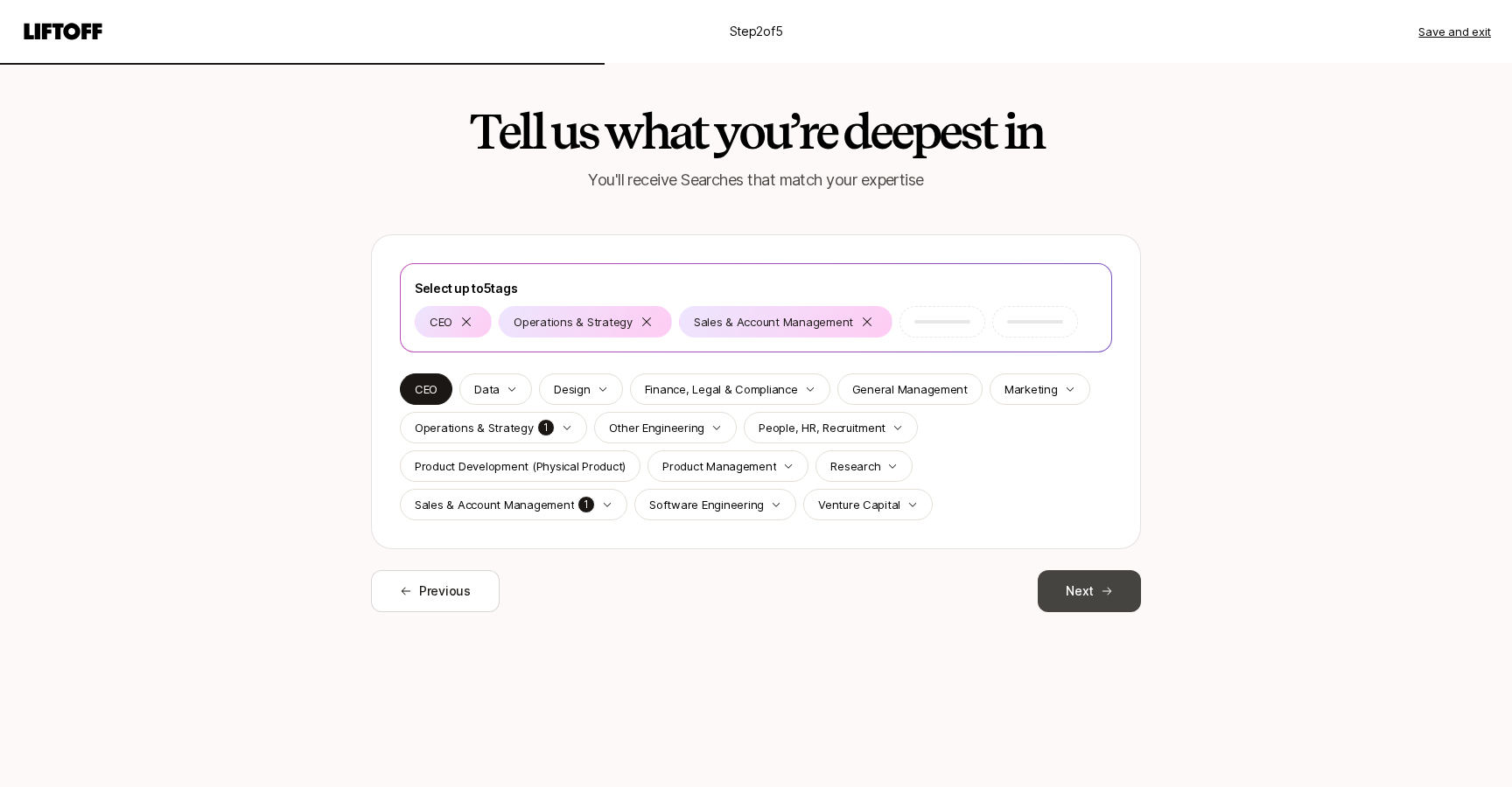
click at [1072, 590] on icon at bounding box center [1106, 591] width 12 height 12
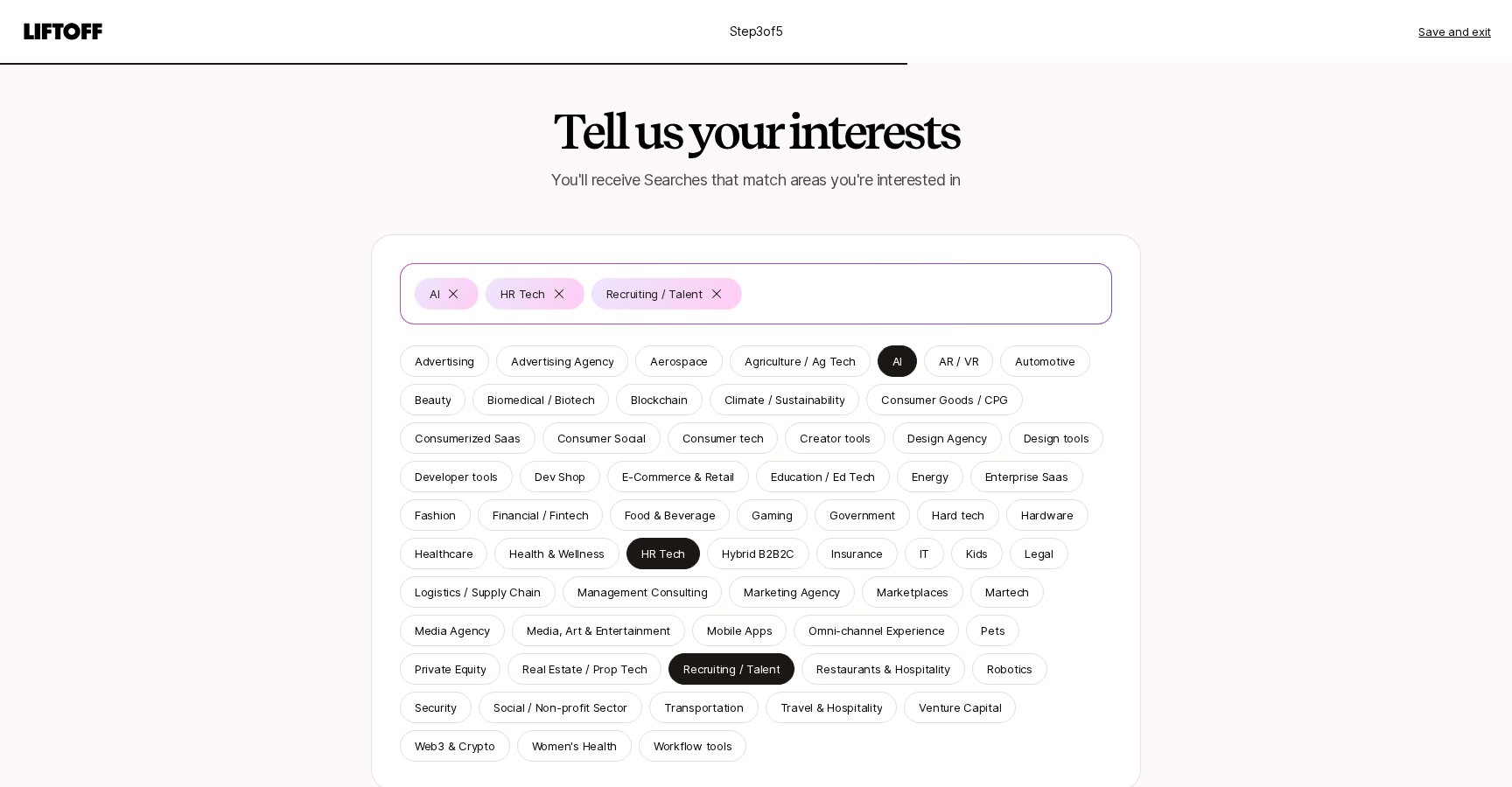
scroll to position [136, 0]
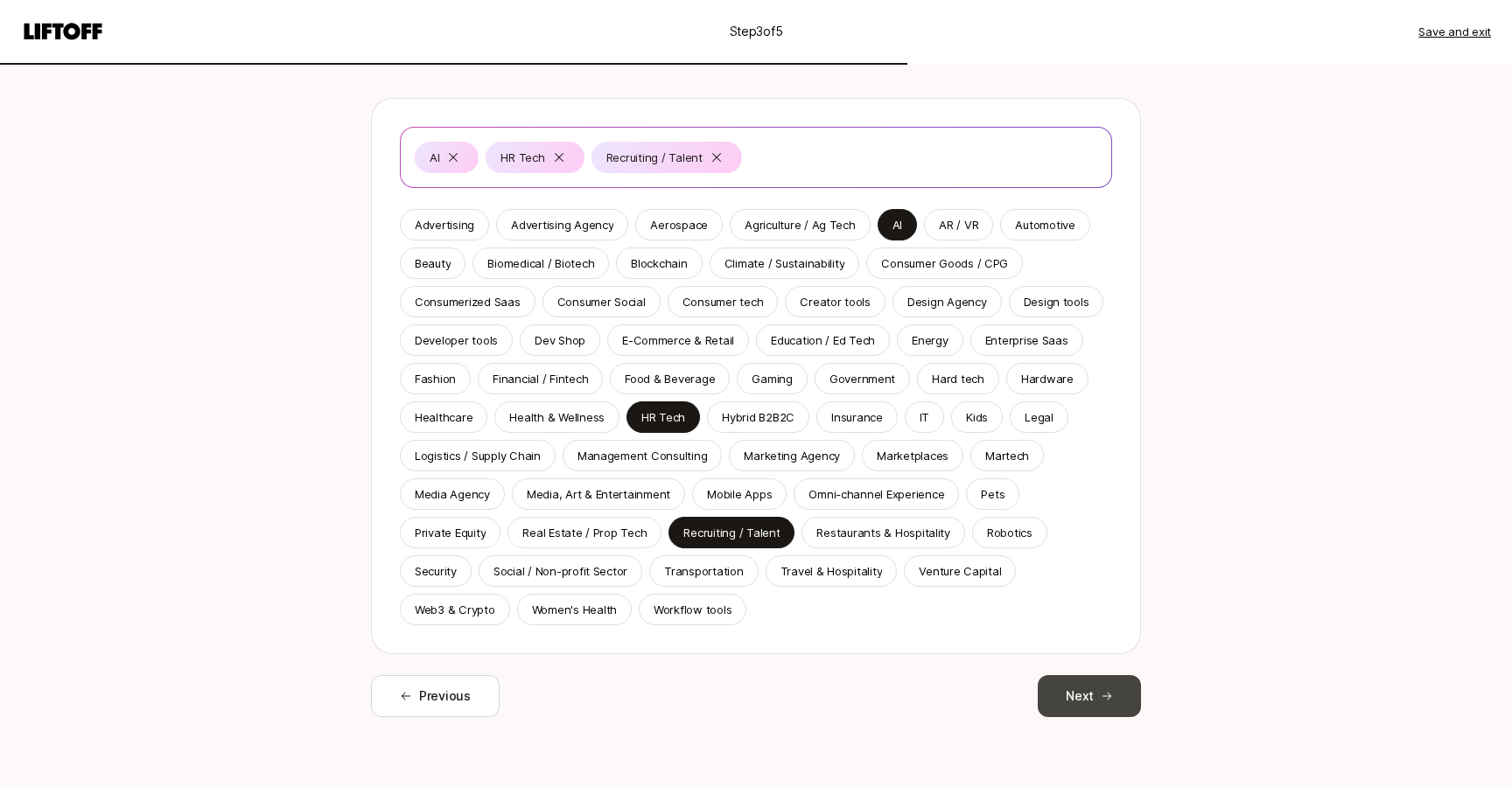
click at [1072, 702] on button "Next" at bounding box center [1089, 696] width 104 height 42
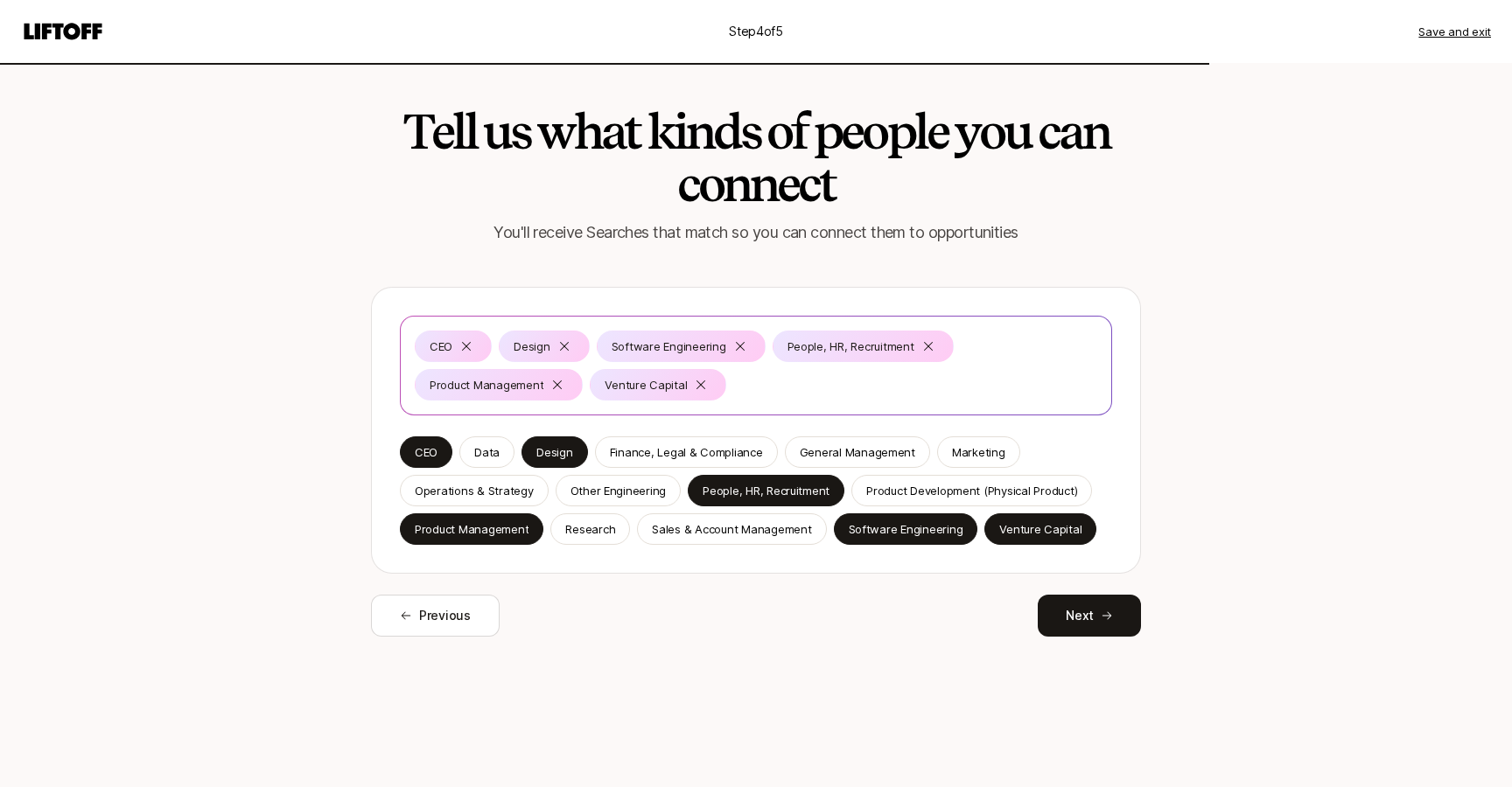
click at [1072, 36] on button "Save and exit" at bounding box center [1454, 32] width 73 height 18
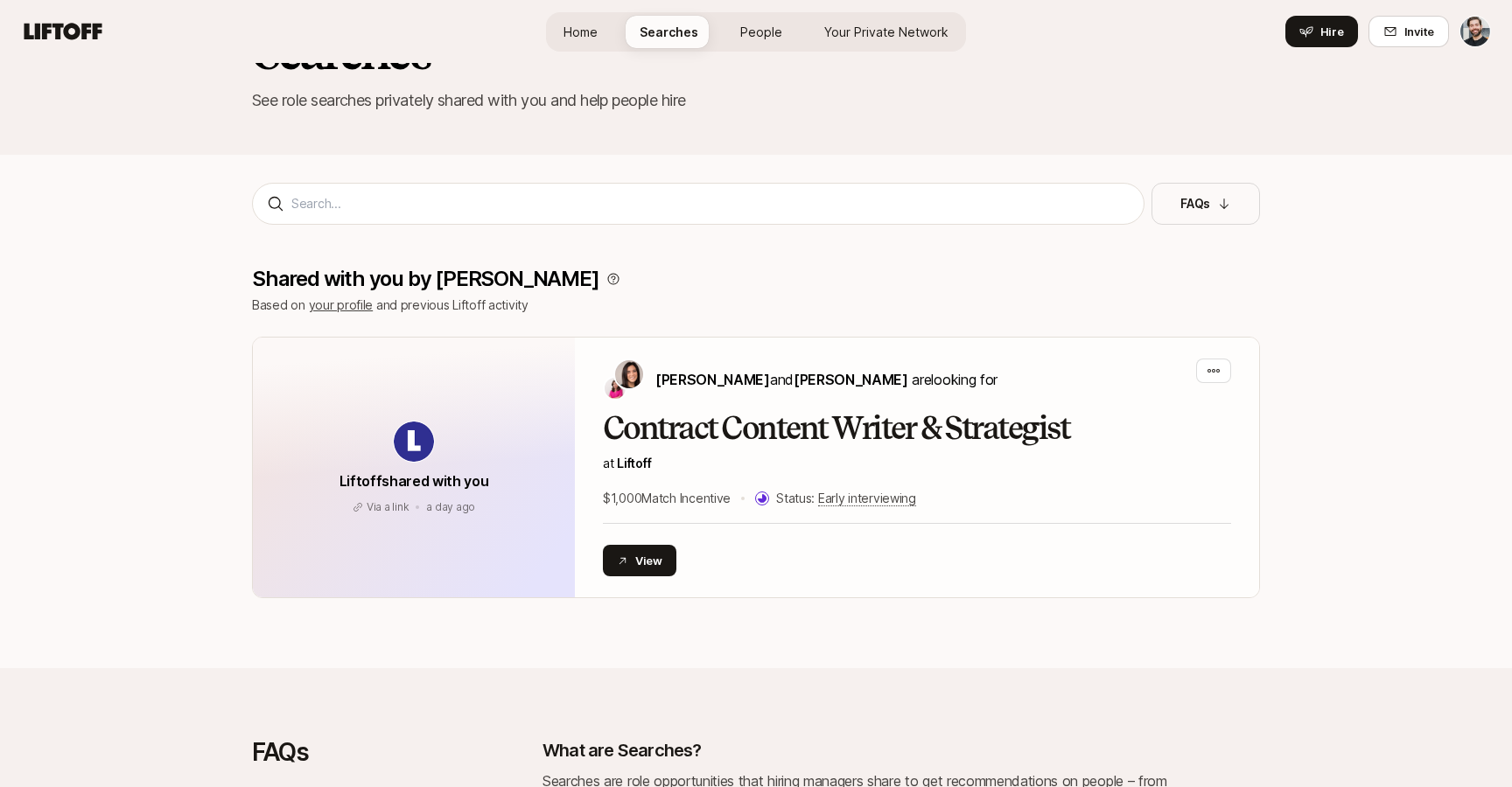
scroll to position [67, 0]
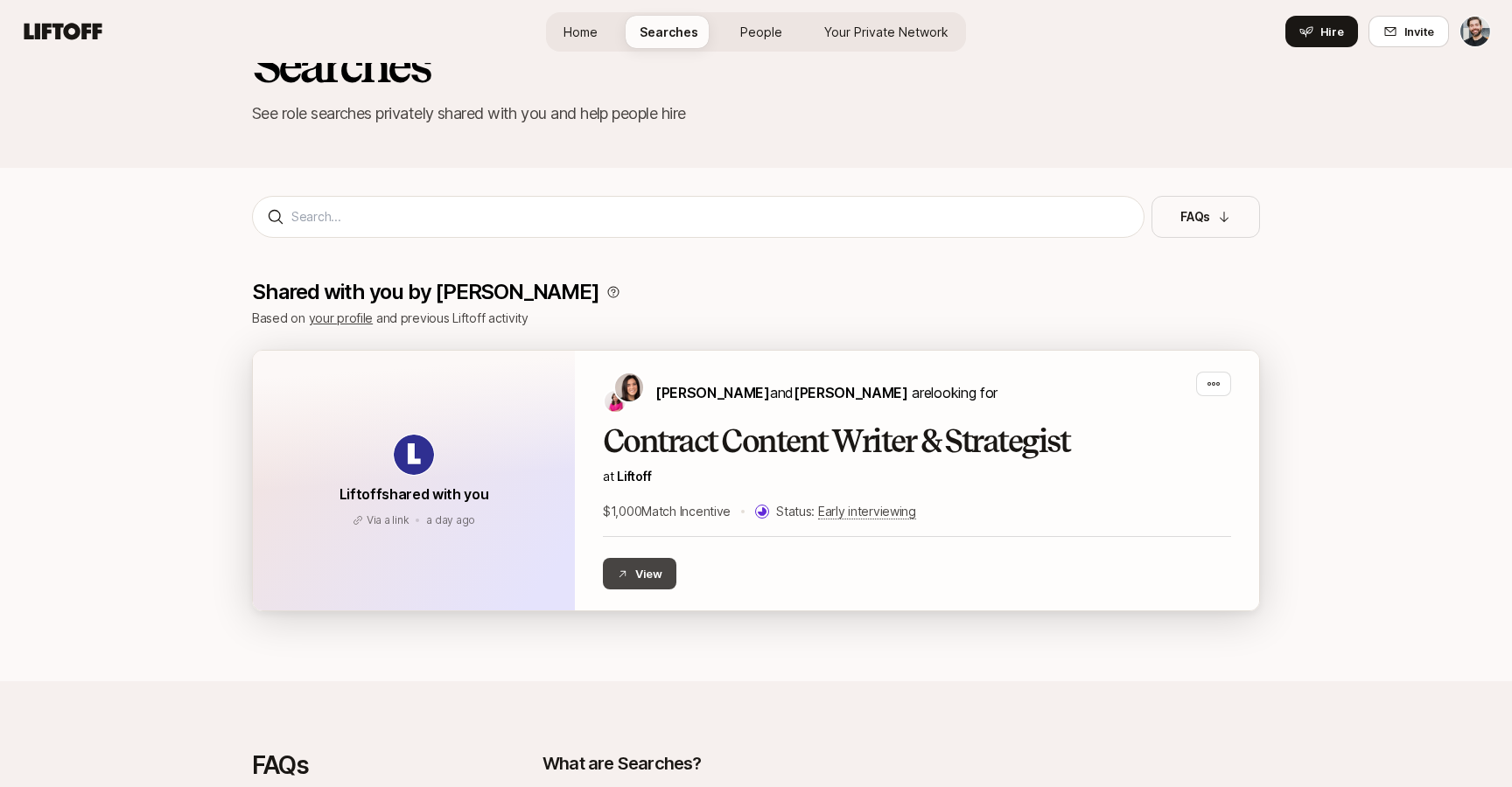
click at [644, 576] on button "View" at bounding box center [640, 574] width 74 height 32
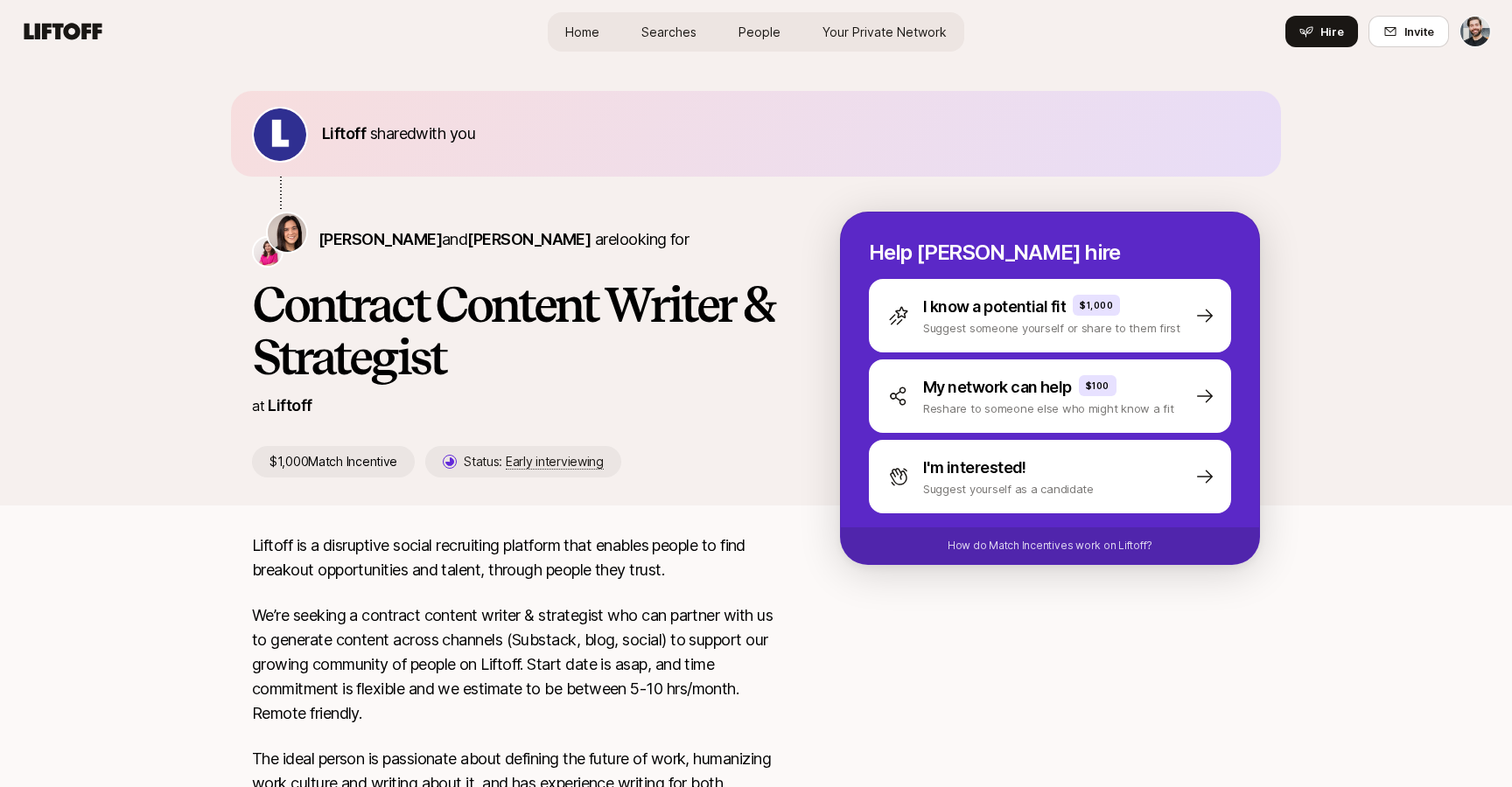
click at [760, 36] on span "People" at bounding box center [759, 32] width 42 height 18
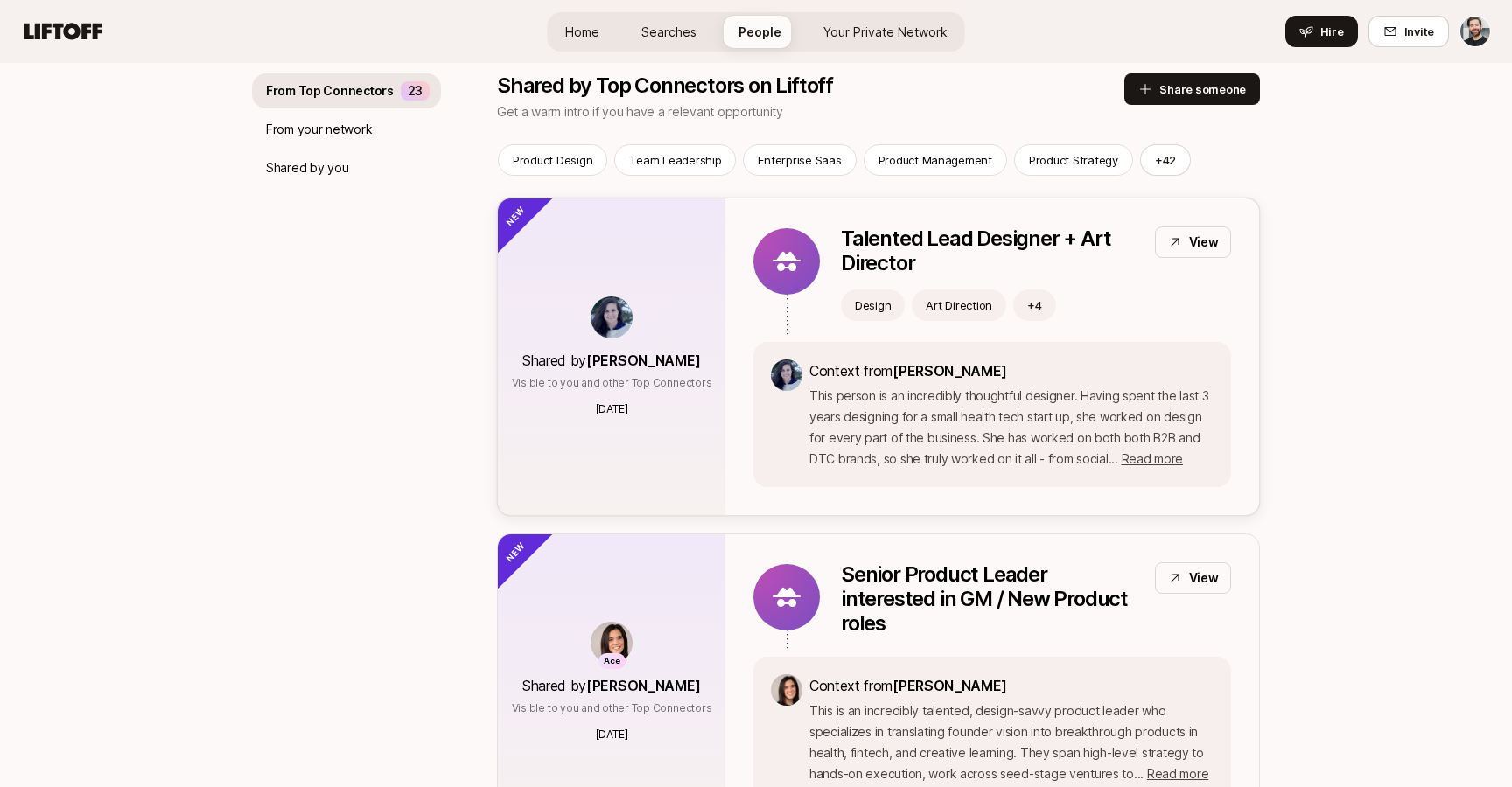
scroll to position [211, 0]
click at [561, 156] on p "Product Design" at bounding box center [552, 159] width 80 height 18
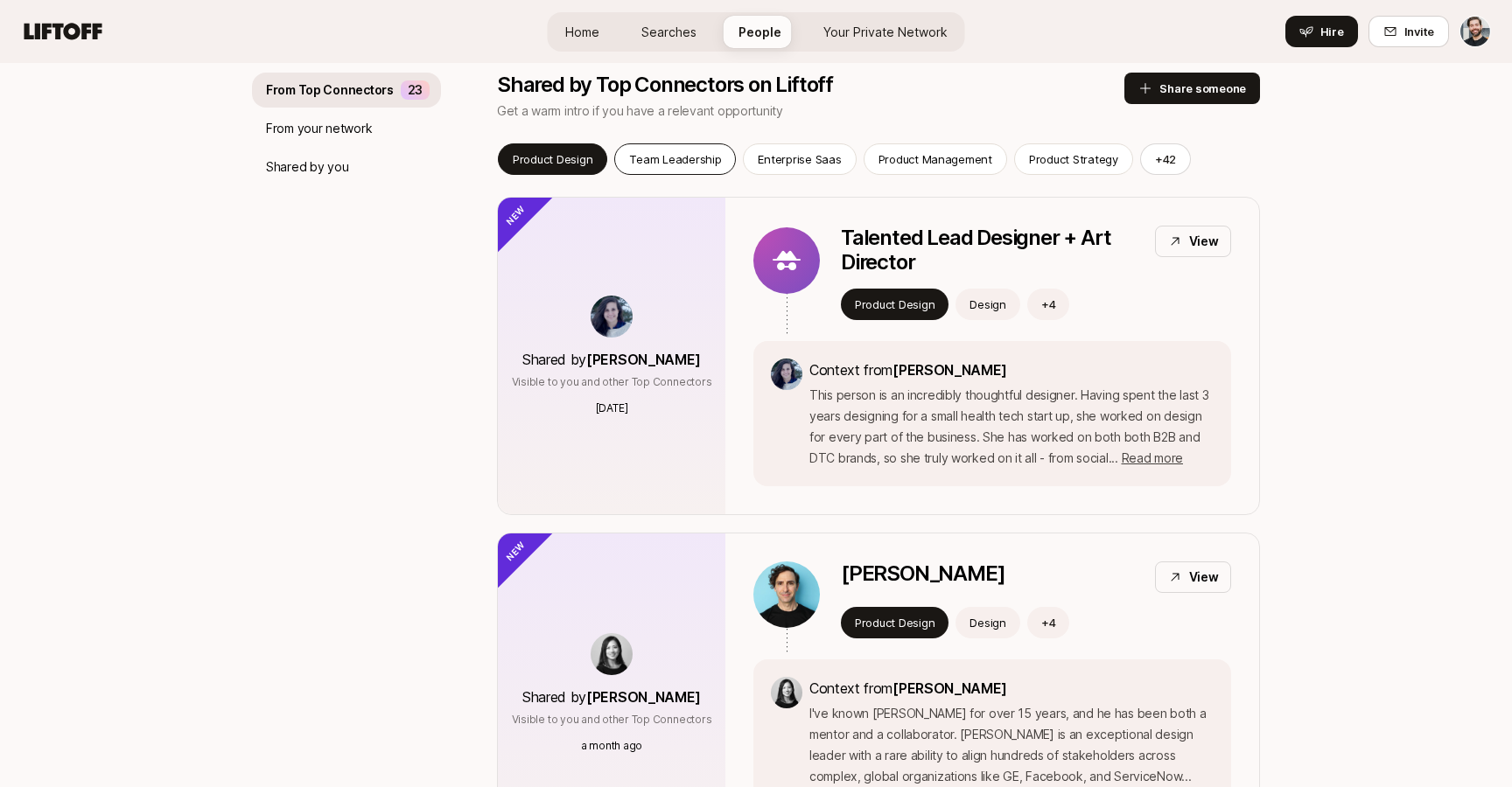
click at [672, 151] on p "Team Leadership" at bounding box center [675, 159] width 92 height 18
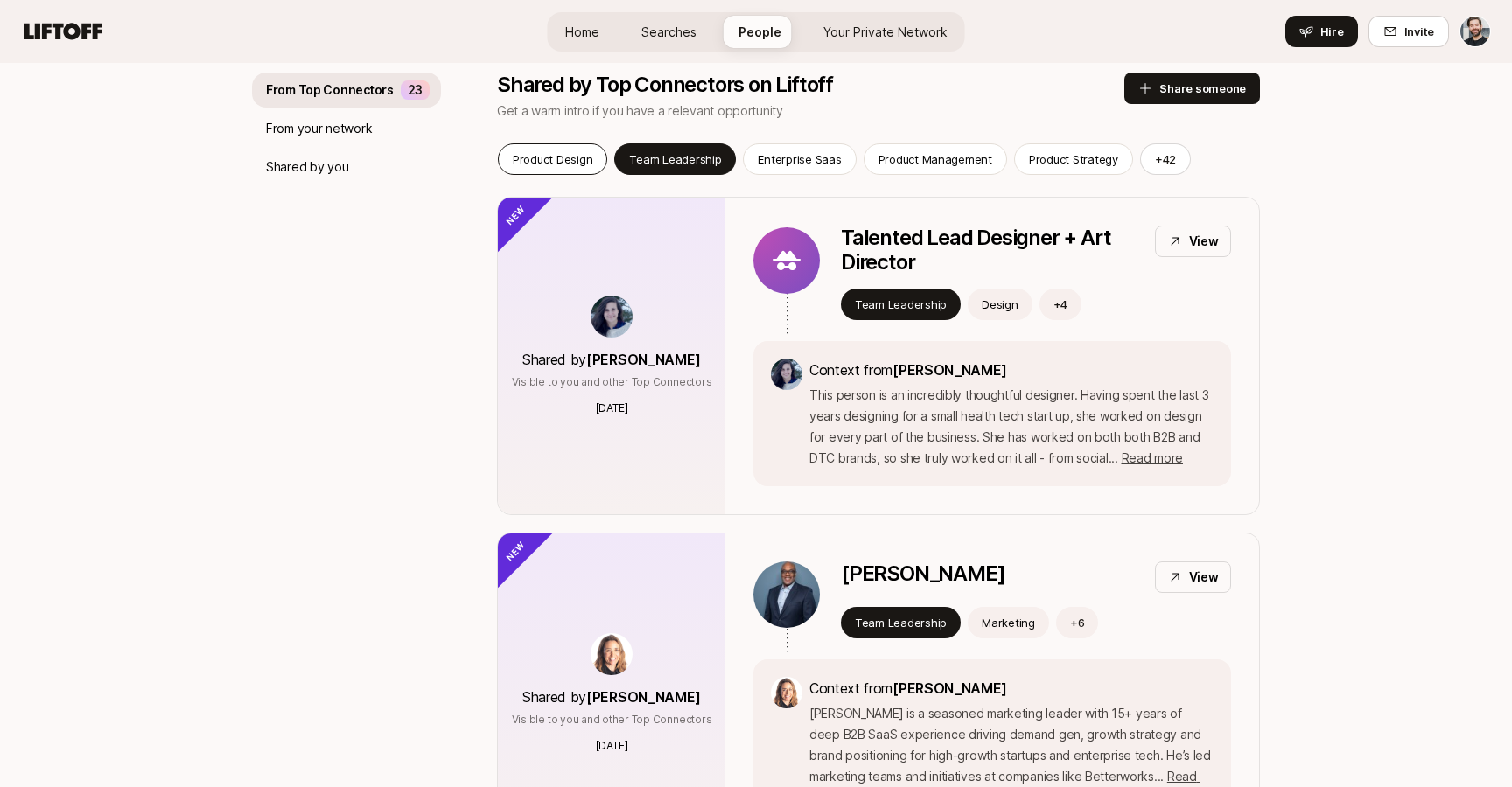
click at [566, 152] on p "Product Design" at bounding box center [552, 159] width 80 height 18
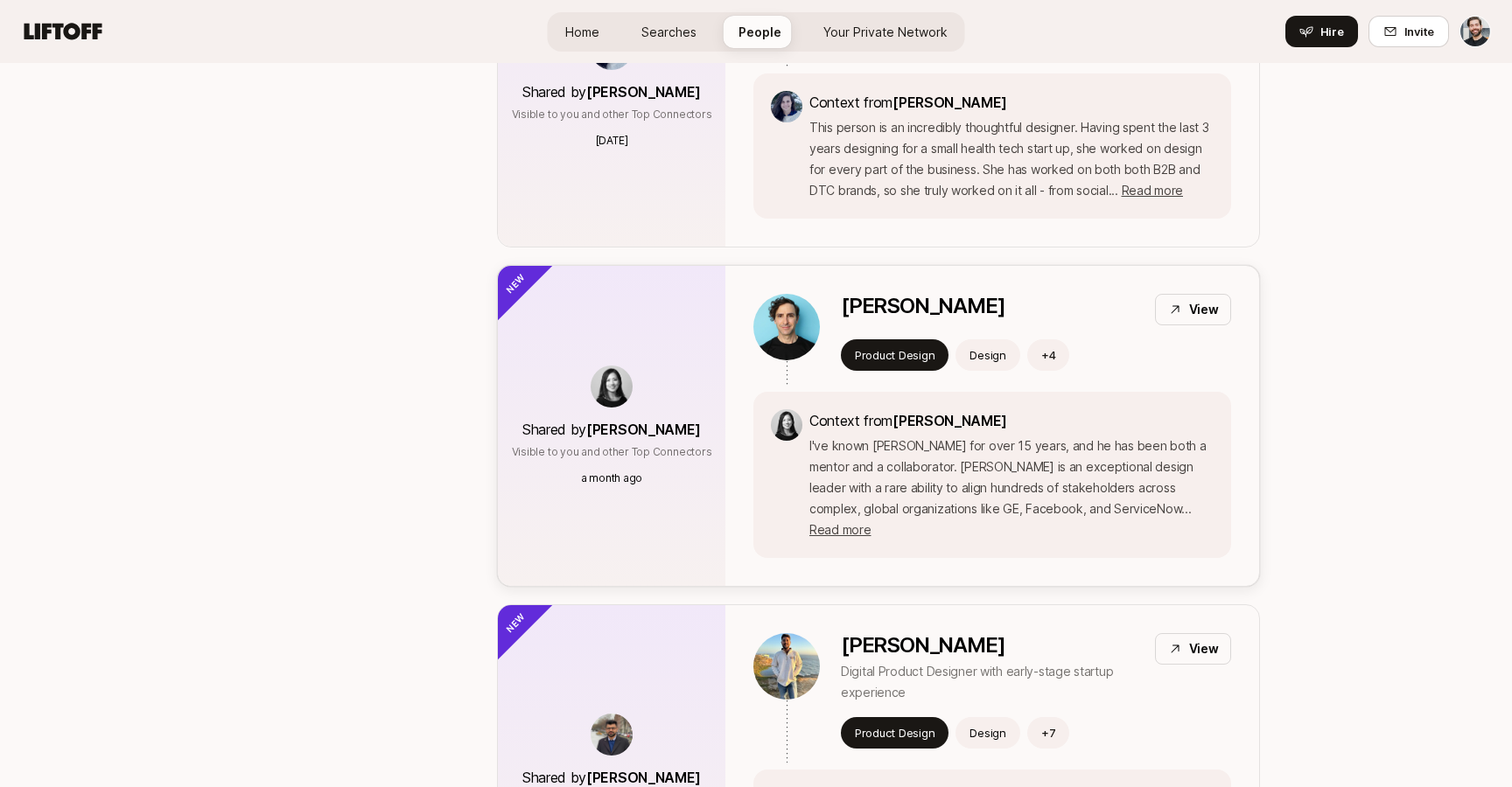
scroll to position [475, 0]
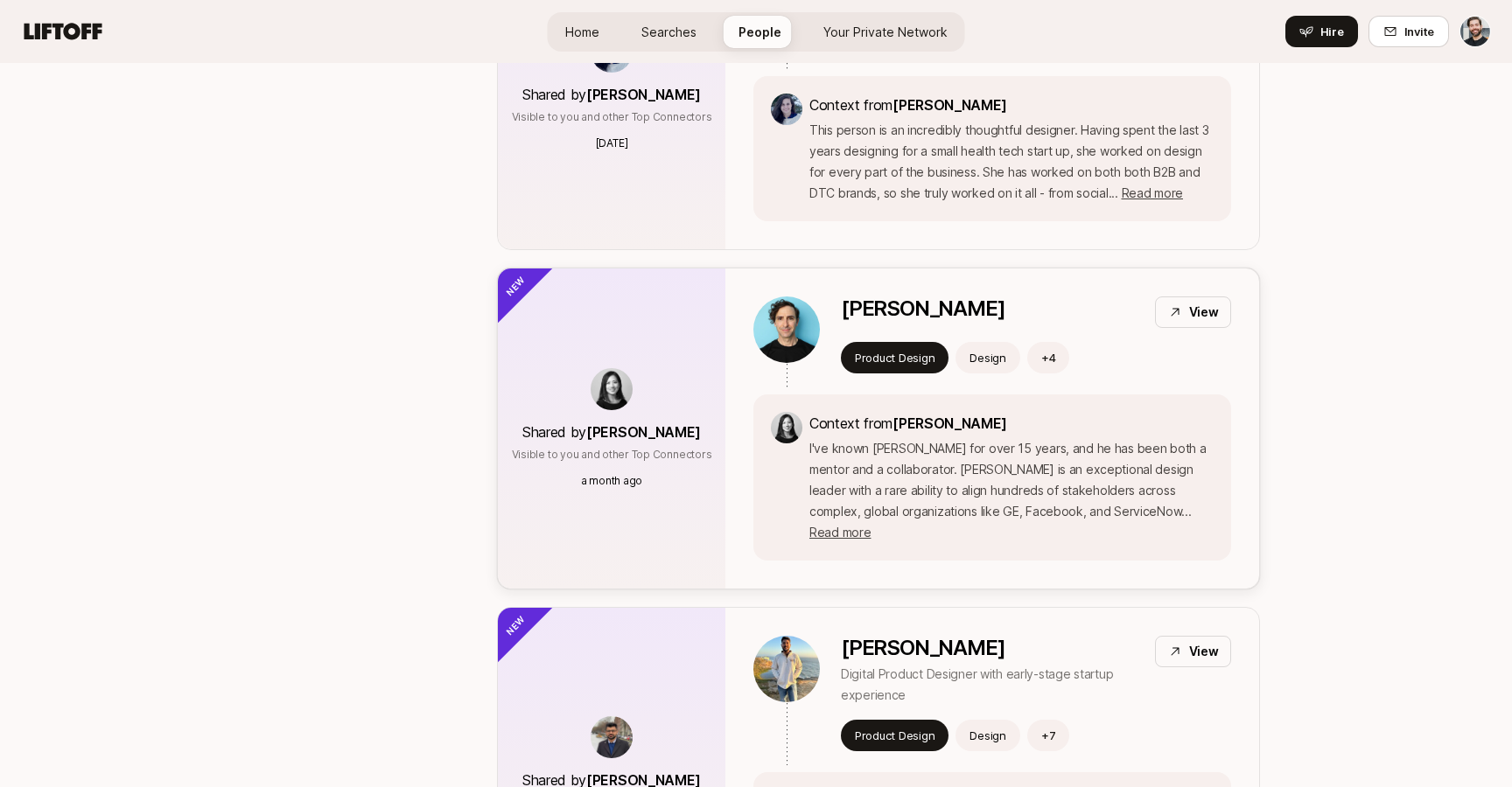
click at [1205, 319] on p "View" at bounding box center [1204, 312] width 30 height 21
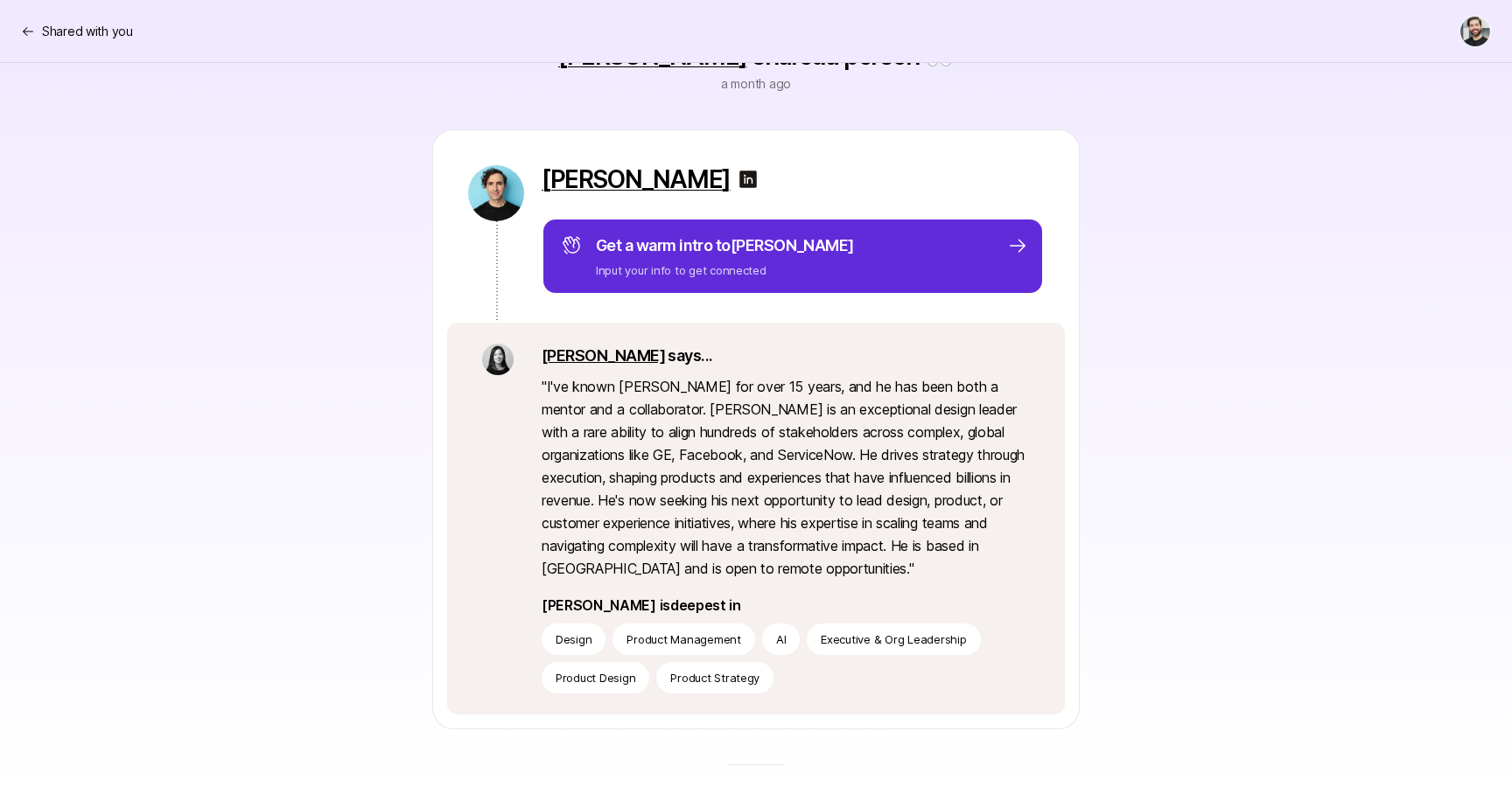
scroll to position [177, 0]
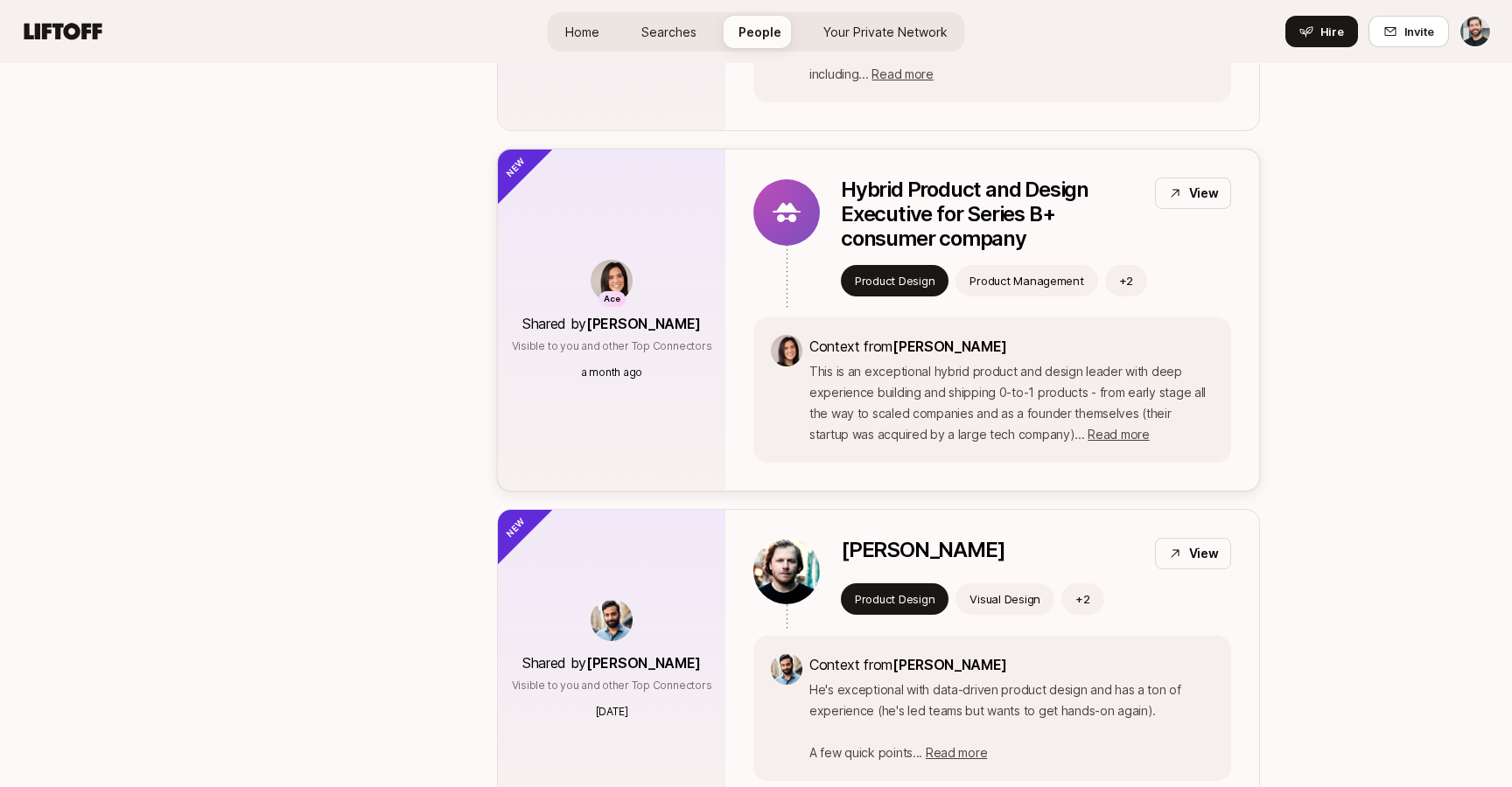
scroll to position [1768, 0]
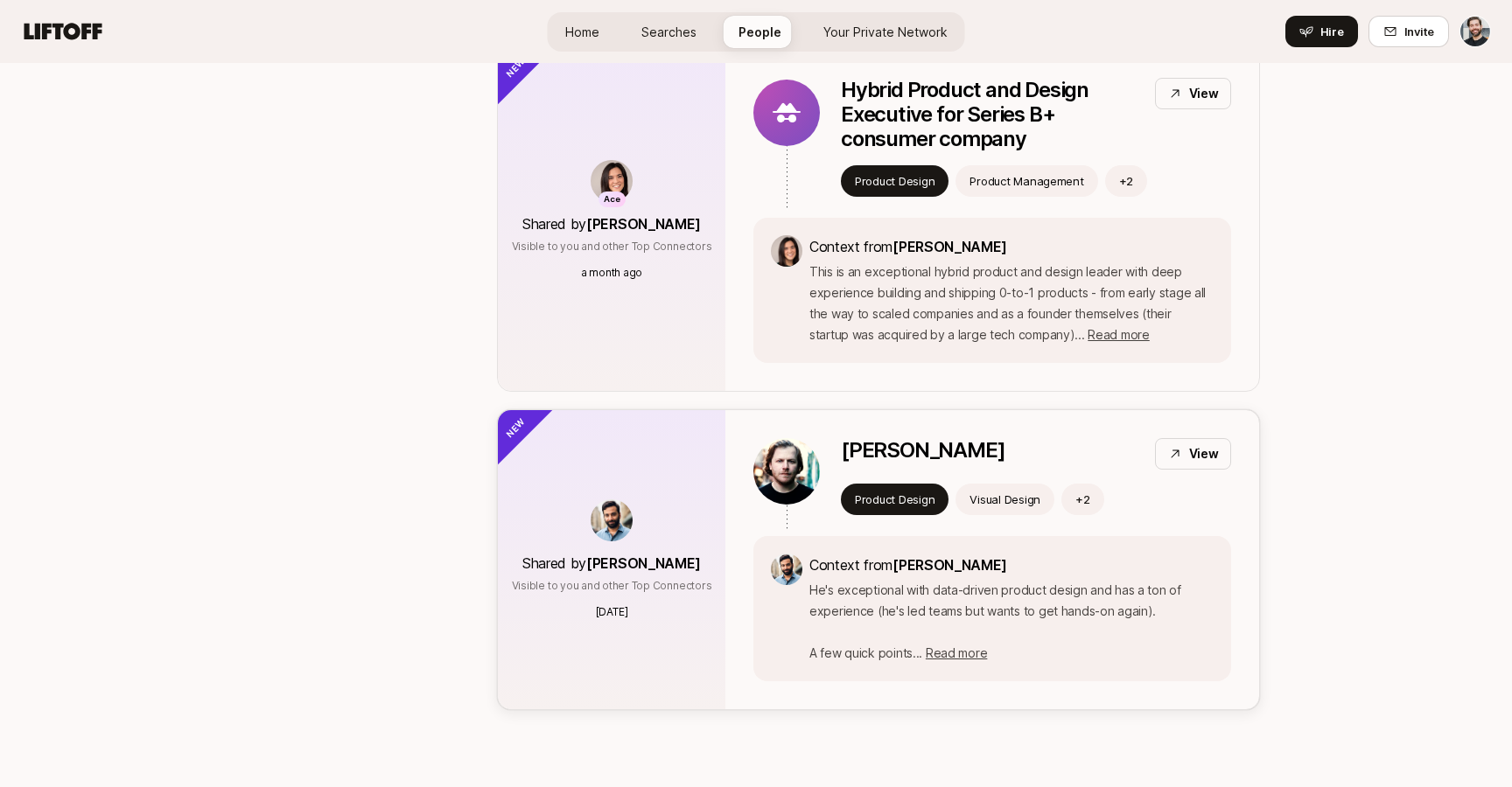
drag, startPoint x: 992, startPoint y: 409, endPoint x: 948, endPoint y: 374, distance: 56.2
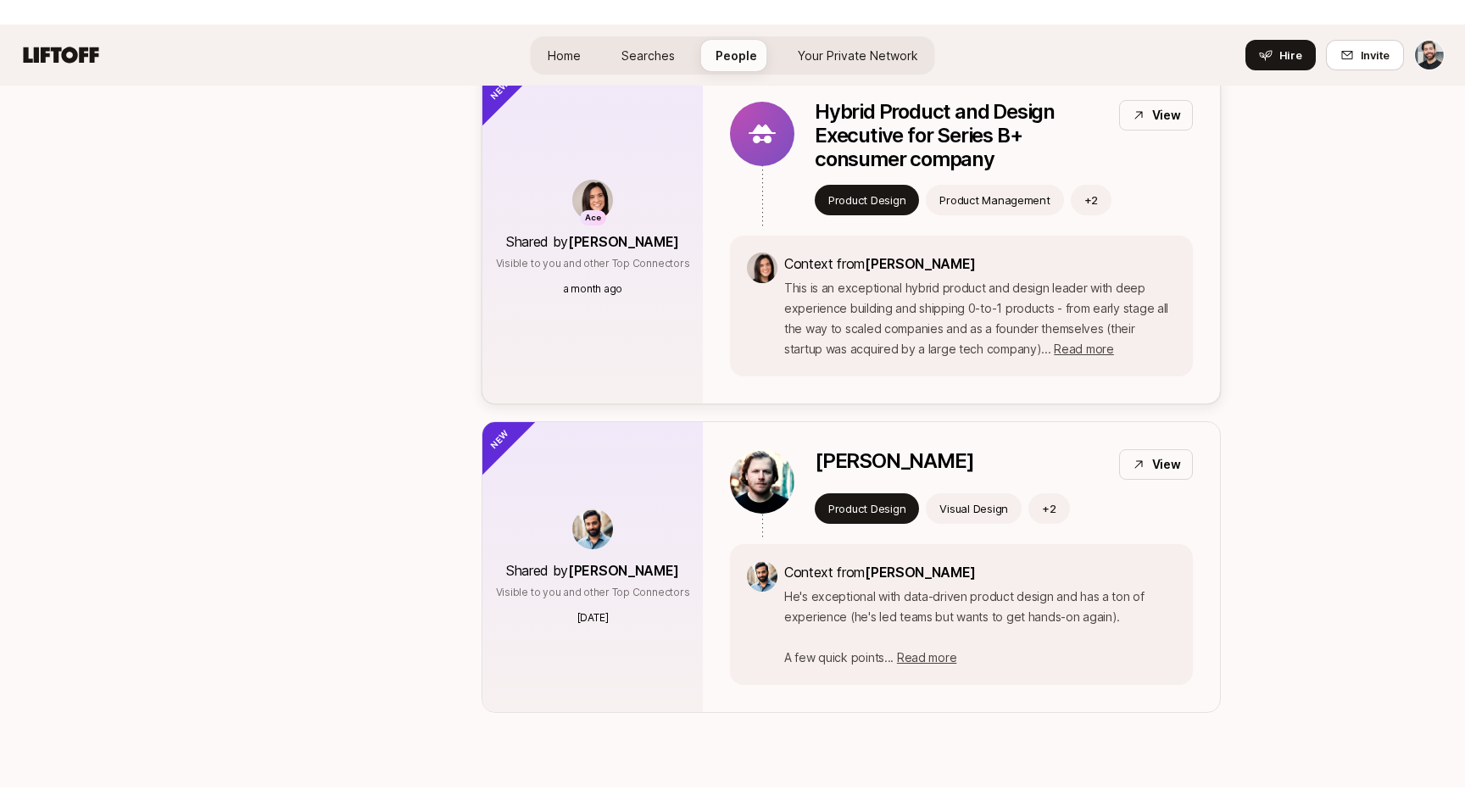
scroll to position [1665, 0]
